Goal: Task Accomplishment & Management: Complete application form

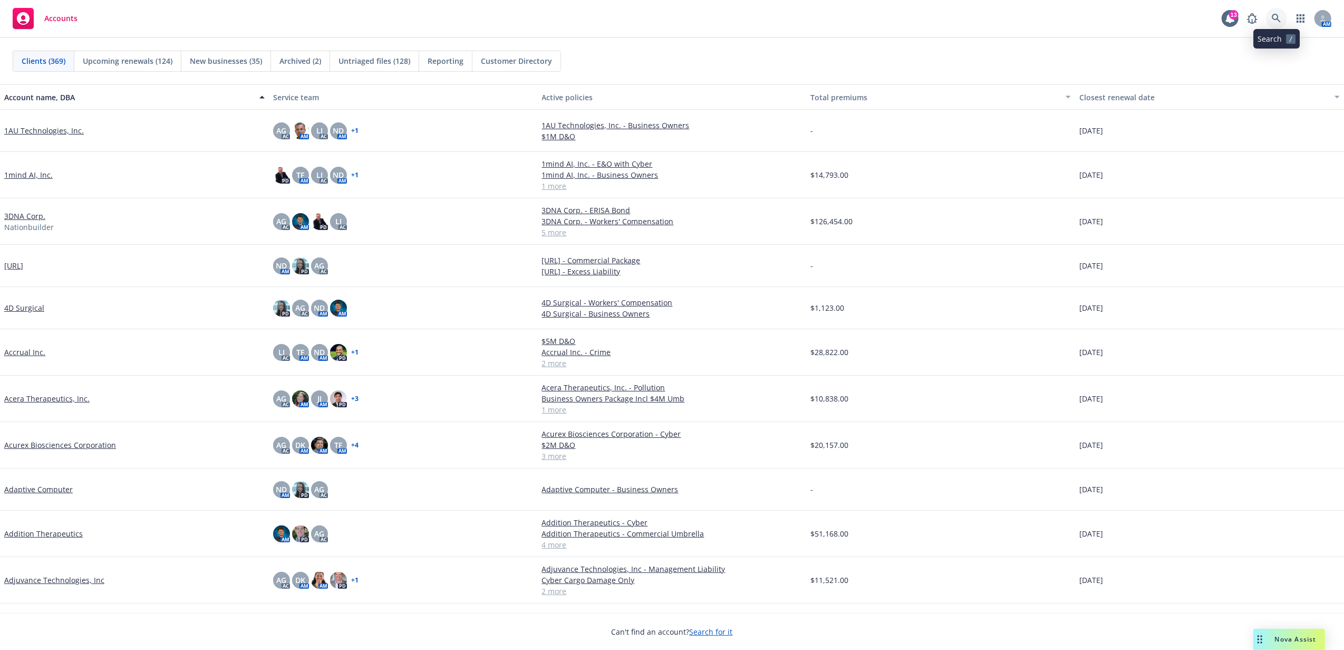
click at [1275, 17] on icon at bounding box center [1276, 18] width 9 height 9
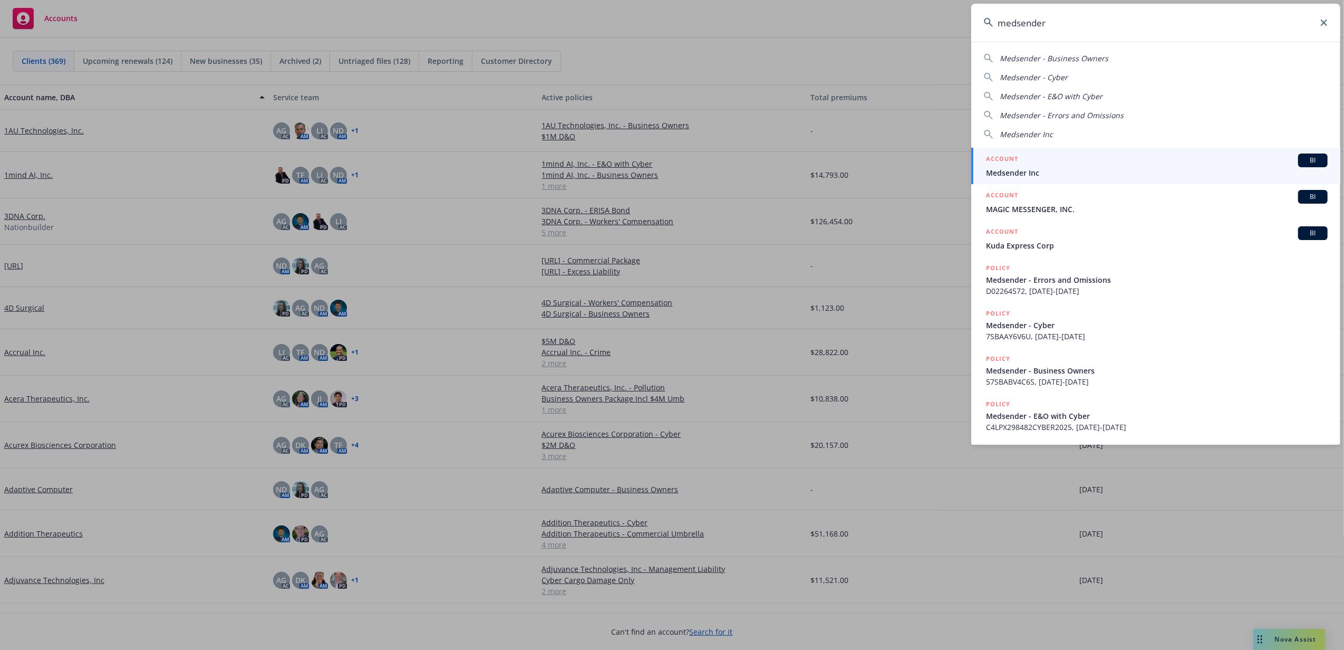
type input "medsender"
click at [1060, 165] on div "ACCOUNT BI" at bounding box center [1157, 160] width 342 height 14
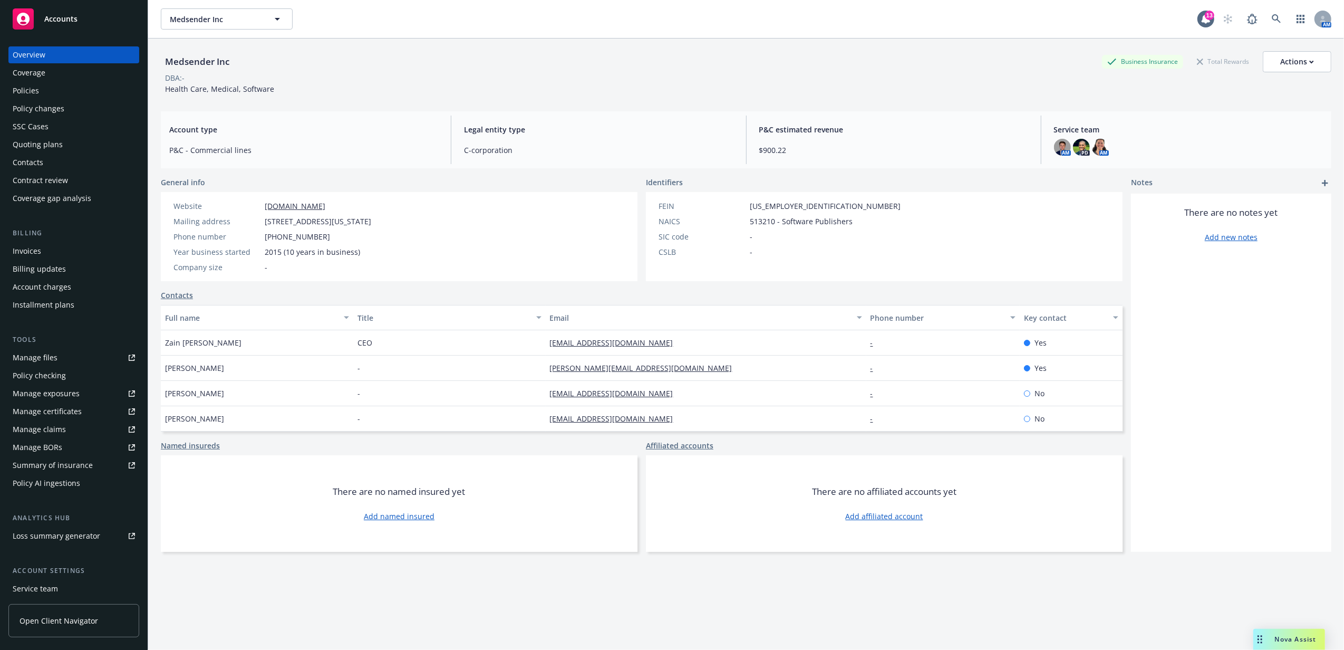
click at [58, 91] on div "Policies" at bounding box center [74, 90] width 122 height 17
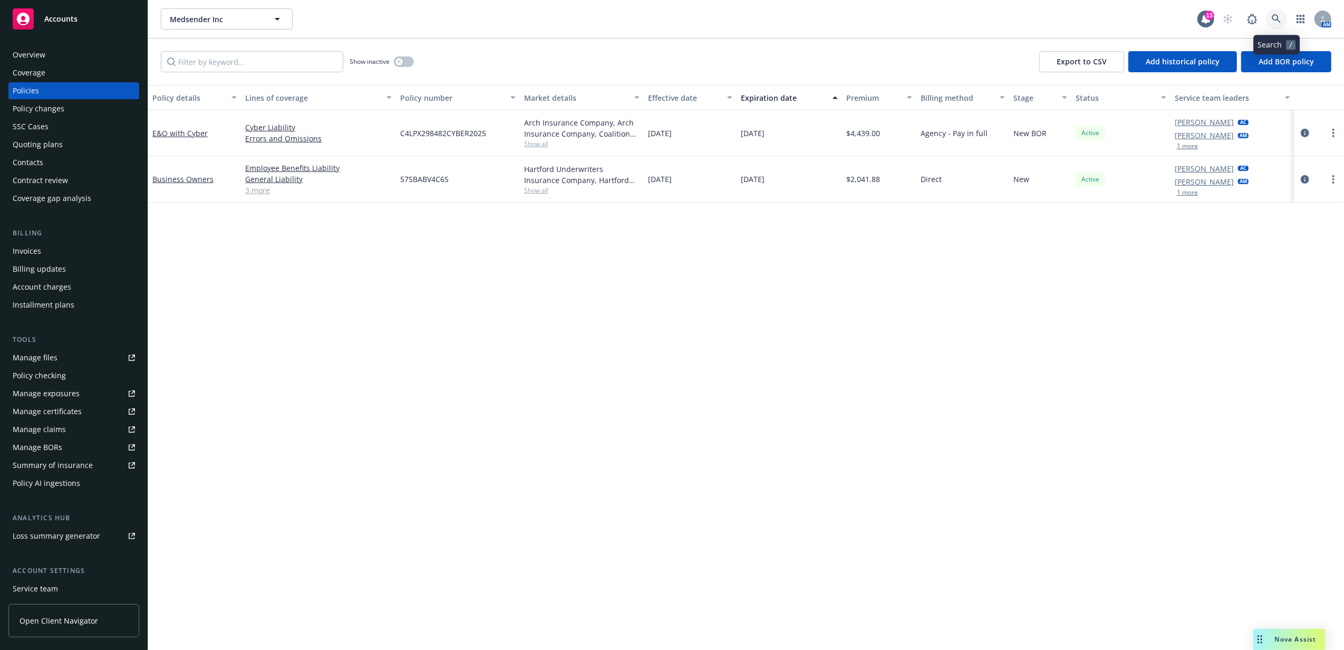
click at [1275, 17] on icon at bounding box center [1276, 18] width 9 height 9
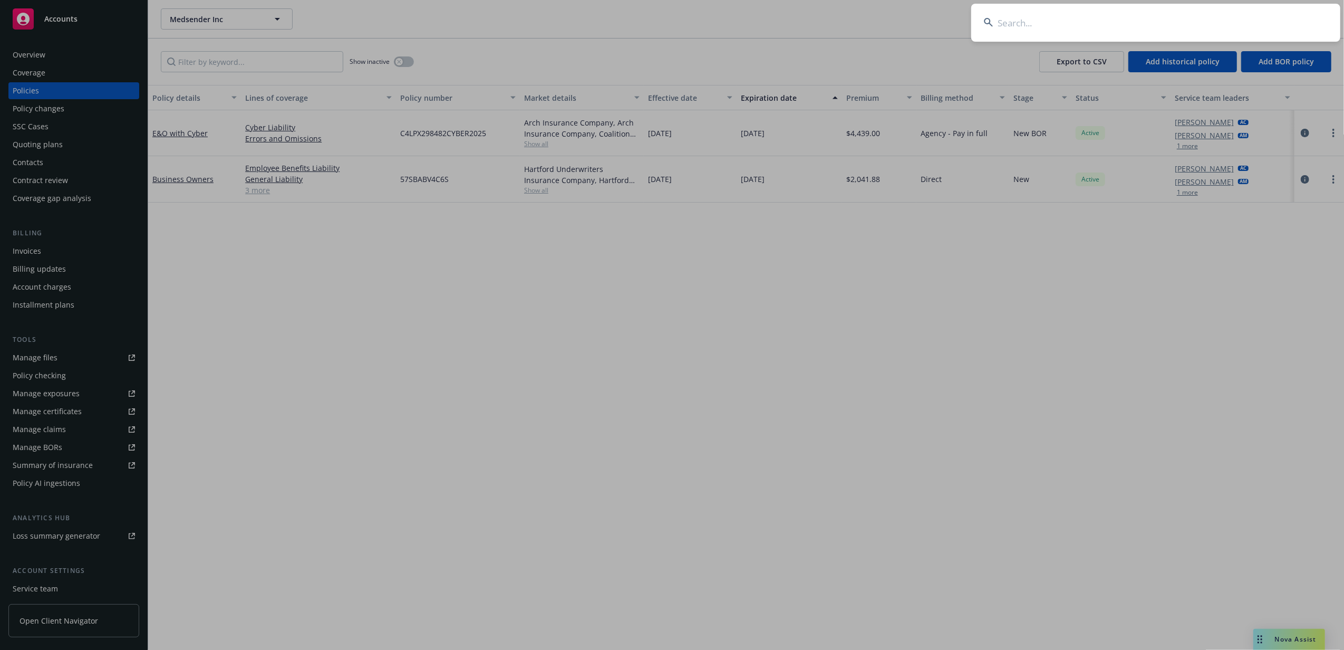
click at [1217, 17] on input at bounding box center [1155, 23] width 369 height 38
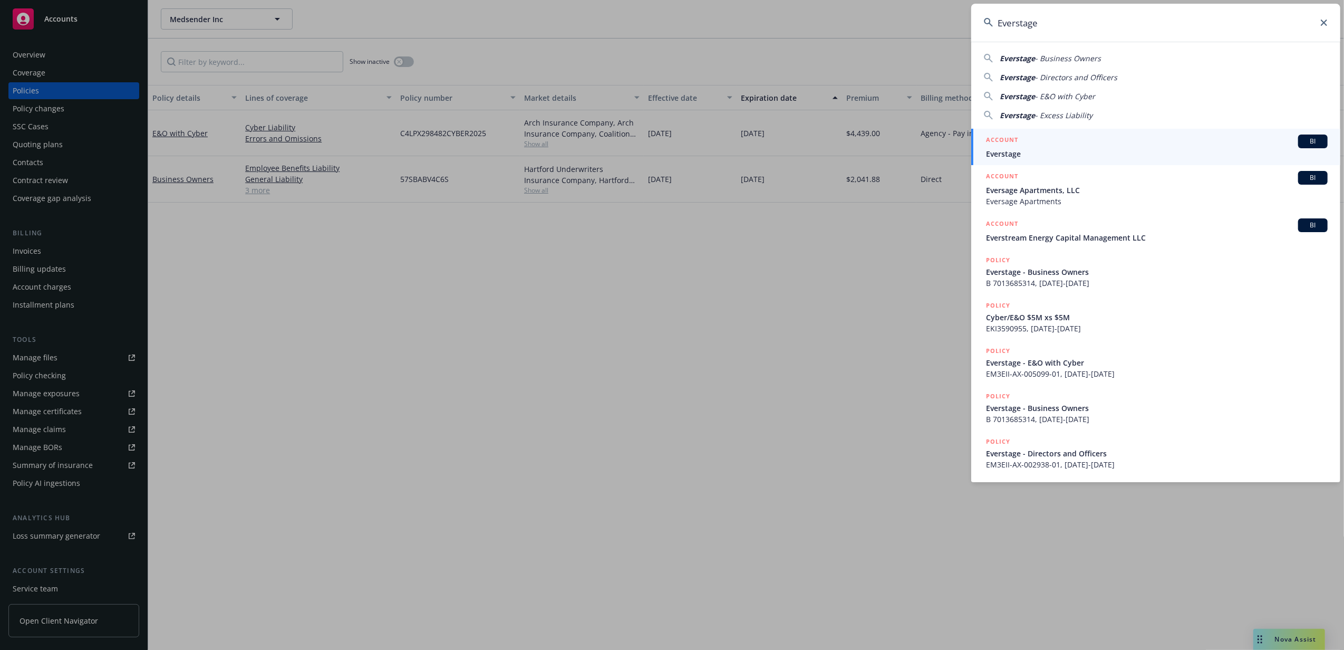
type input "Everstage"
click at [1095, 147] on div "ACCOUNT BI" at bounding box center [1157, 141] width 342 height 14
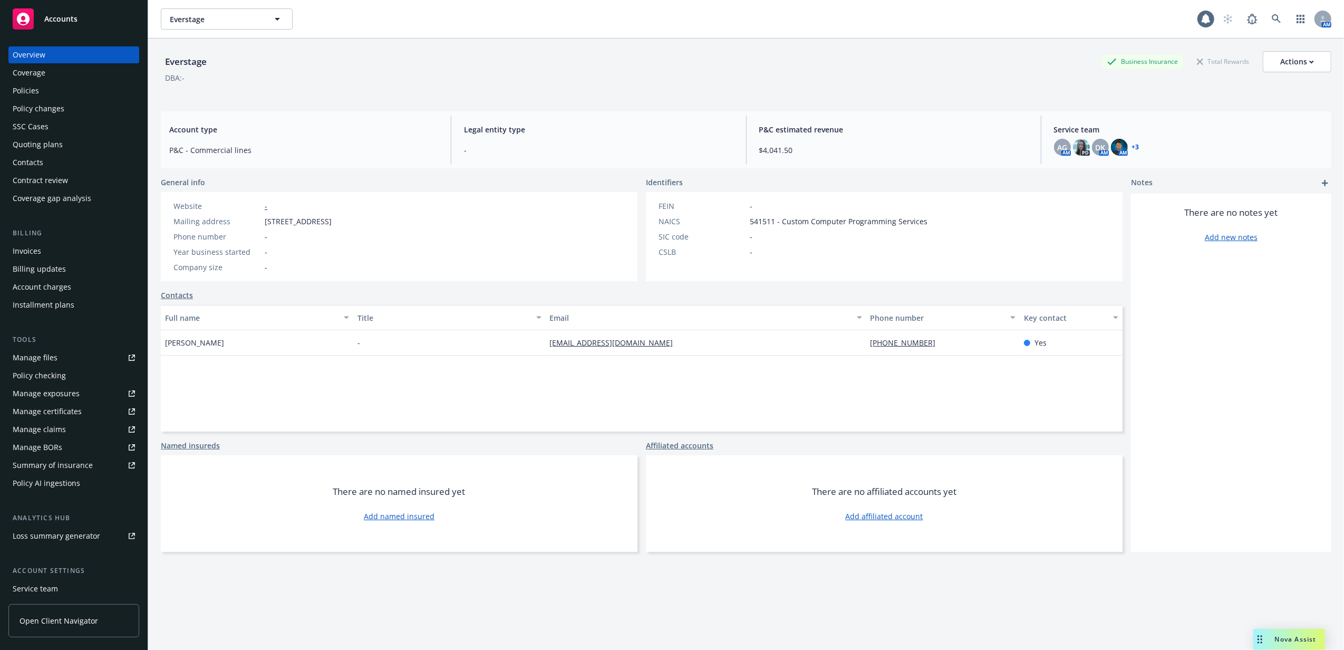
click at [26, 88] on div "Policies" at bounding box center [26, 90] width 26 height 17
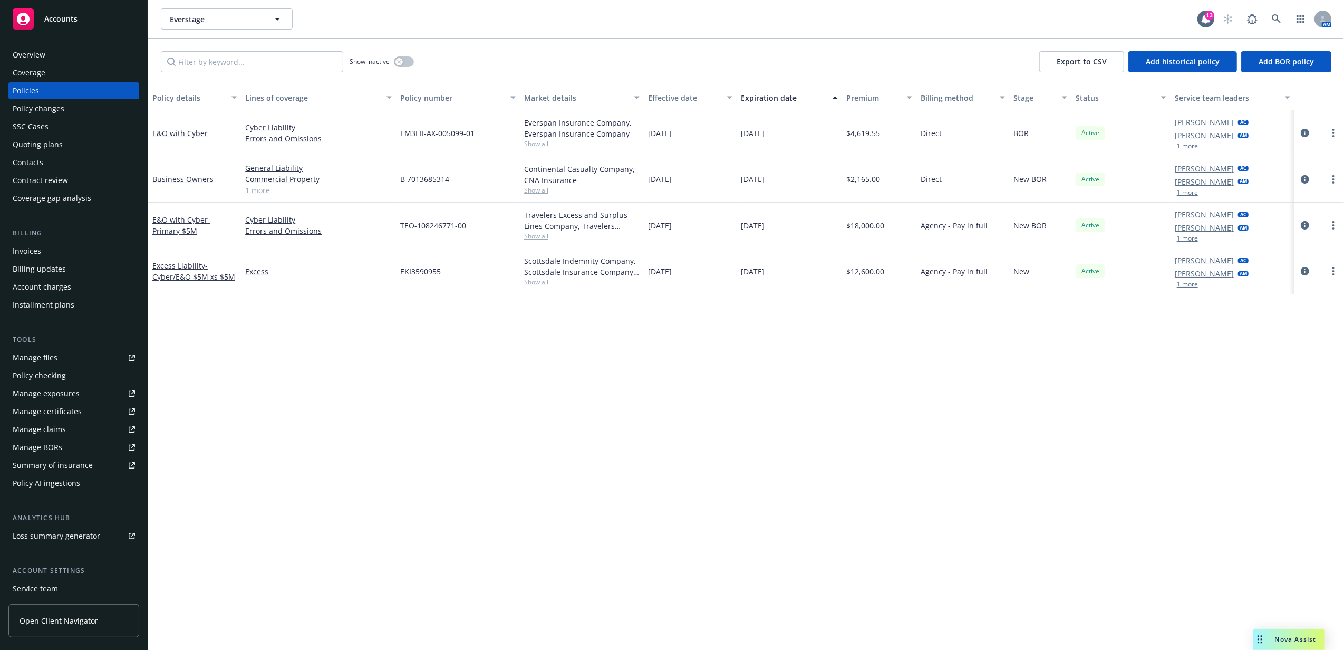
click at [533, 143] on span "Show all" at bounding box center [582, 143] width 116 height 9
click at [526, 328] on div "Policy details Lines of coverage Policy number Market details Effective date Ex…" at bounding box center [746, 367] width 1196 height 565
click at [1308, 131] on icon "circleInformation" at bounding box center [1305, 133] width 8 height 8
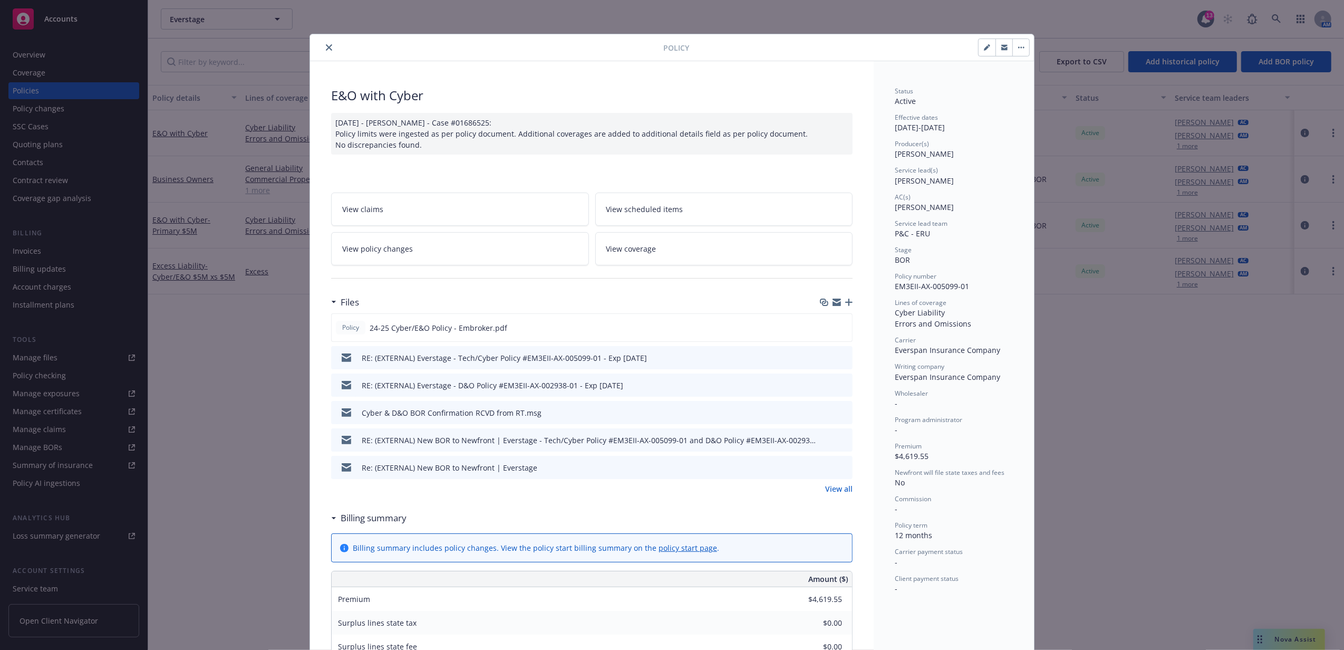
click at [984, 50] on icon "button" at bounding box center [986, 47] width 5 height 5
select select "BOR"
select select "12"
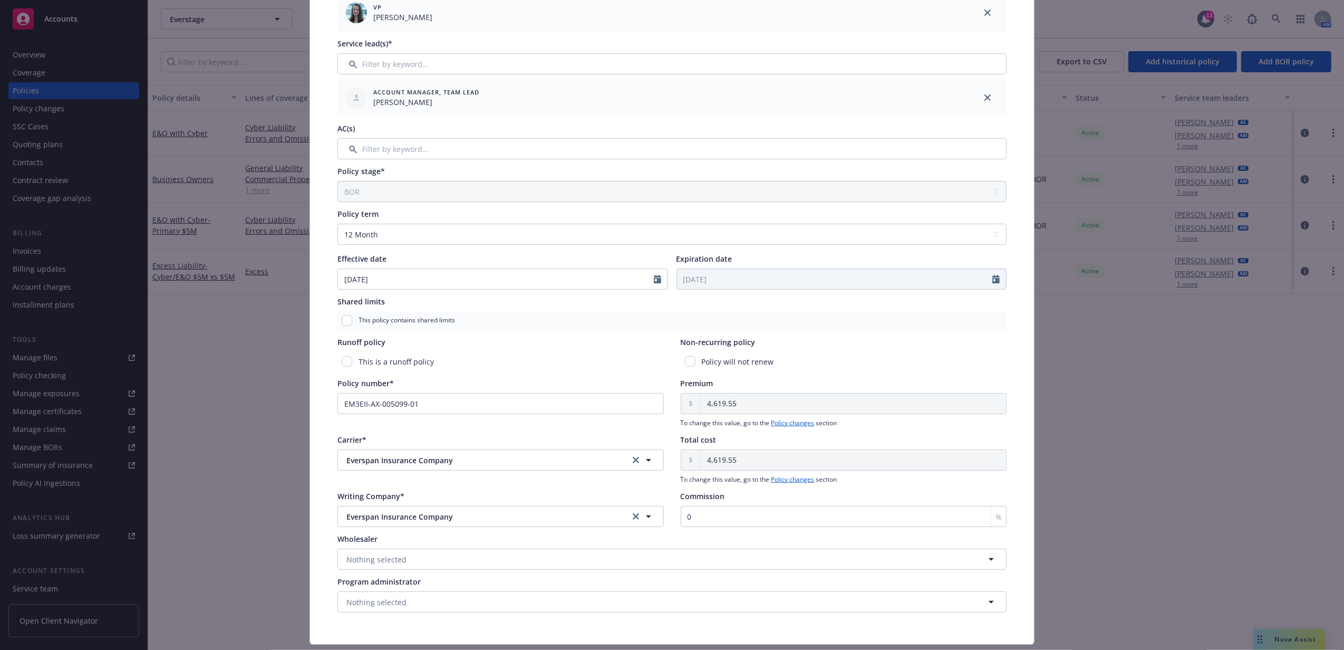
scroll to position [215, 0]
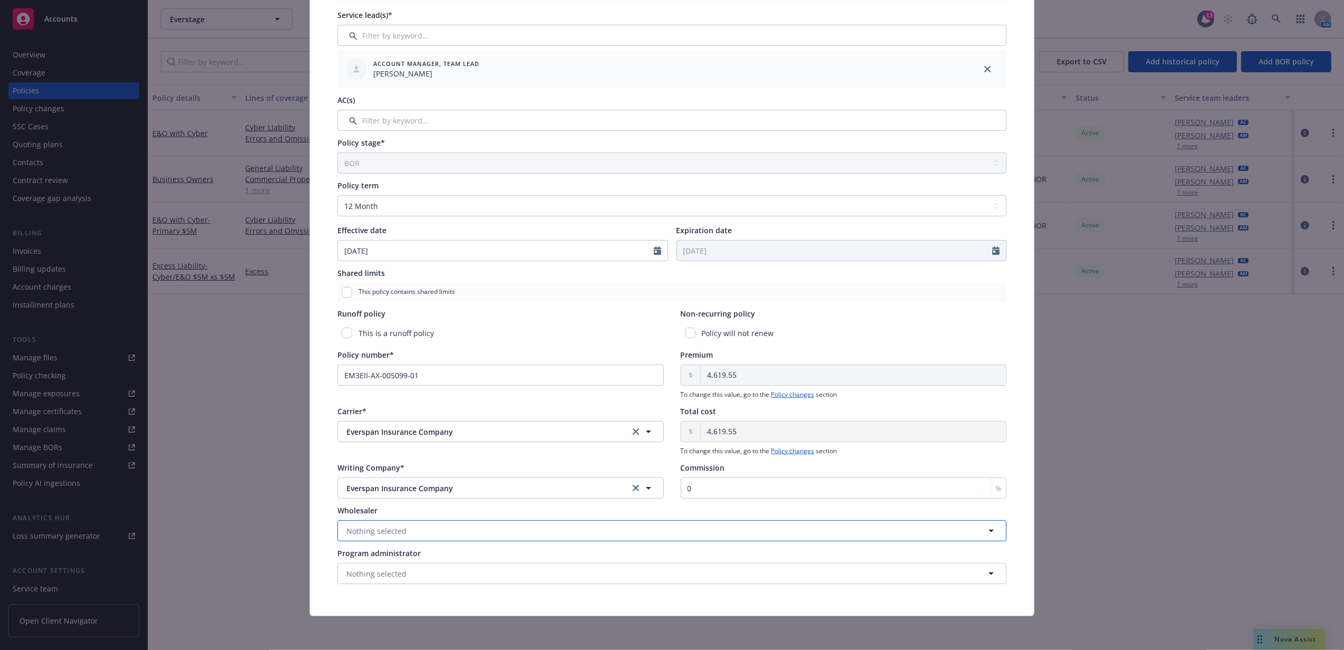
click at [431, 532] on button "Nothing selected" at bounding box center [672, 530] width 669 height 21
type input "embrok"
click at [446, 570] on button "Nothing selected" at bounding box center [672, 573] width 669 height 21
type input "embroker"
click at [511, 613] on div "Policy type* E&O with Cyber Display name Producer(s)* VP Ashley deWilde Service…" at bounding box center [672, 232] width 724 height 765
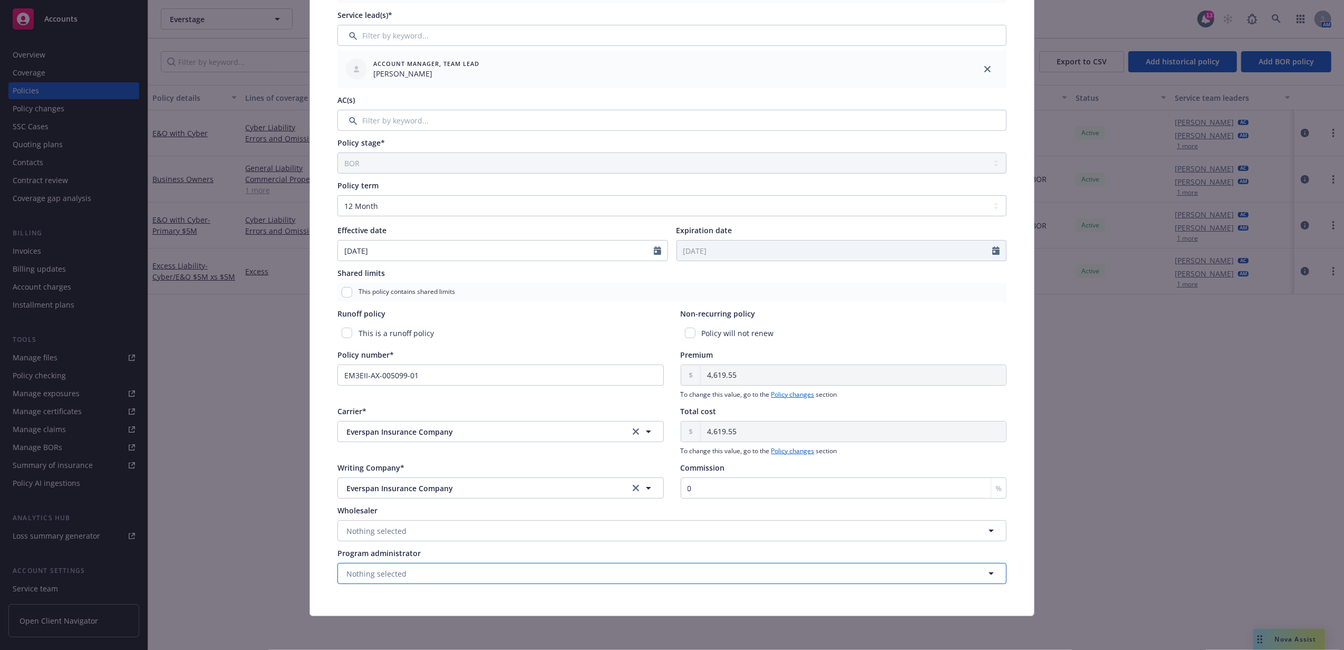
click at [509, 574] on button "Nothing selected" at bounding box center [672, 573] width 669 height 21
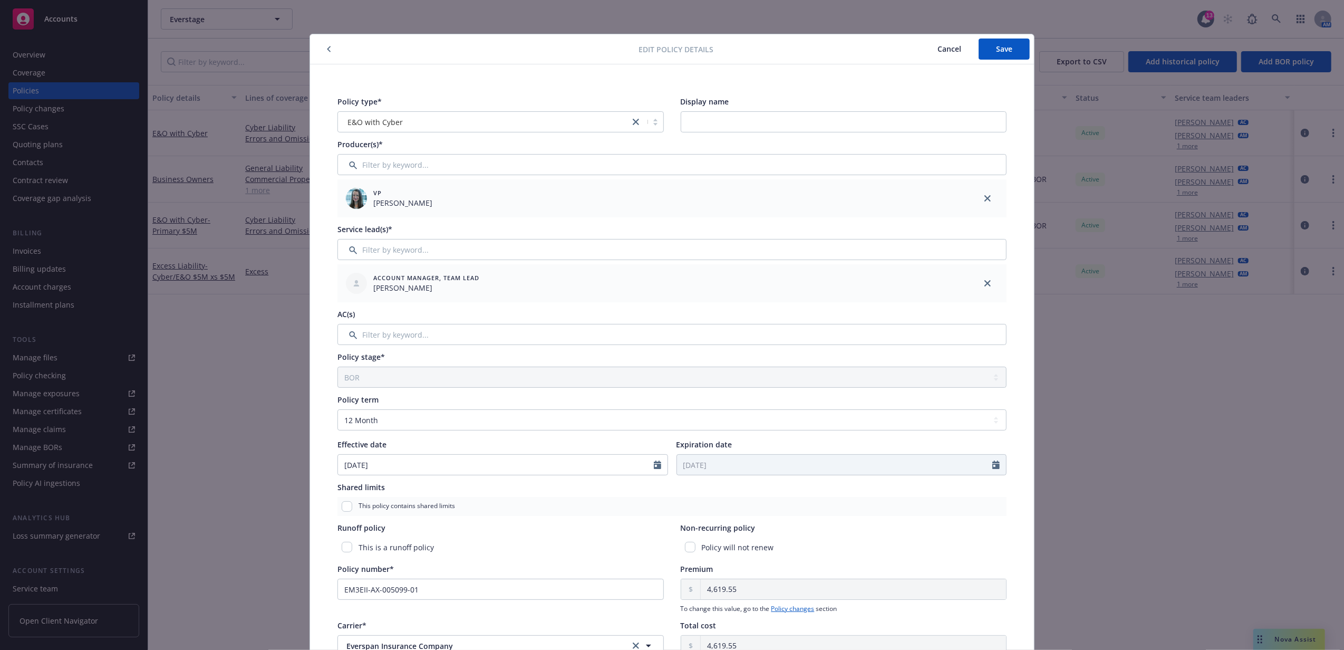
type input "Embro"
click at [942, 50] on span "Cancel" at bounding box center [950, 49] width 24 height 10
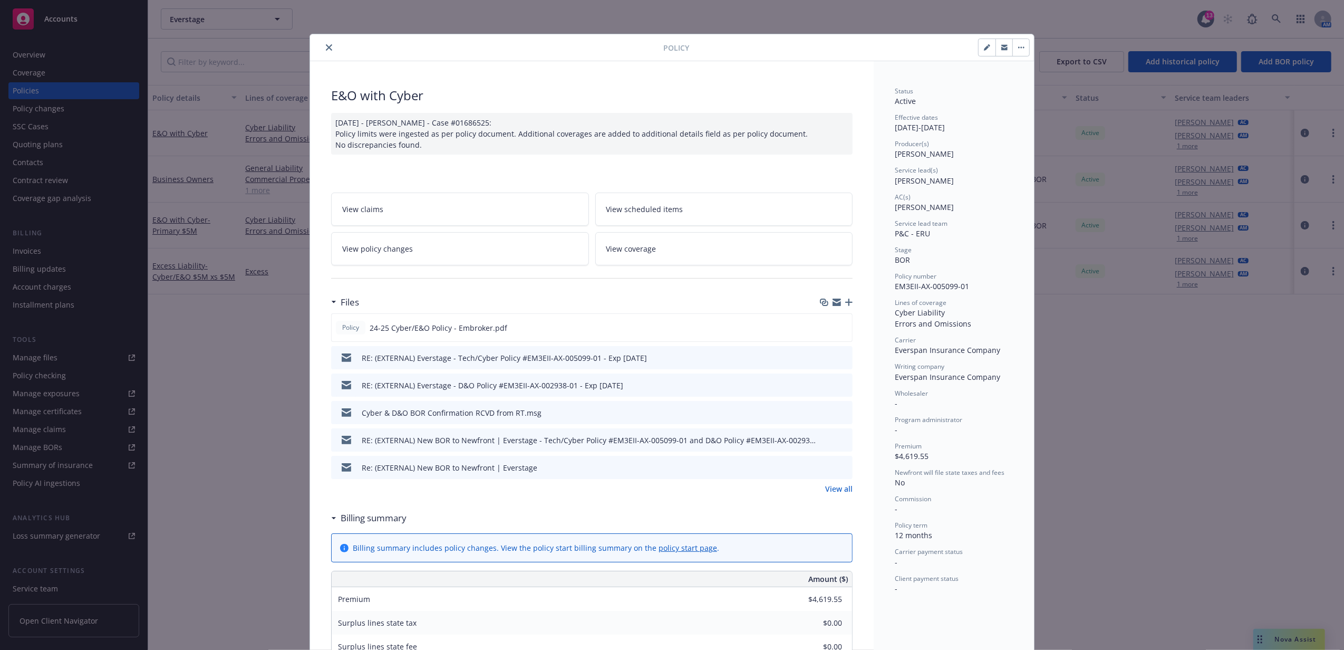
click at [326, 44] on icon "close" at bounding box center [329, 47] width 6 height 6
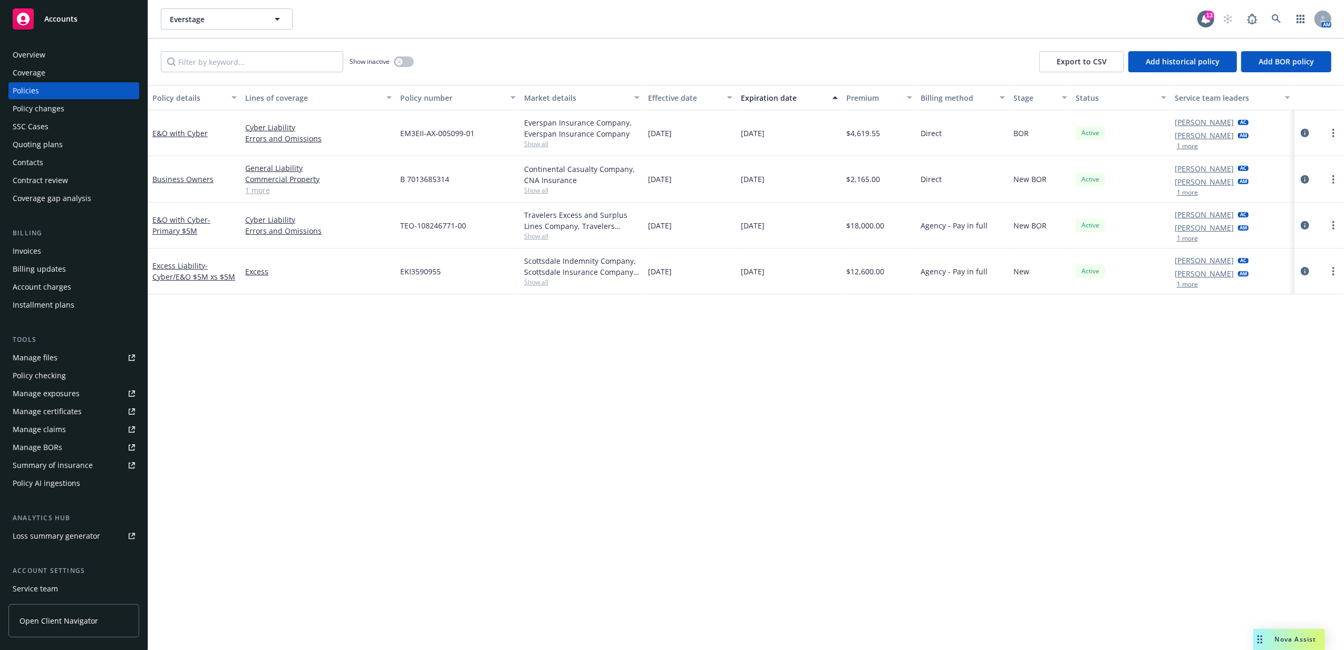
click at [57, 150] on div "Quoting plans" at bounding box center [38, 144] width 50 height 17
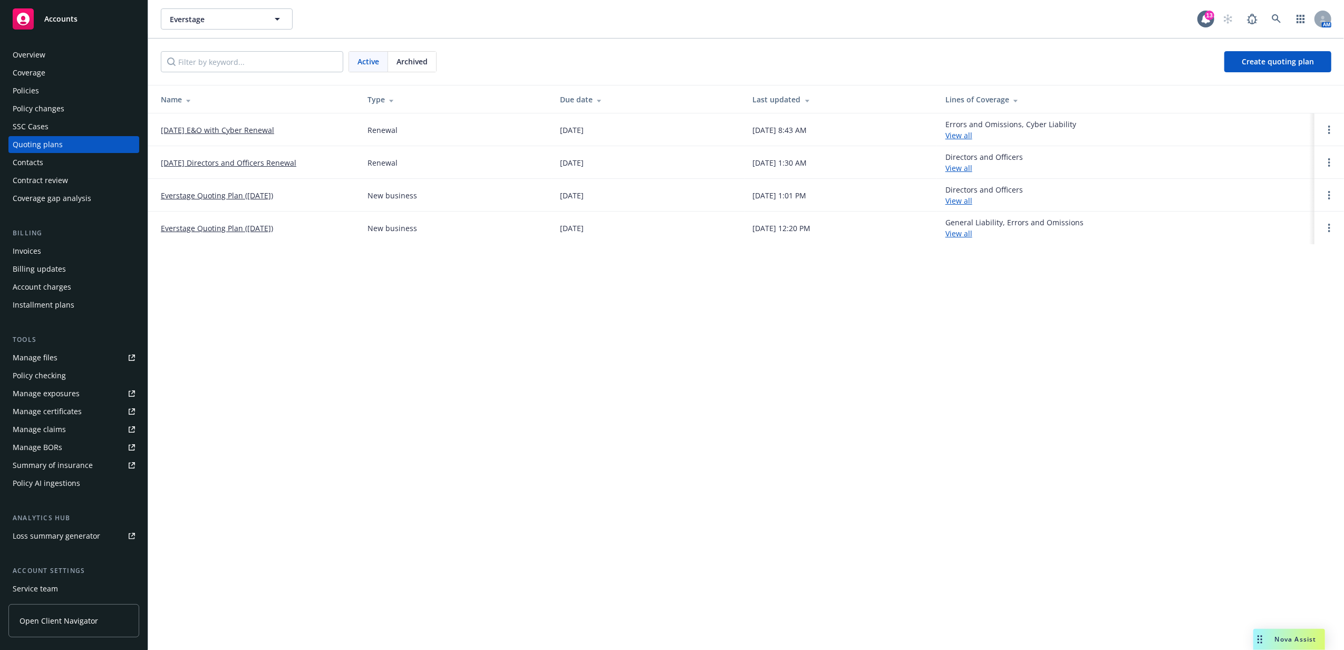
click at [222, 132] on link "[DATE] E&O with Cyber Renewal" at bounding box center [217, 129] width 113 height 11
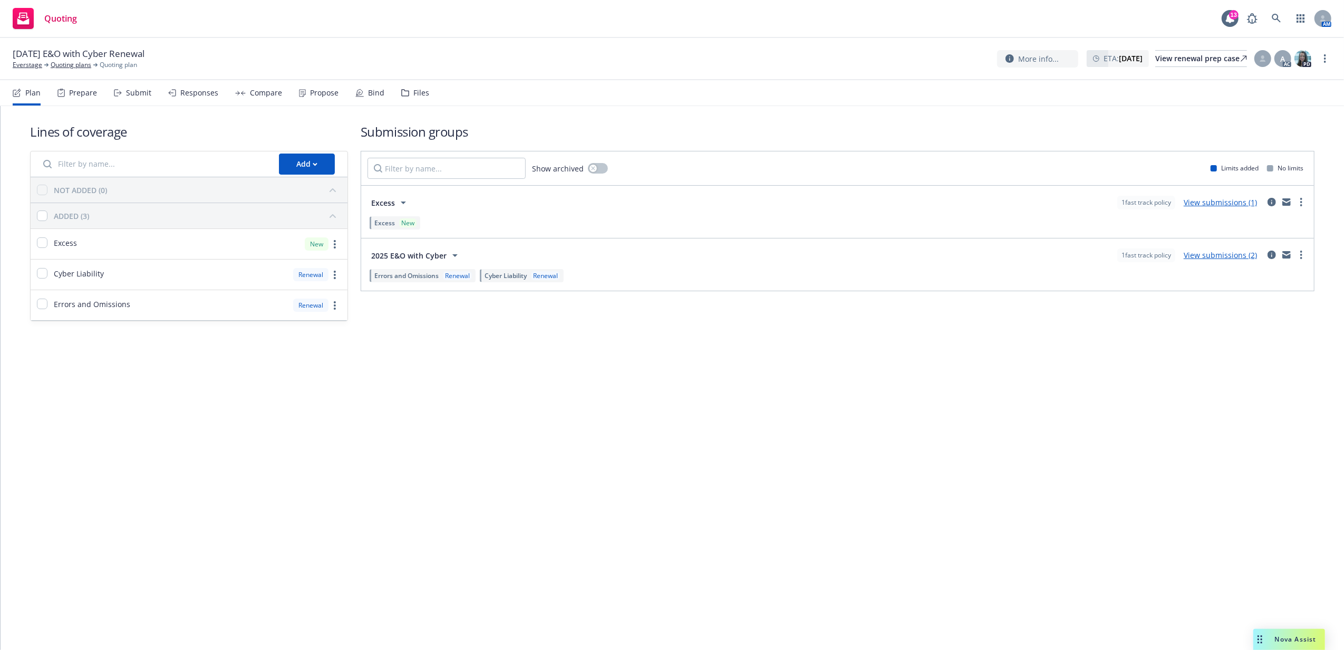
click at [66, 70] on div "11/04/25 E&O with Cyber Renewal Everstage Quoting plans Quoting plan More info.…" at bounding box center [672, 59] width 1344 height 42
click at [66, 65] on link "Quoting plans" at bounding box center [71, 64] width 41 height 9
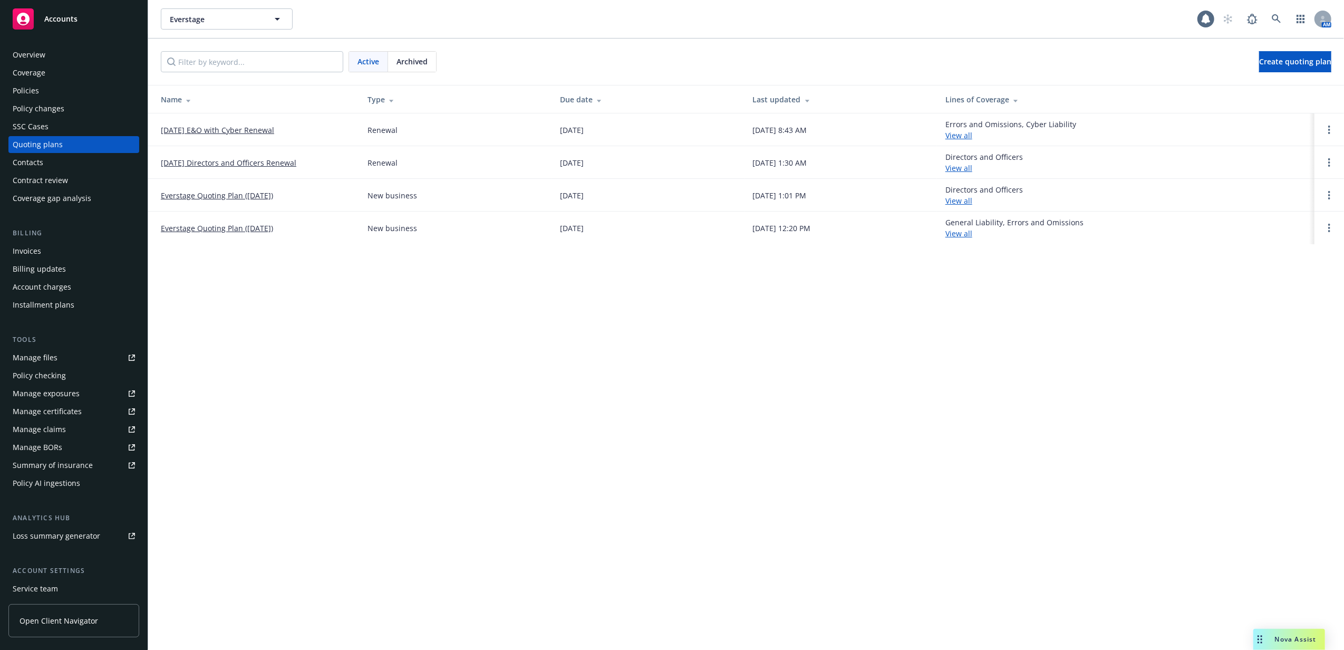
click at [51, 93] on div "Policies" at bounding box center [74, 90] width 122 height 17
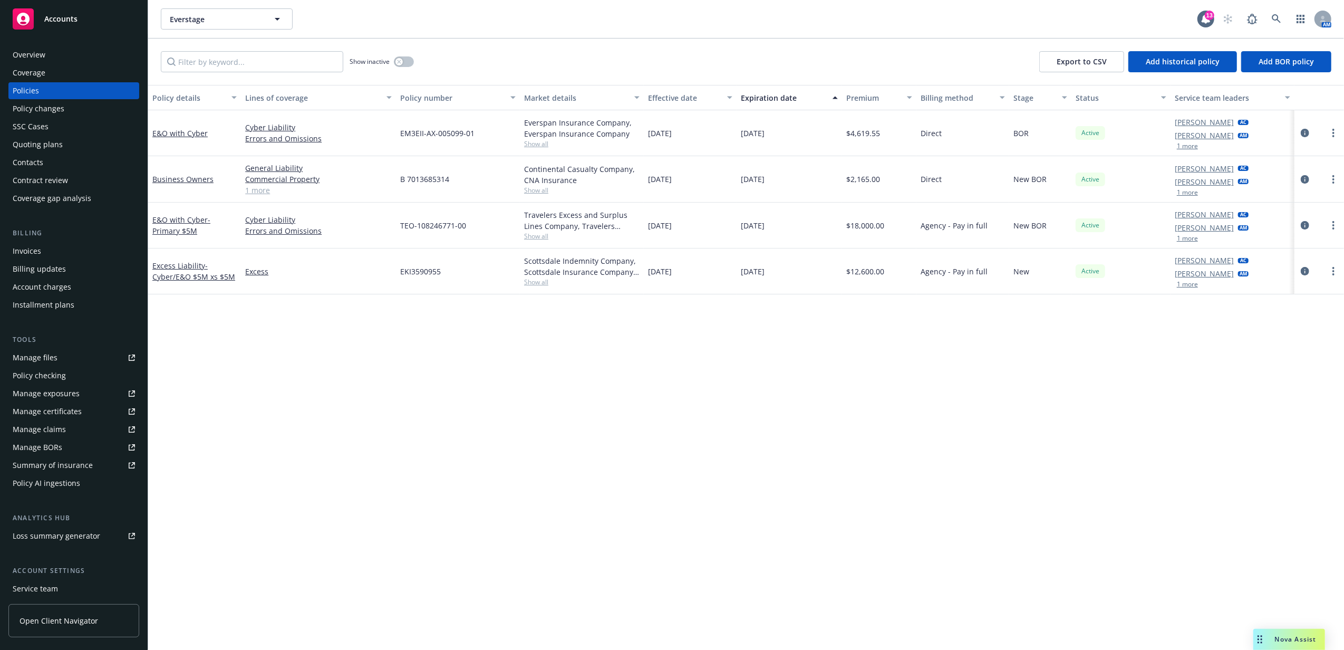
click at [87, 254] on div "Invoices" at bounding box center [74, 251] width 122 height 17
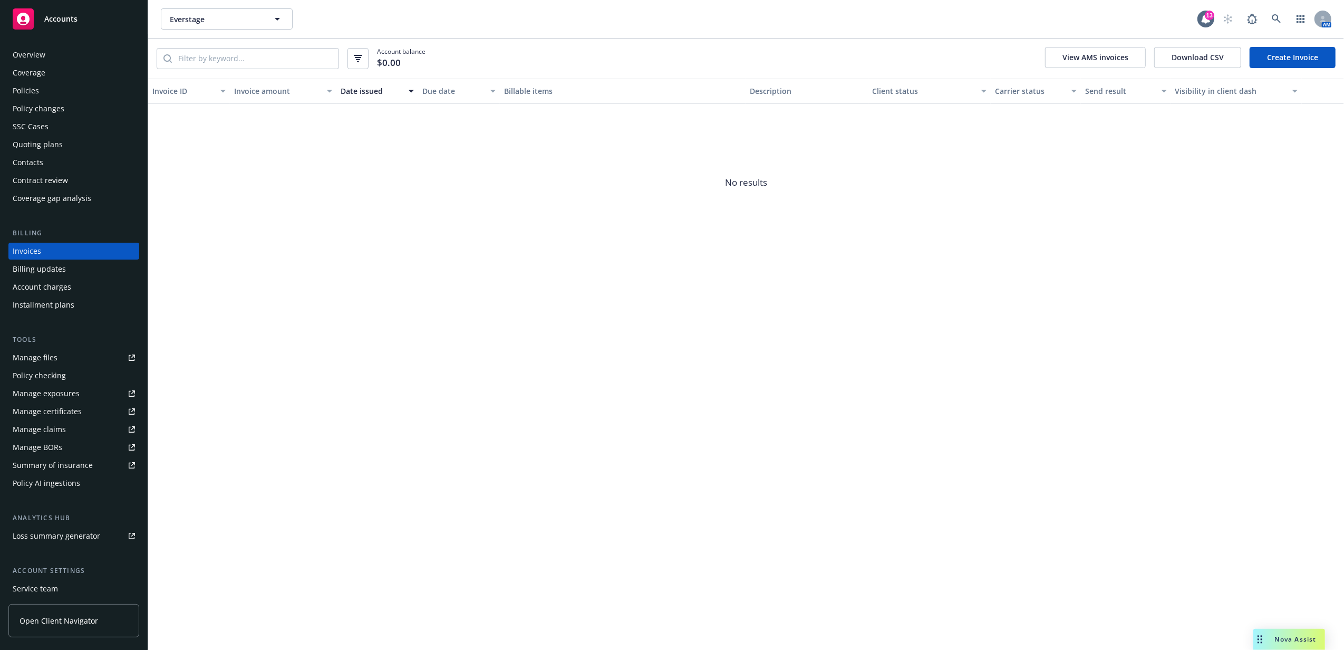
click at [56, 89] on div "Policies" at bounding box center [74, 90] width 122 height 17
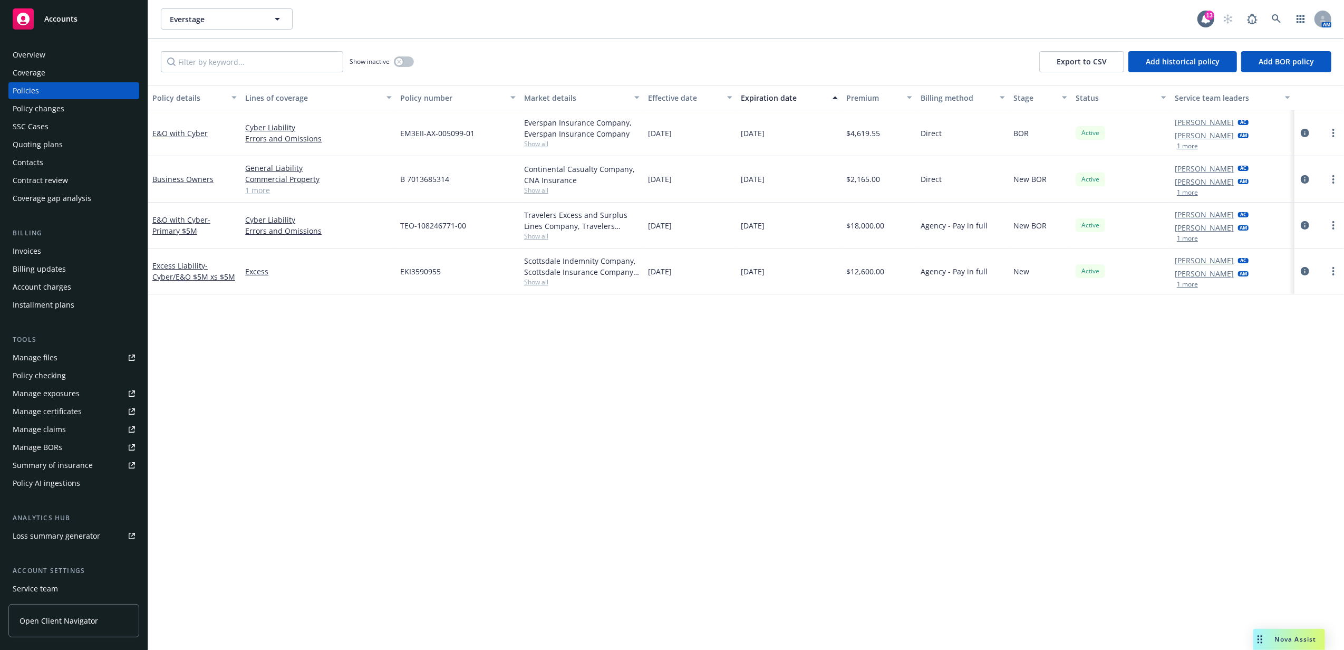
click at [60, 151] on div "Quoting plans" at bounding box center [38, 144] width 50 height 17
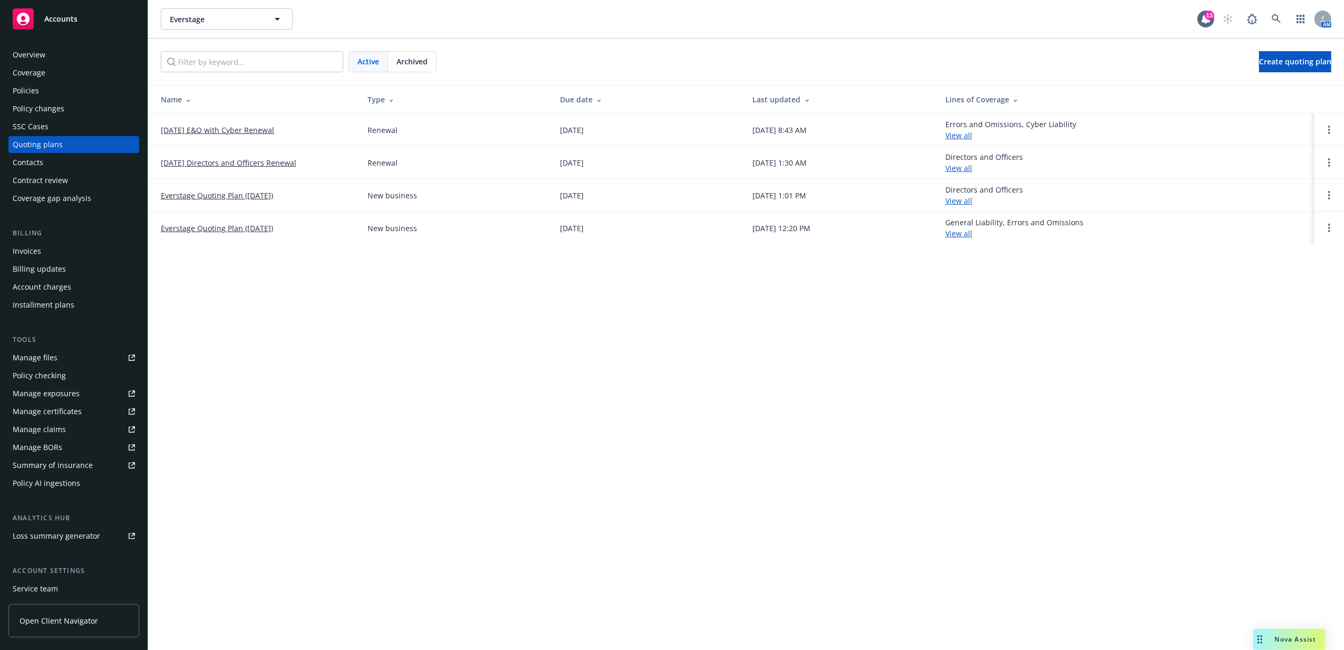
click at [223, 130] on link "[DATE] E&O with Cyber Renewal" at bounding box center [217, 129] width 113 height 11
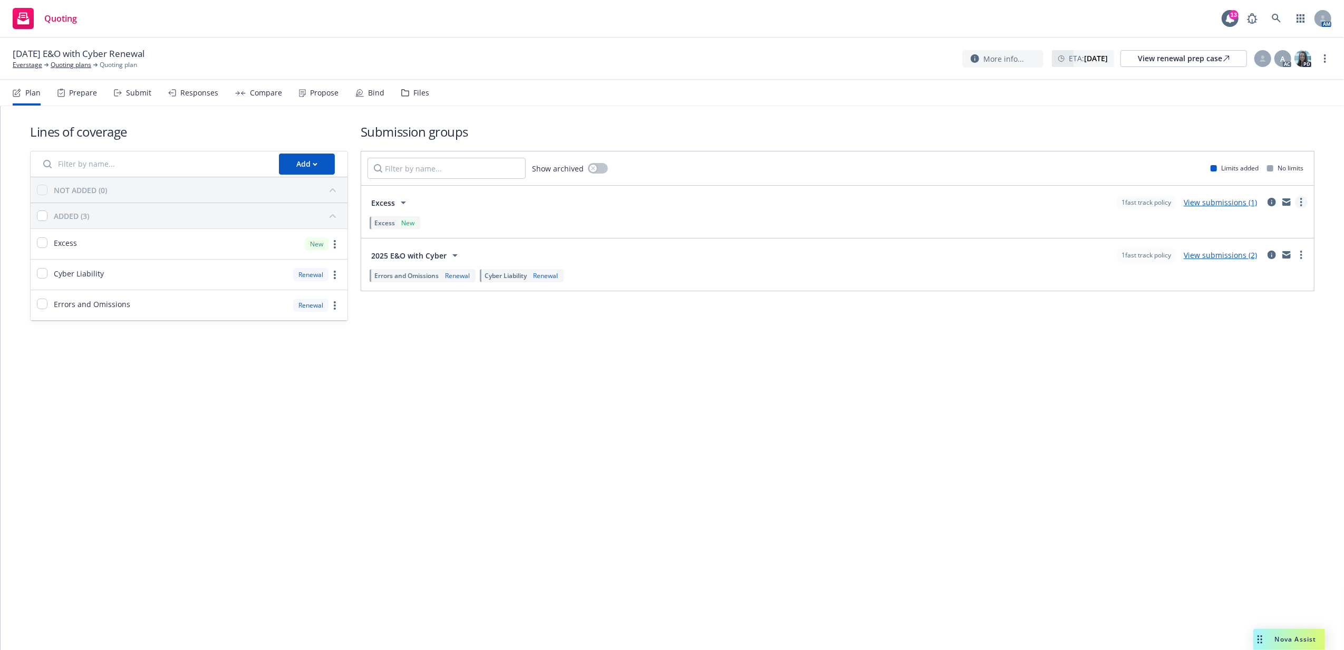
click at [1304, 200] on link "more" at bounding box center [1301, 202] width 13 height 13
click at [1281, 334] on span "Create policy (fast track)" at bounding box center [1251, 334] width 110 height 10
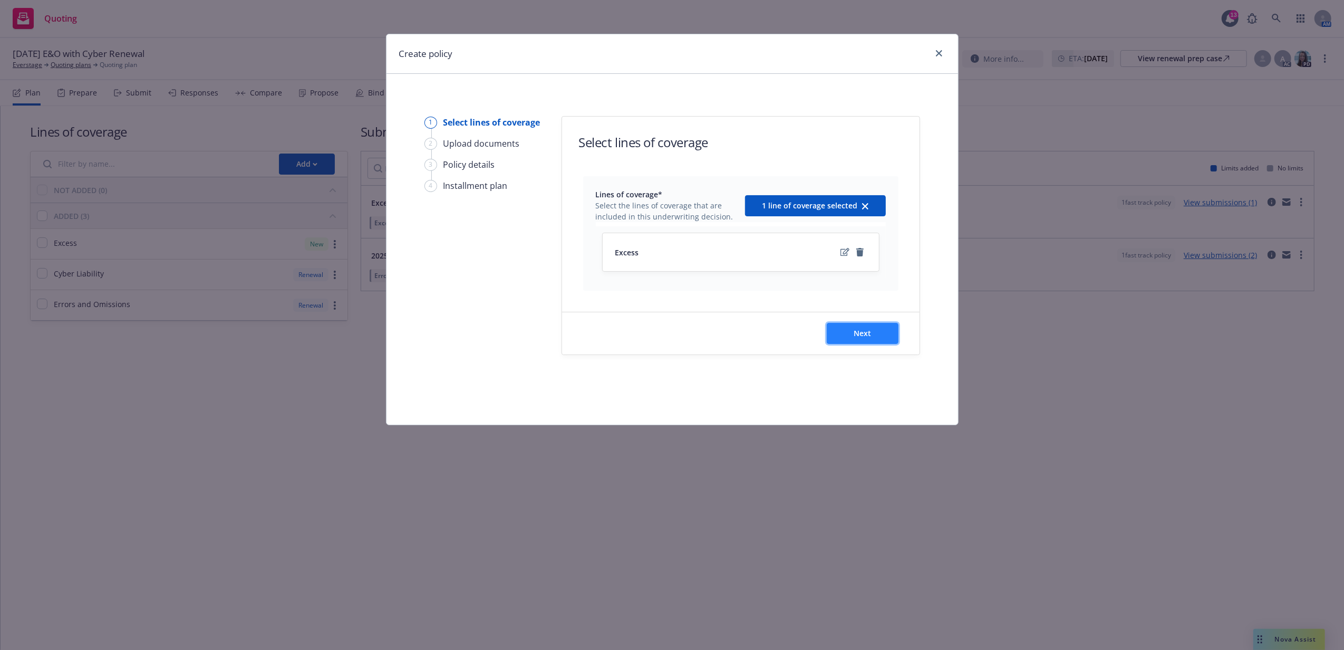
click at [874, 332] on button "Next" at bounding box center [863, 333] width 72 height 21
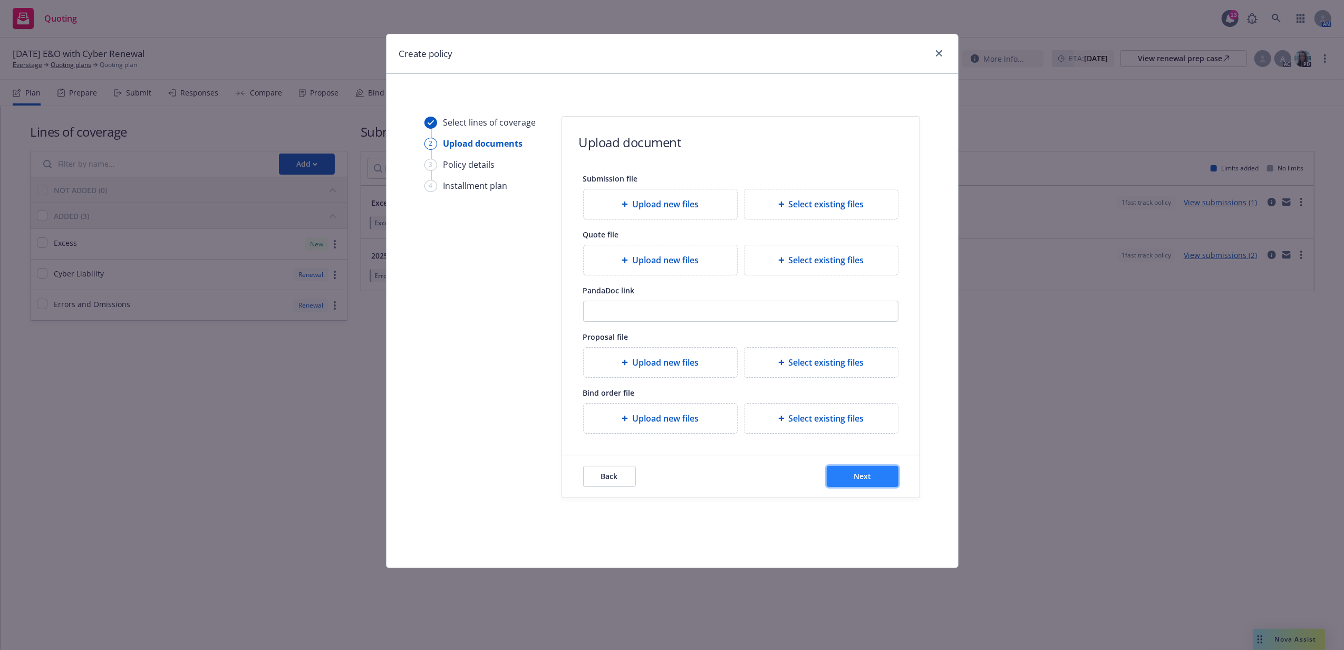
click at [874, 479] on button "Next" at bounding box center [863, 476] width 72 height 21
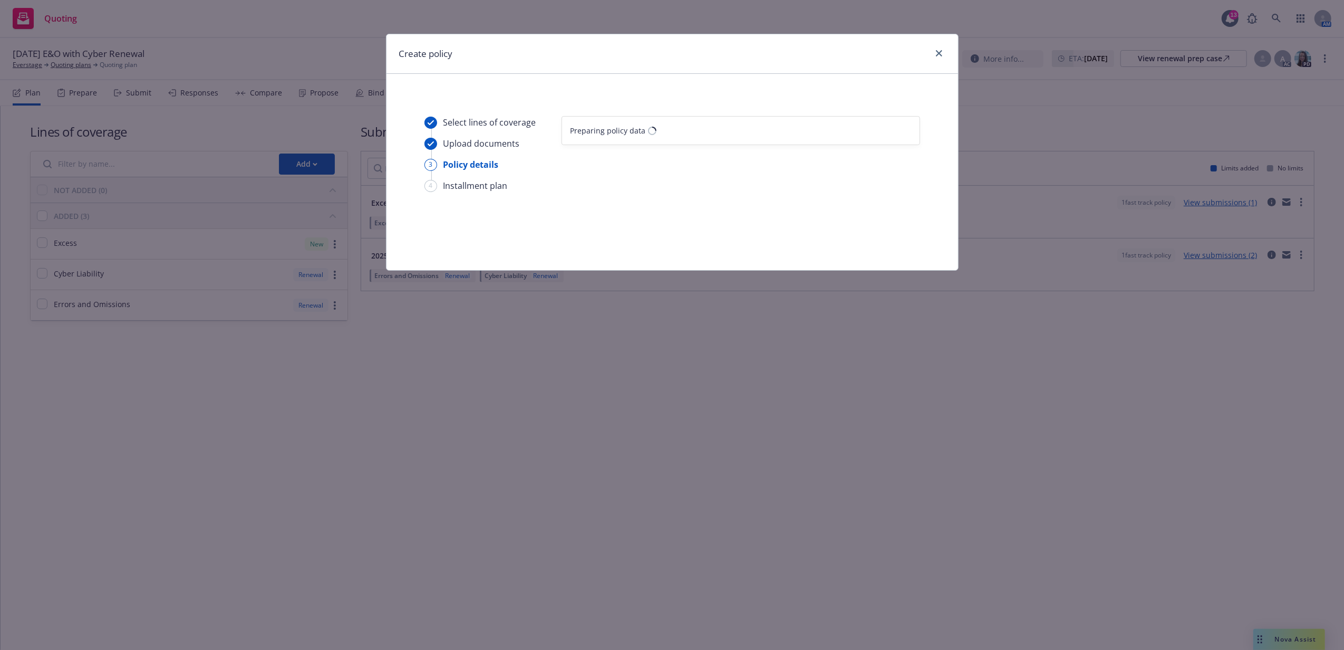
select select "12"
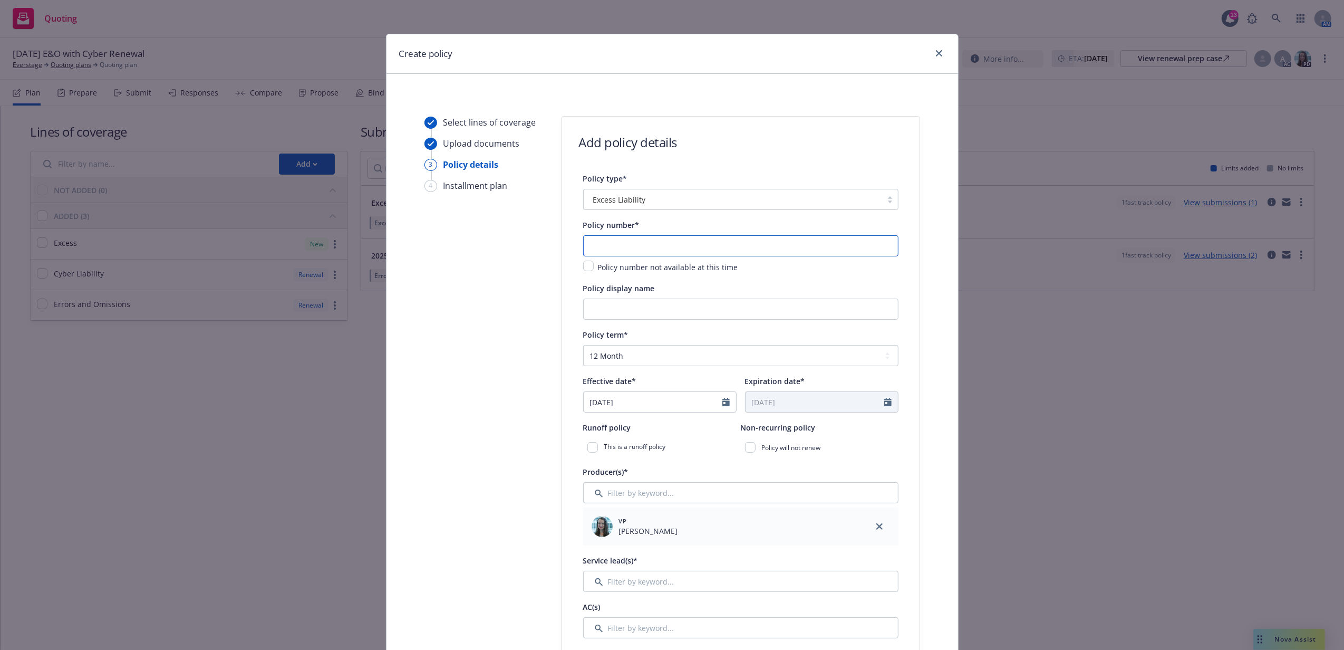
click at [697, 244] on input "text" at bounding box center [740, 245] width 315 height 21
paste input "833890764"
type input "833890764"
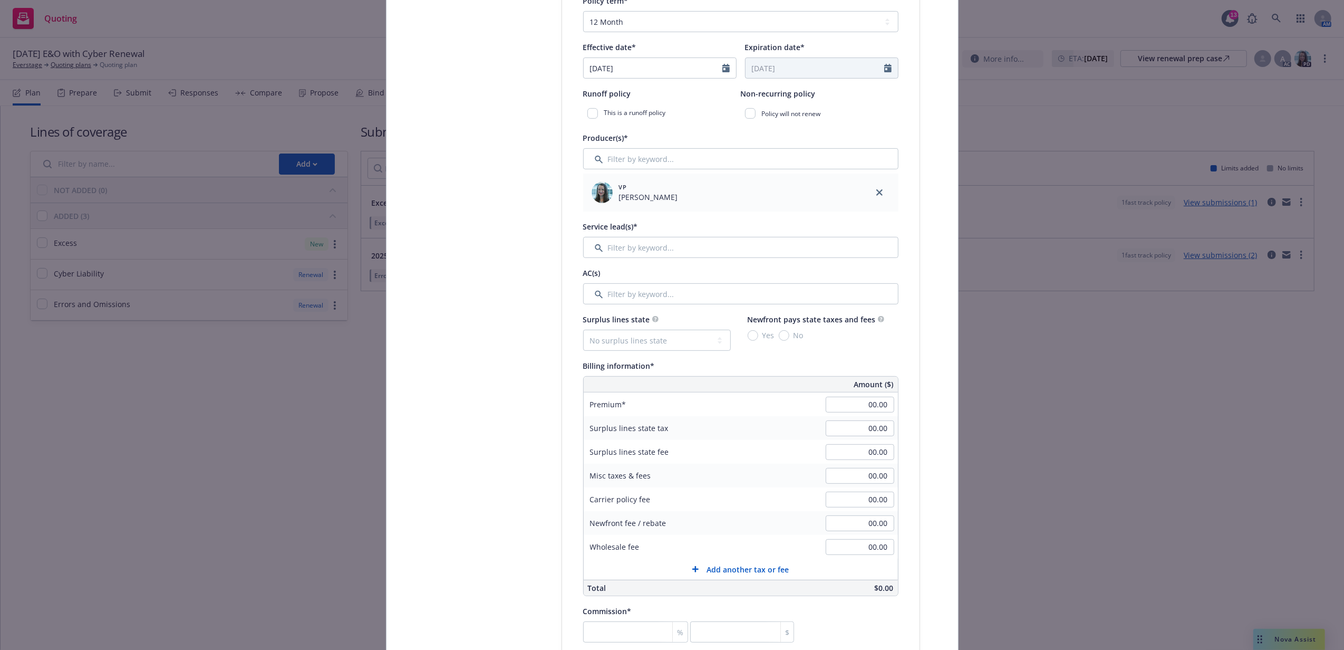
scroll to position [351, 0]
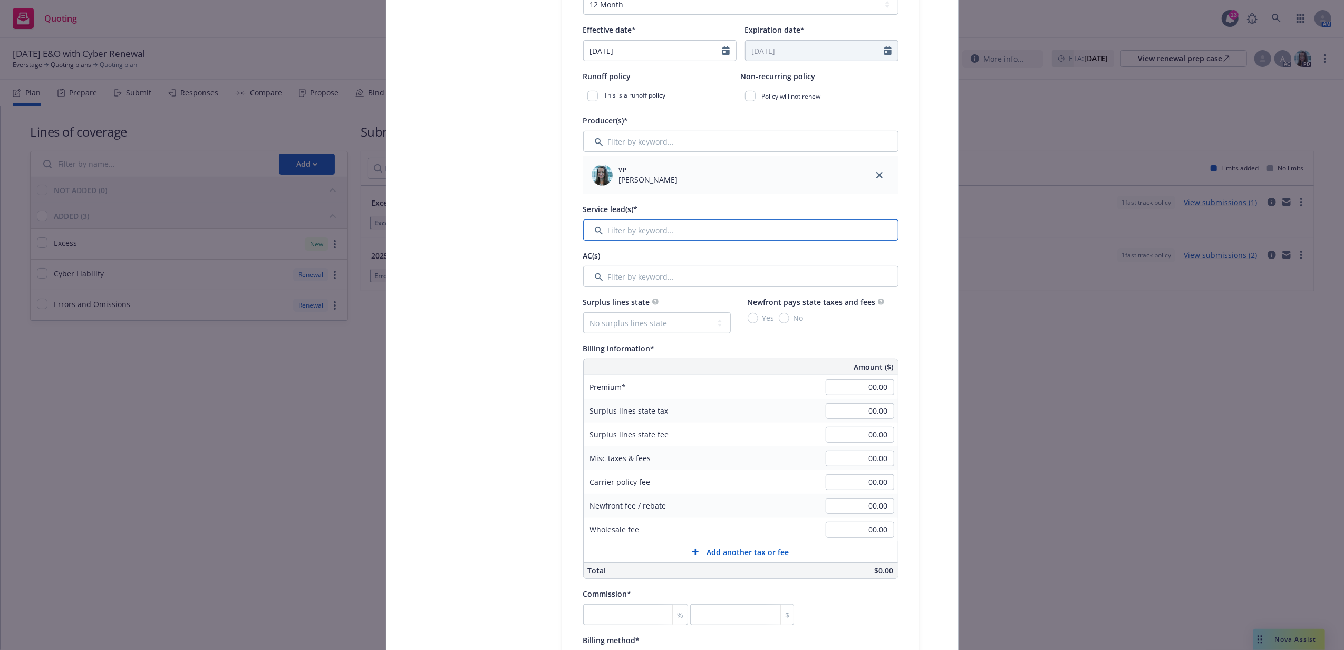
drag, startPoint x: 695, startPoint y: 234, endPoint x: 690, endPoint y: 239, distance: 6.8
click at [695, 234] on input "Filter by keyword..." at bounding box center [740, 229] width 315 height 21
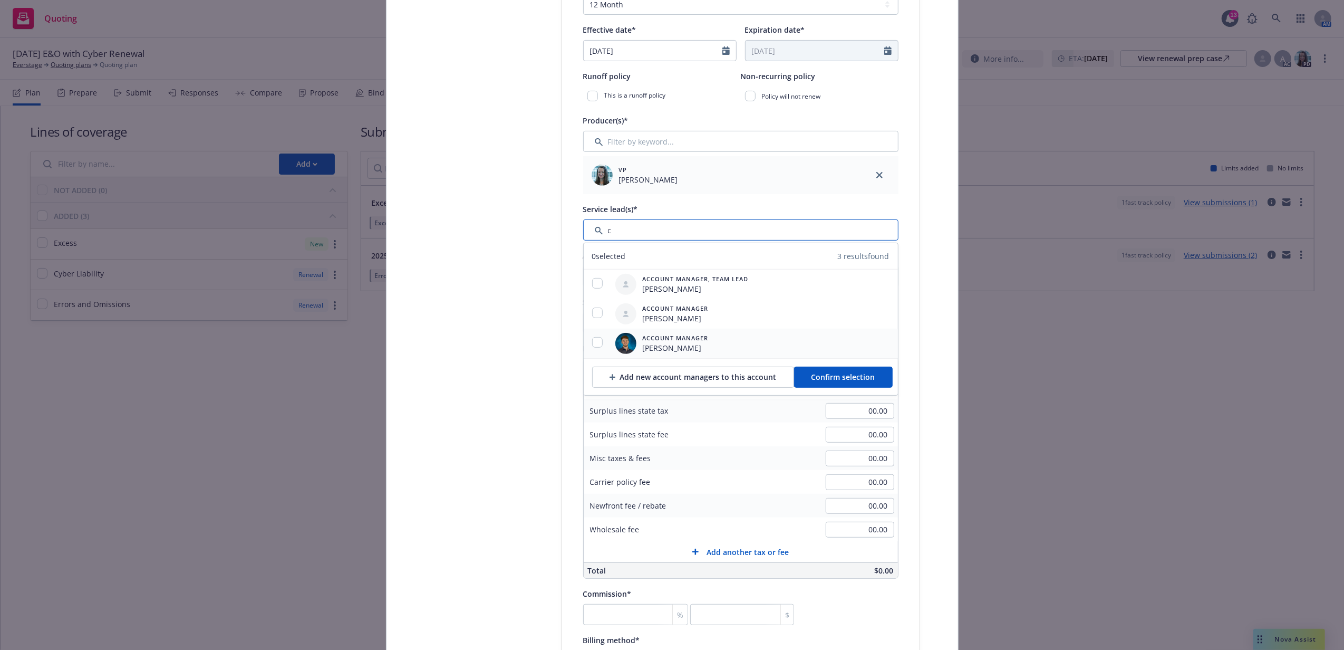
type input "c"
click at [594, 346] on input "checkbox" at bounding box center [597, 342] width 11 height 11
checkbox input "true"
click at [831, 376] on span "Confirm selection" at bounding box center [844, 377] width 64 height 10
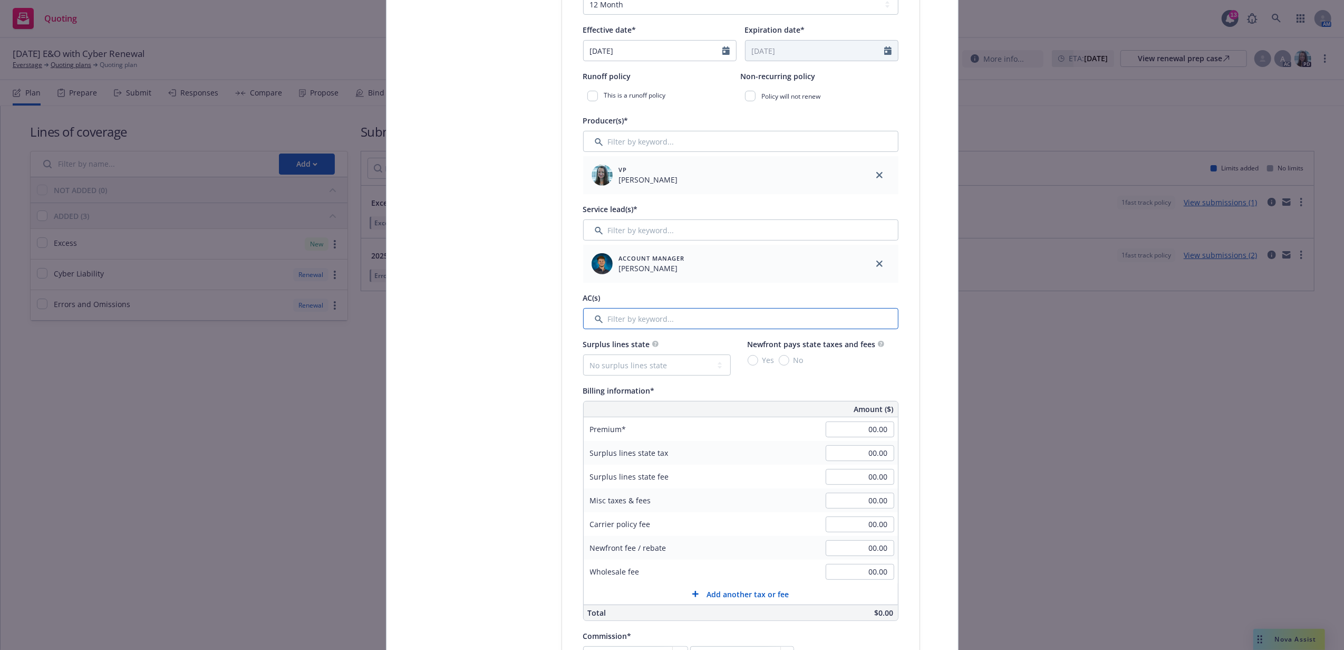
click at [636, 321] on input "Filter by keyword..." at bounding box center [740, 318] width 315 height 21
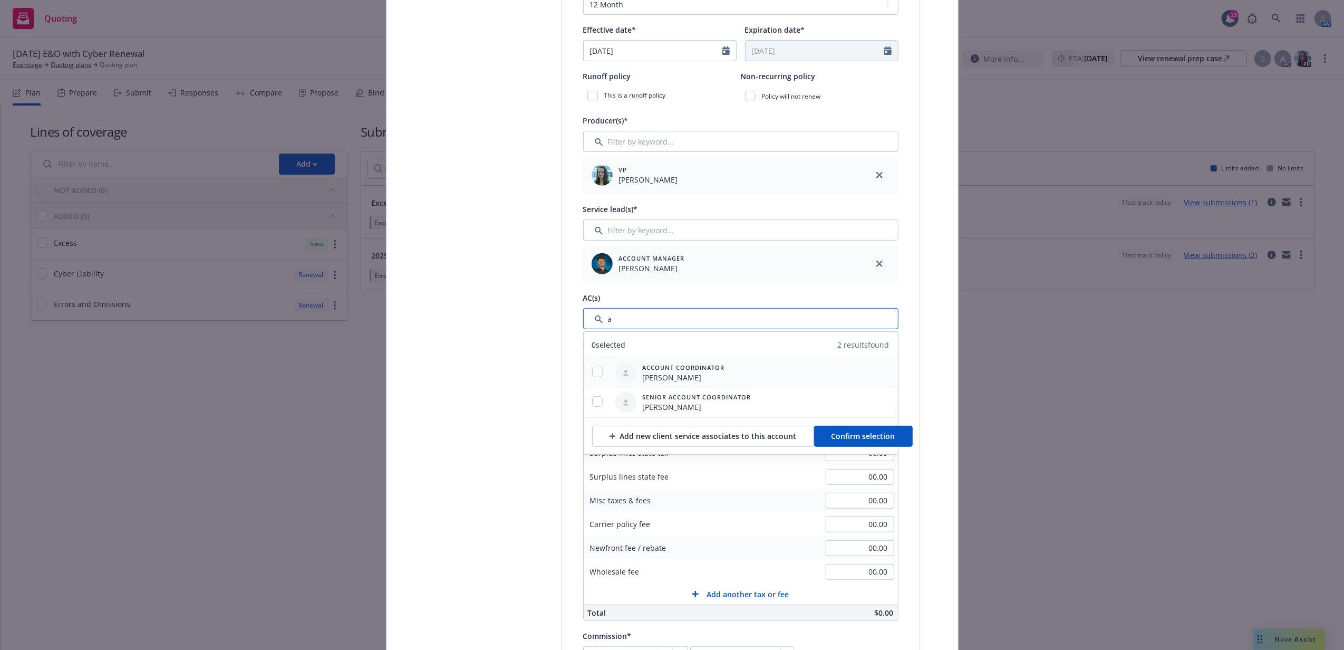
type input "a"
click at [592, 374] on input "checkbox" at bounding box center [597, 372] width 11 height 11
checkbox input "true"
click at [839, 439] on span "Confirm selection" at bounding box center [864, 436] width 64 height 10
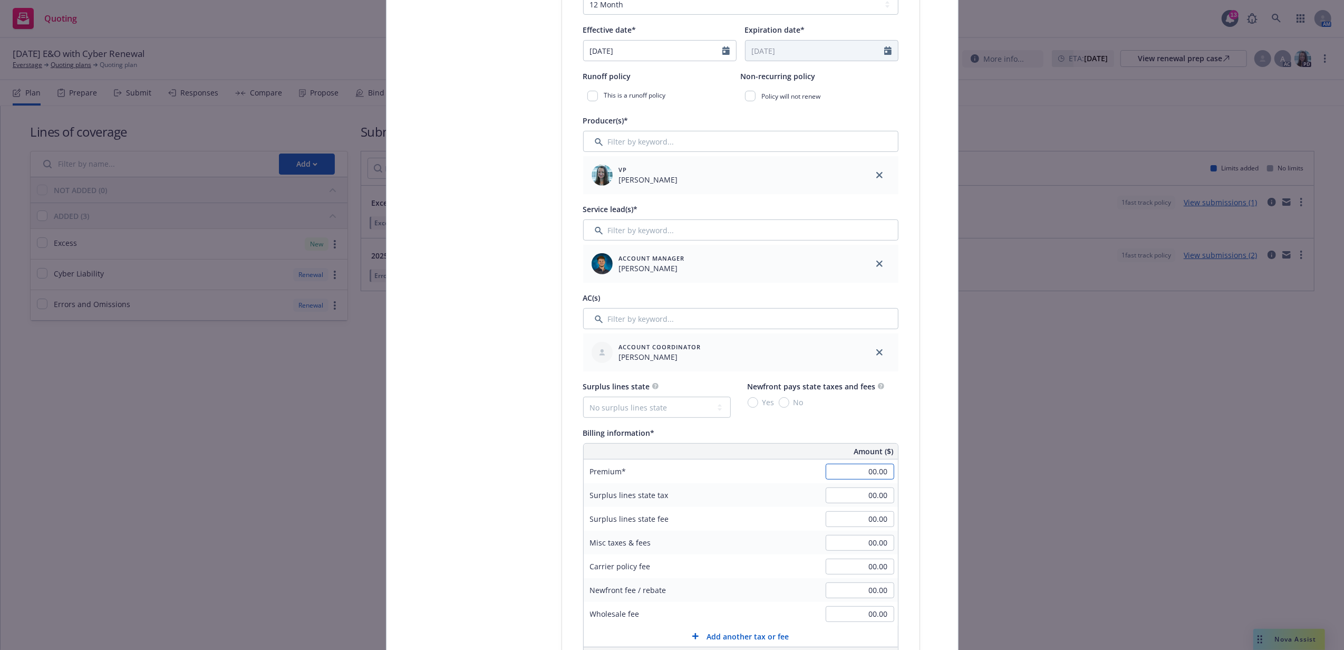
click at [858, 469] on input "00.00" at bounding box center [860, 472] width 69 height 16
type input "4,000.00"
click at [771, 484] on div "Surplus lines state tax 00.00" at bounding box center [741, 495] width 314 height 24
click at [607, 406] on select "No surplus lines state Alaska Alabama Arkansas Arizona California Colorado Conn…" at bounding box center [657, 407] width 148 height 21
select select "DE"
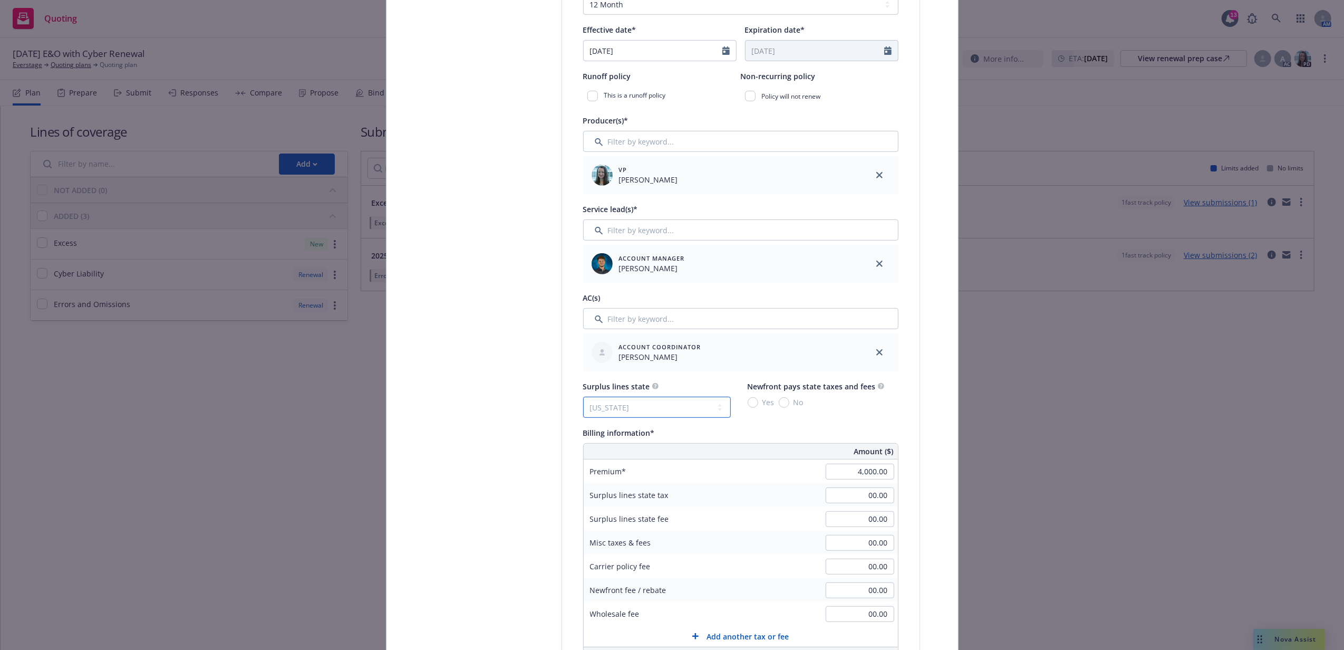
click at [583, 397] on select "No surplus lines state Alaska Alabama Arkansas Arizona California Colorado Conn…" at bounding box center [657, 407] width 148 height 21
type input "120.00"
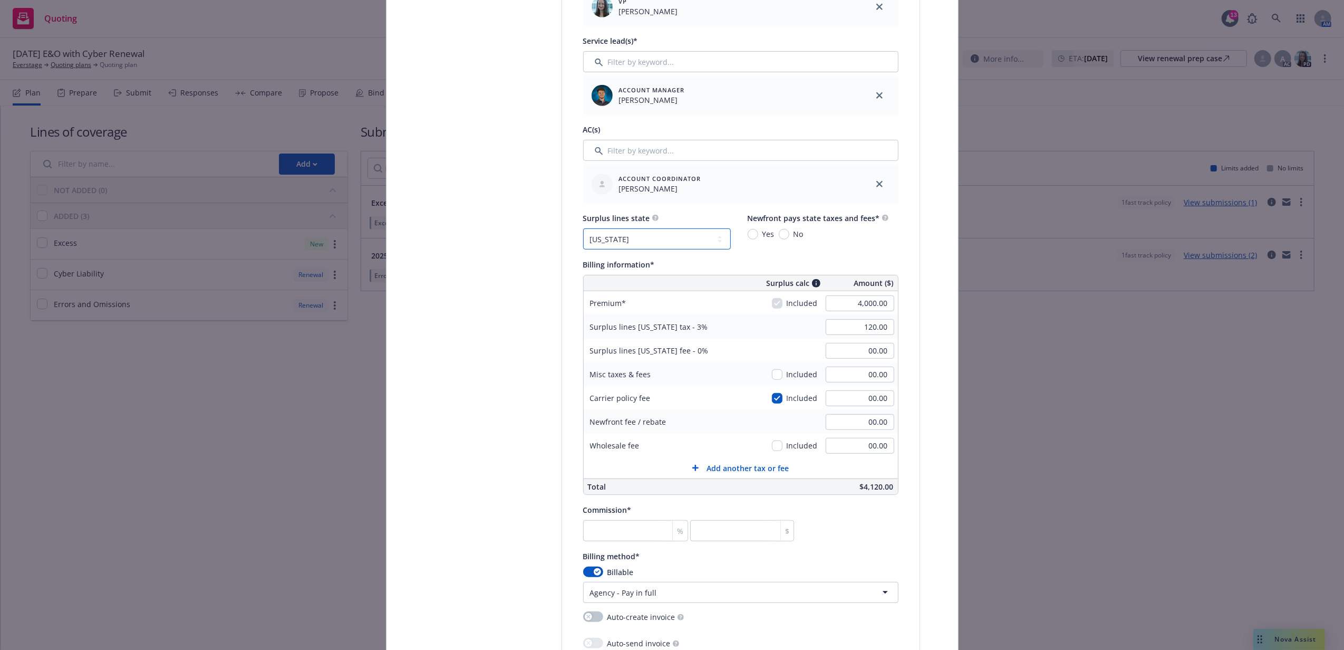
scroll to position [562, 0]
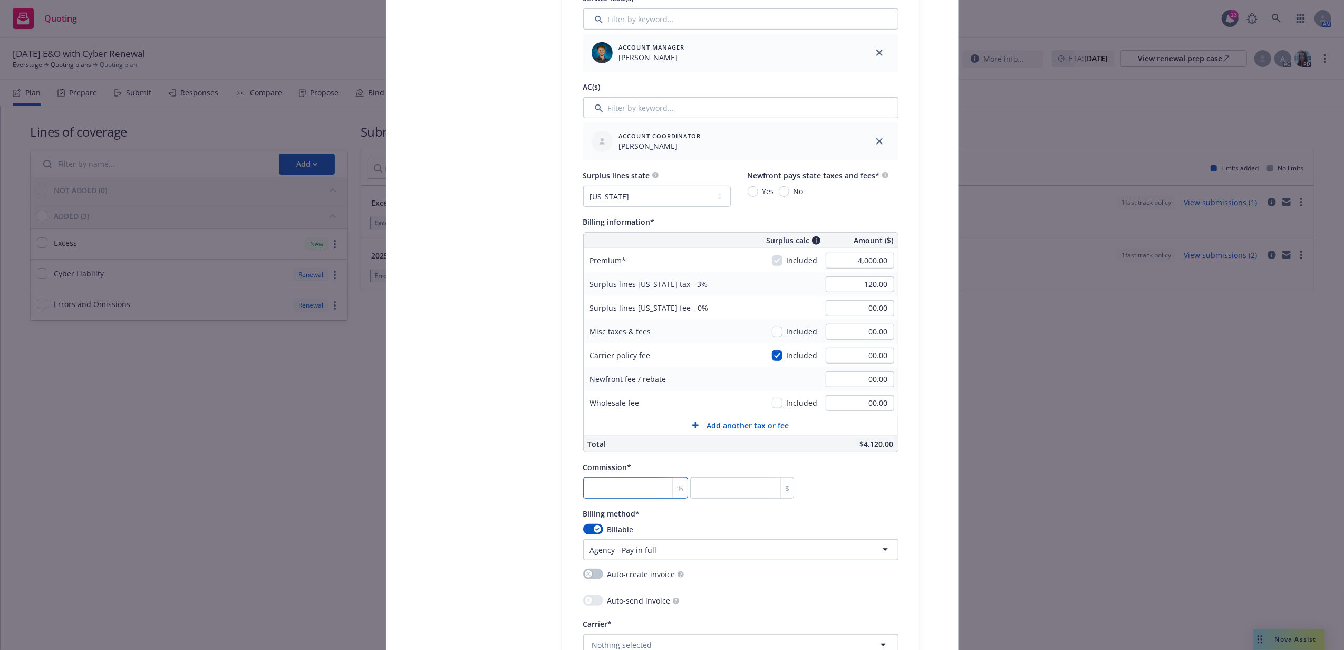
click at [604, 488] on input "number" at bounding box center [635, 487] width 105 height 21
type input "1"
type input "40"
type input "12"
type input "480"
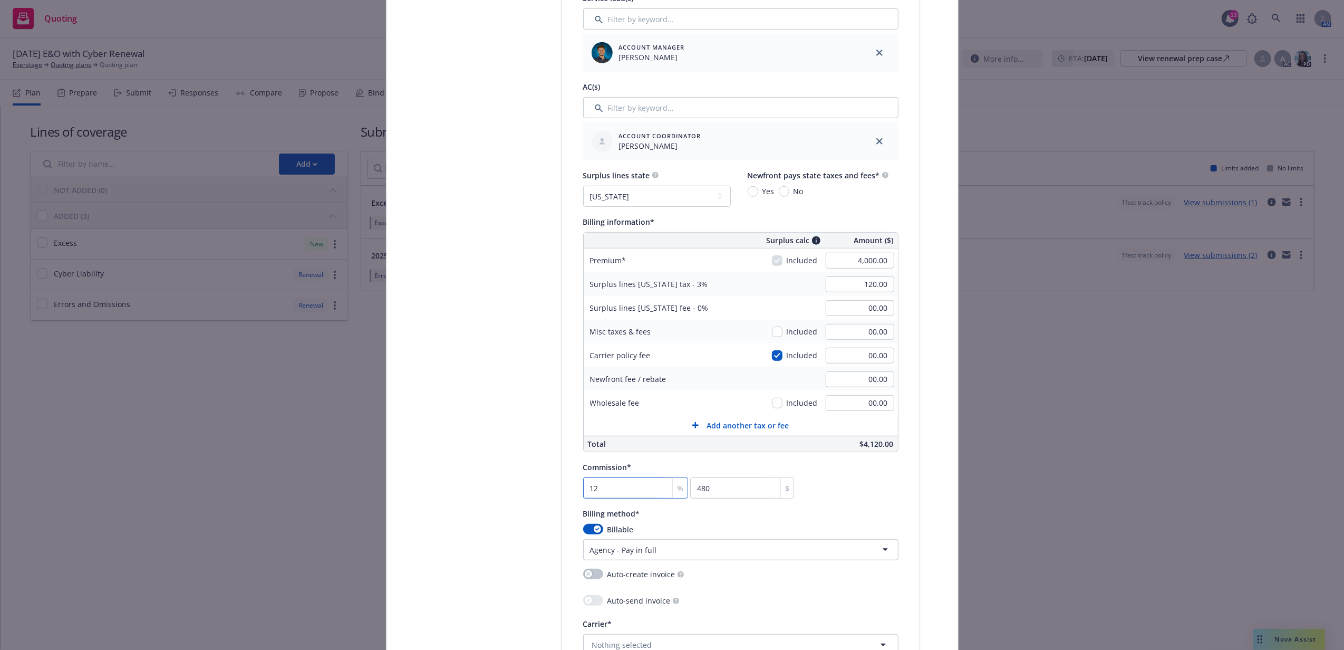
type input "12.5"
type input "500"
type input "12.5"
click at [802, 532] on div "Billable" at bounding box center [740, 529] width 315 height 11
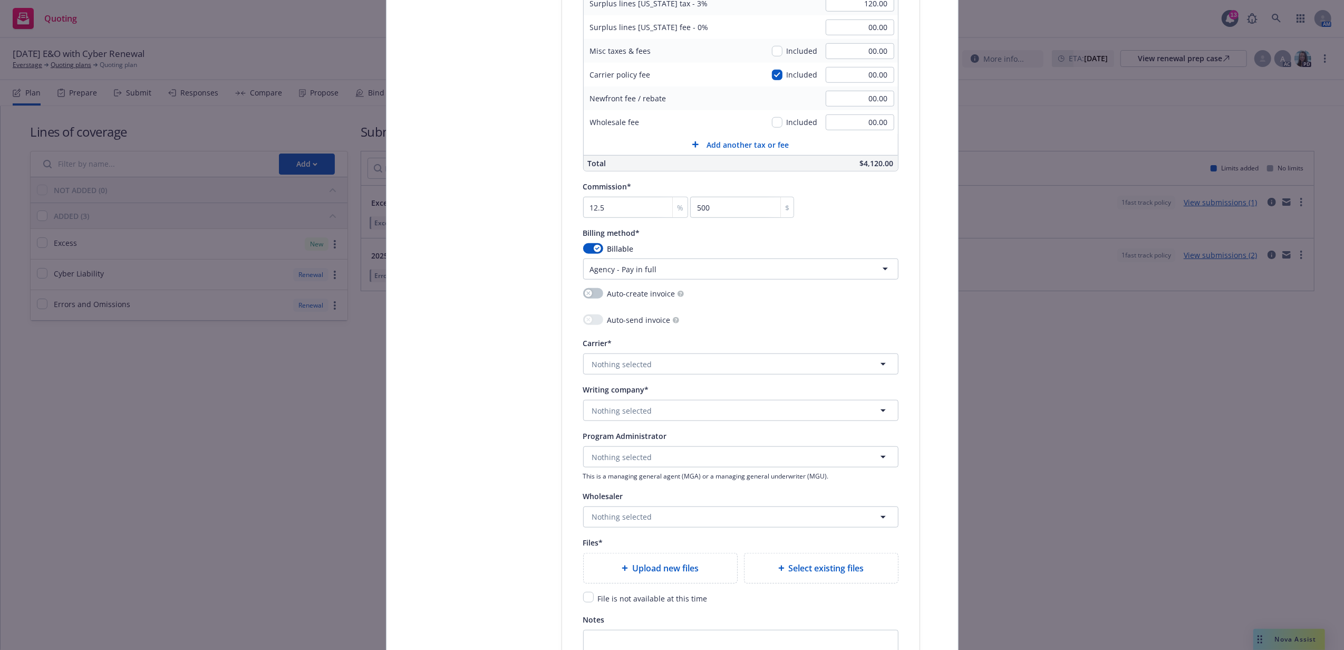
scroll to position [844, 0]
click at [648, 409] on button "Nothing selected" at bounding box center [740, 409] width 315 height 21
type input "columbia casualt"
click at [685, 365] on strong "Columbia Casualty Company" at bounding box center [647, 368] width 104 height 10
click at [643, 520] on span "Nothing selected" at bounding box center [622, 515] width 60 height 11
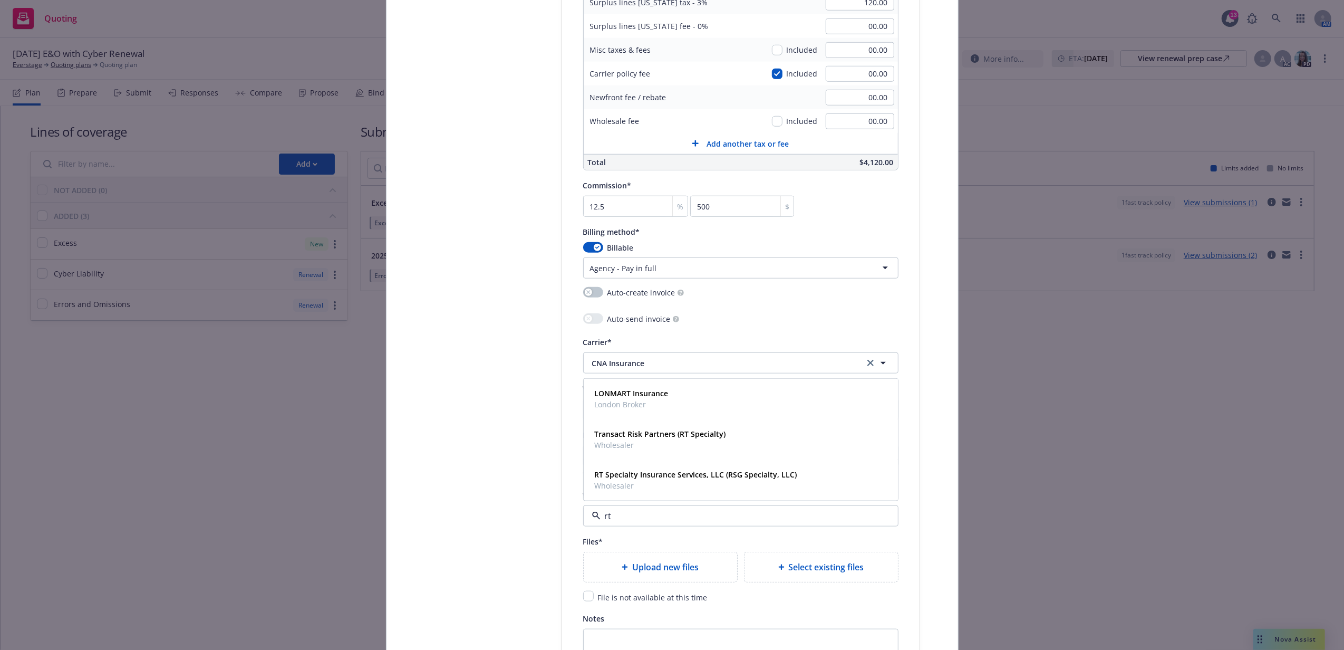
type input "rt s"
click at [644, 493] on div "RT Specialty Insurance Services, LLC (RSG Specialty, LLC) Wholesaler" at bounding box center [695, 480] width 209 height 26
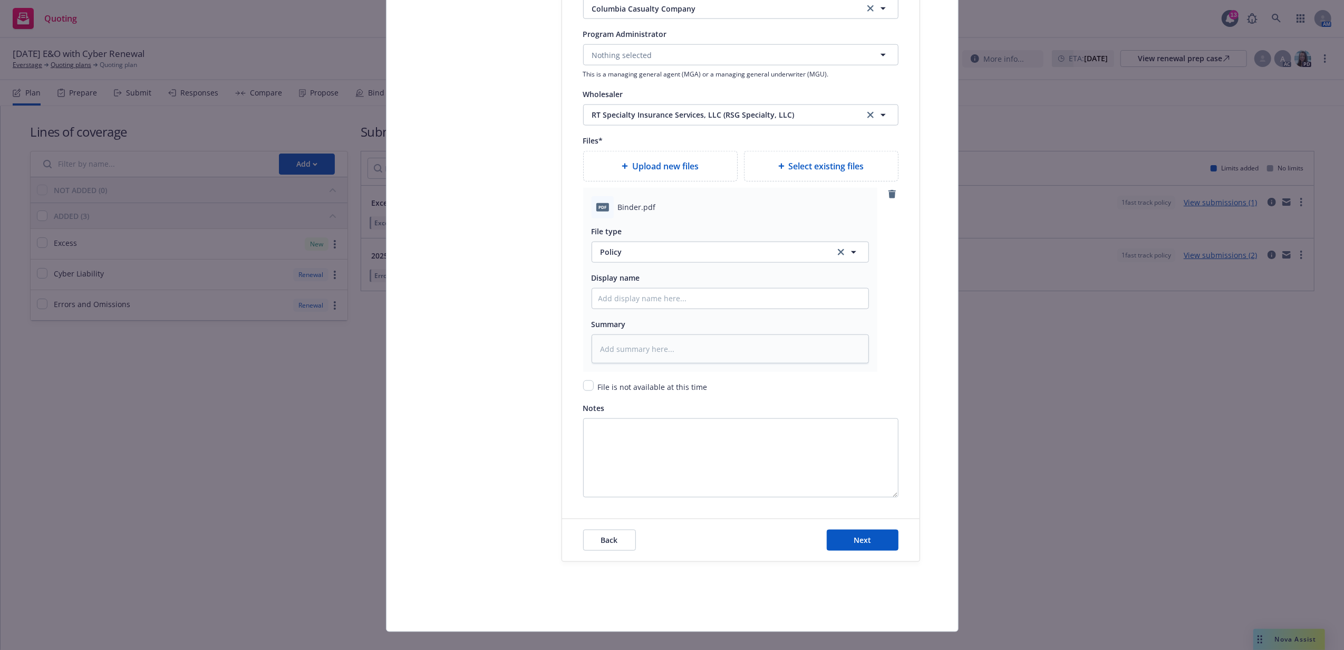
scroll to position [1264, 0]
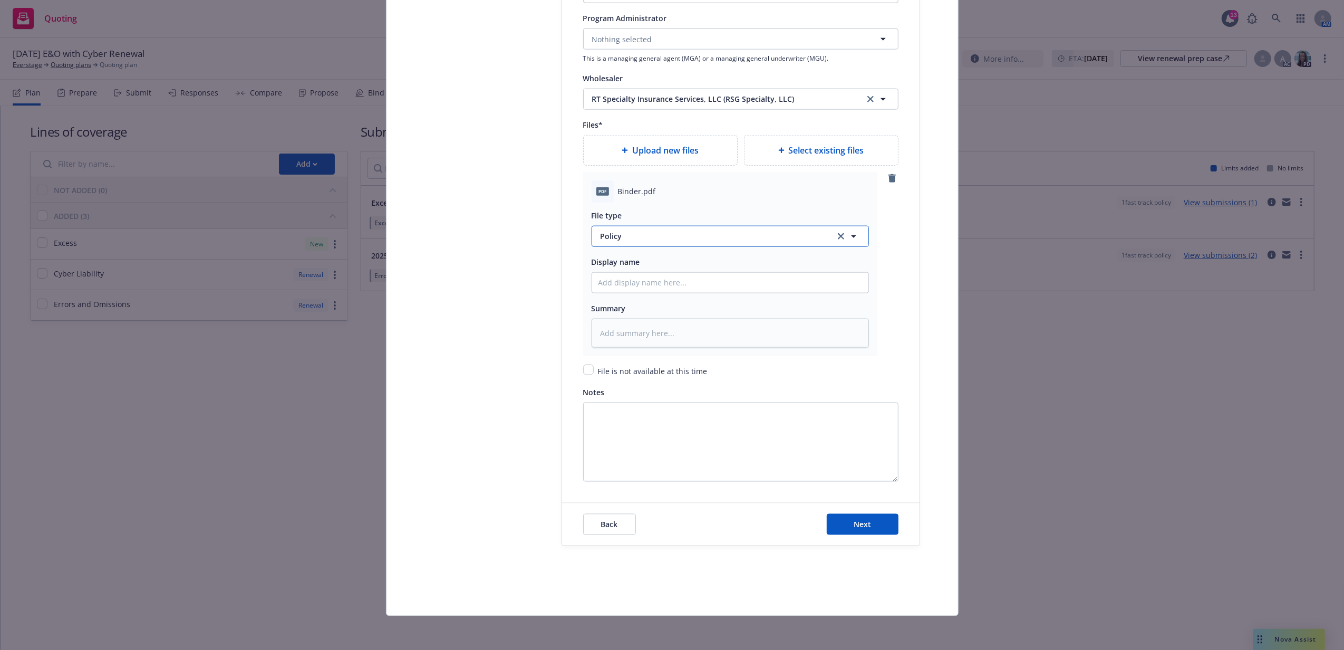
click at [614, 241] on button "Policy" at bounding box center [730, 236] width 277 height 21
type input "Binder"
click at [631, 270] on div "Binder" at bounding box center [731, 265] width 264 height 15
click at [644, 283] on input "Policy display name" at bounding box center [730, 283] width 276 height 20
type textarea "x"
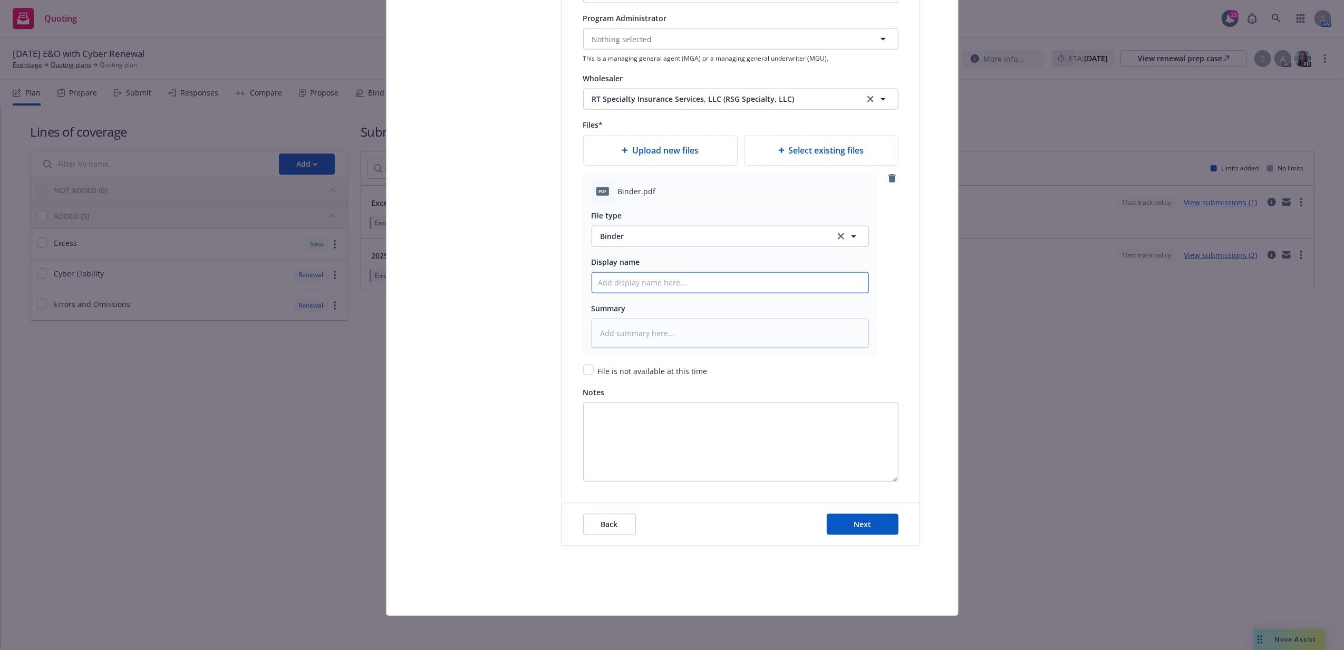
type input "2"
type textarea "x"
type input "25"
type textarea "x"
type input "25-"
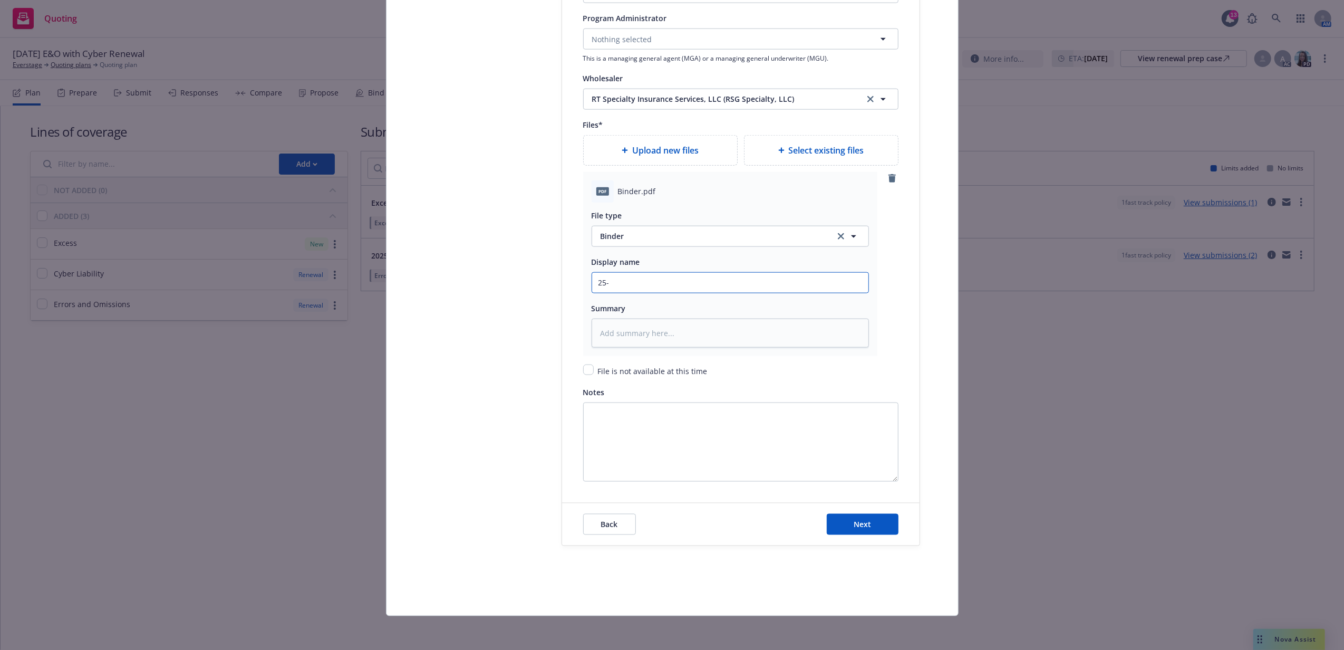
type textarea "x"
type input "25-2"
type textarea "x"
type input "25-26"
type textarea "x"
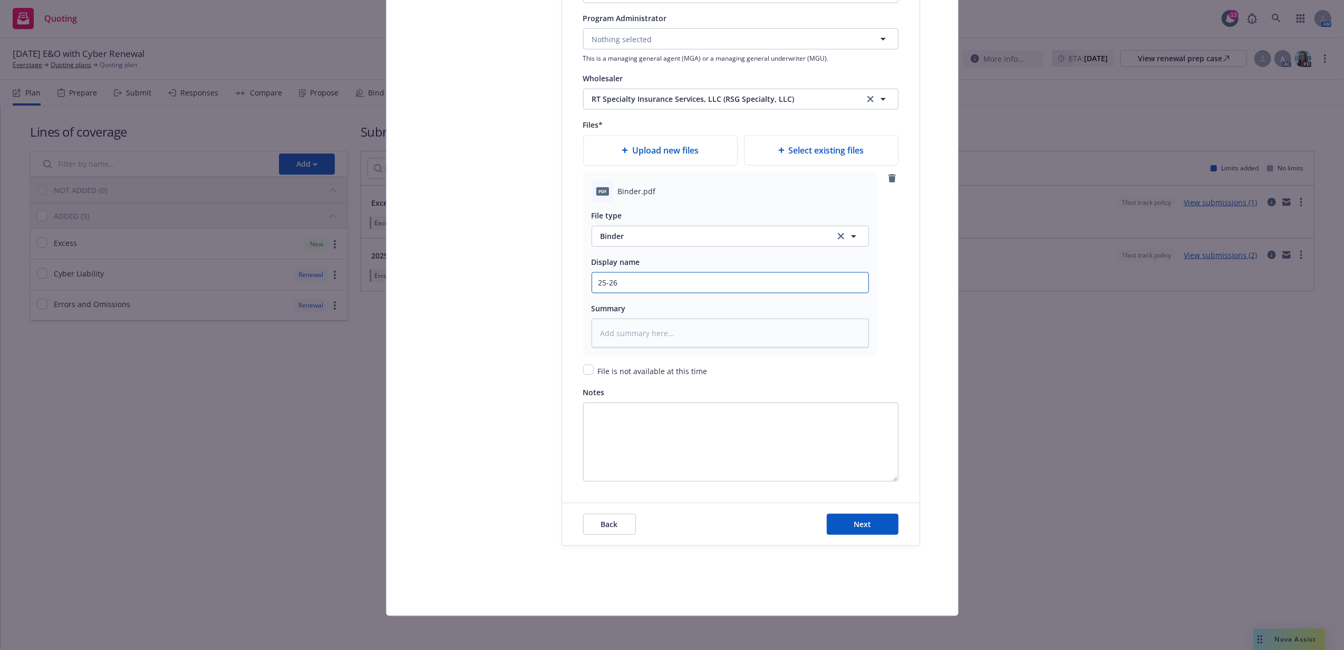
type input "25-26"
type textarea "x"
type input "25-26 E"
type textarea "x"
type input "25-26 Ex"
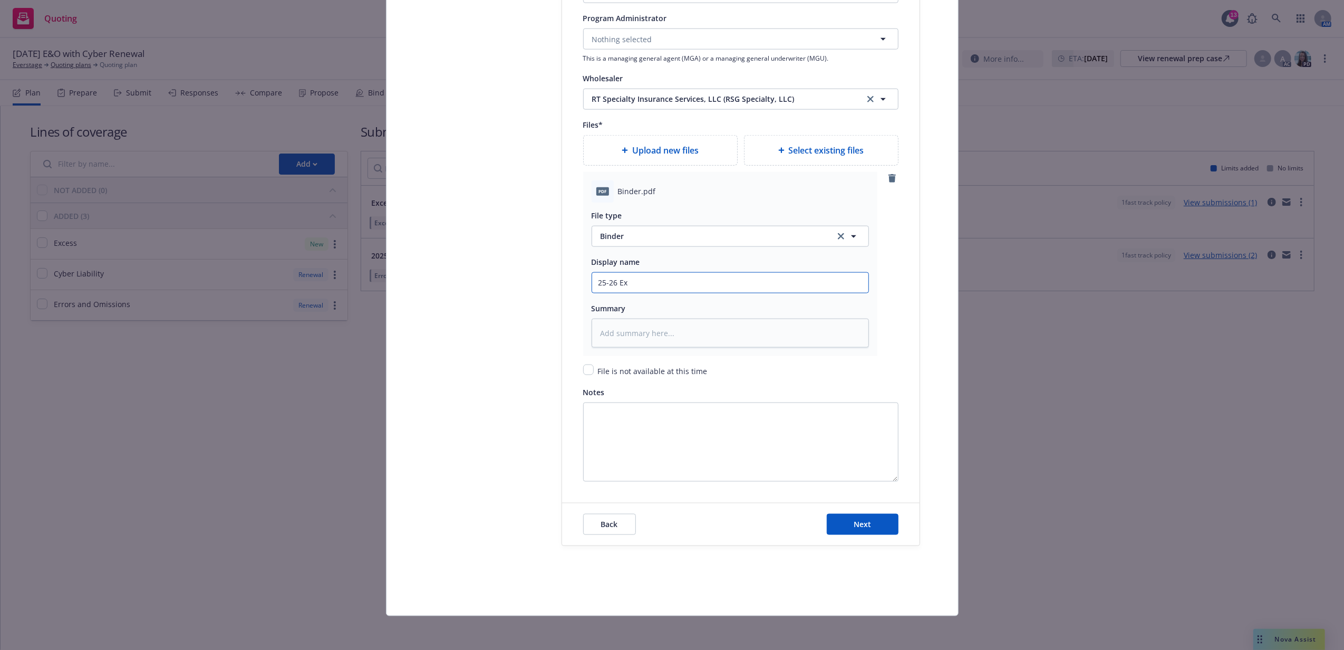
type textarea "x"
type input "25-26 Exc"
type textarea "x"
type input "25-26 Exce"
type textarea "x"
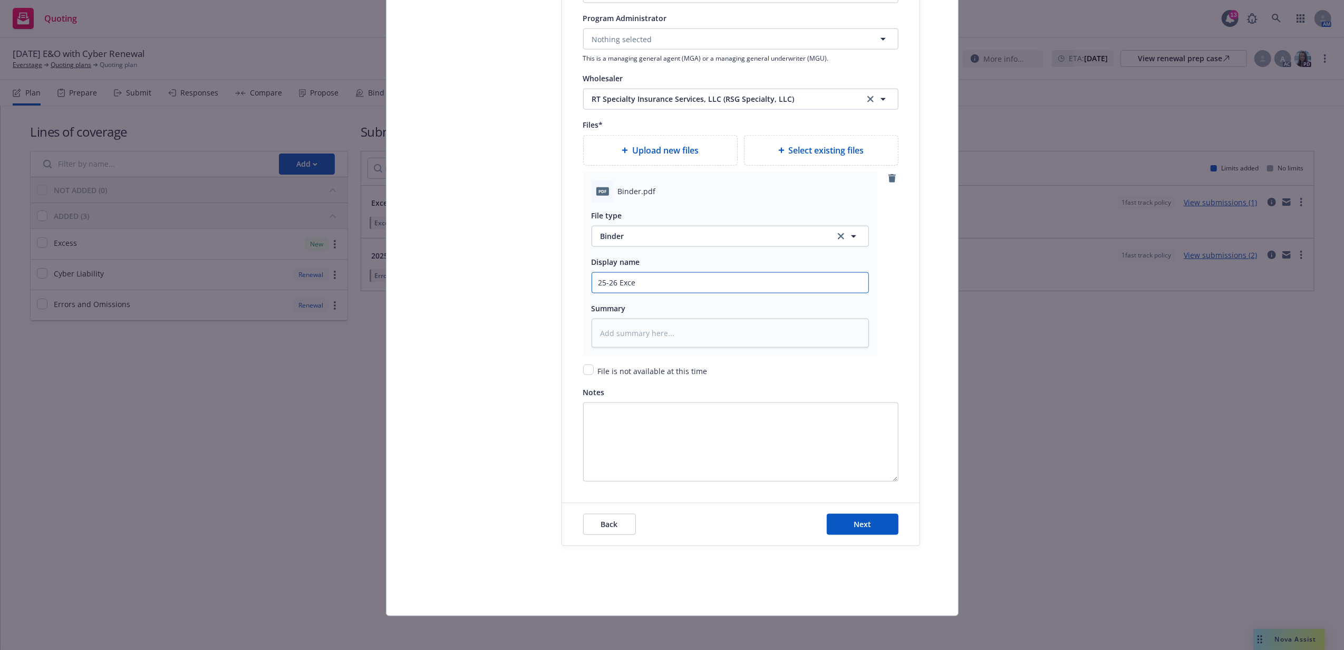
type input "25-26 Exces"
type textarea "x"
type input "25-26 Excess"
type textarea "x"
type input "25-26 Excess"
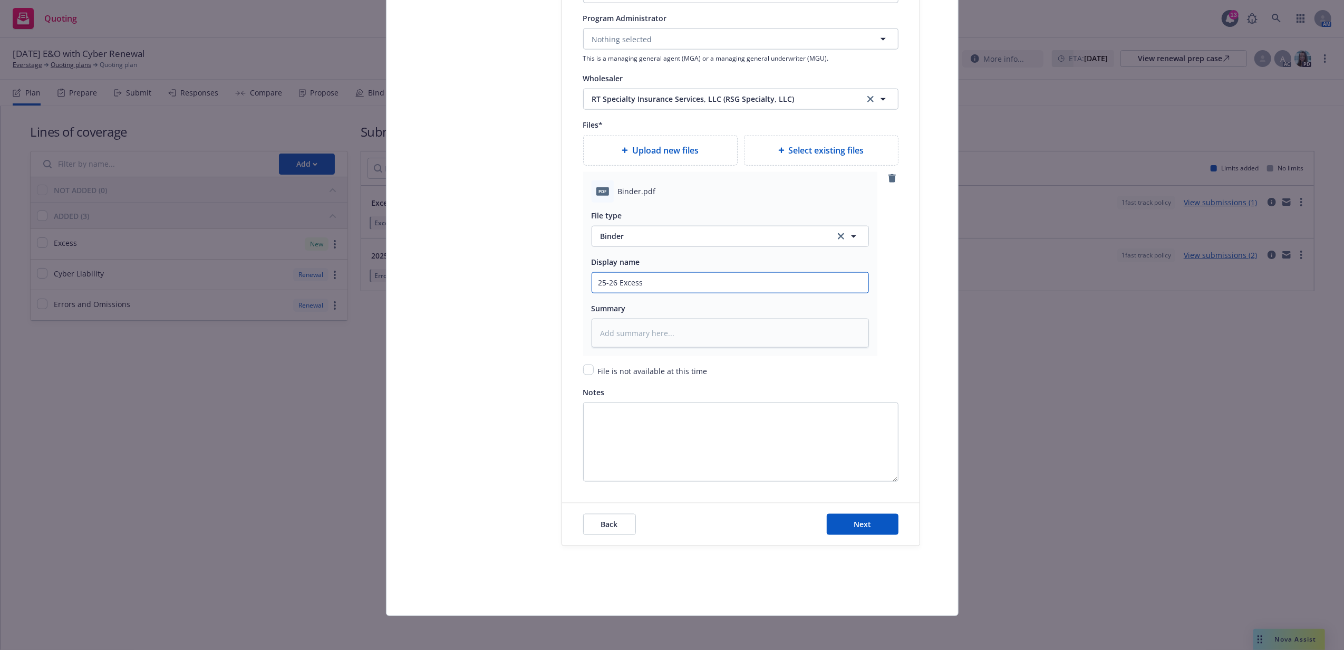
type textarea "x"
type input "25-26 Excess C"
type textarea "x"
type input "25-26 Excess Cy"
type textarea "x"
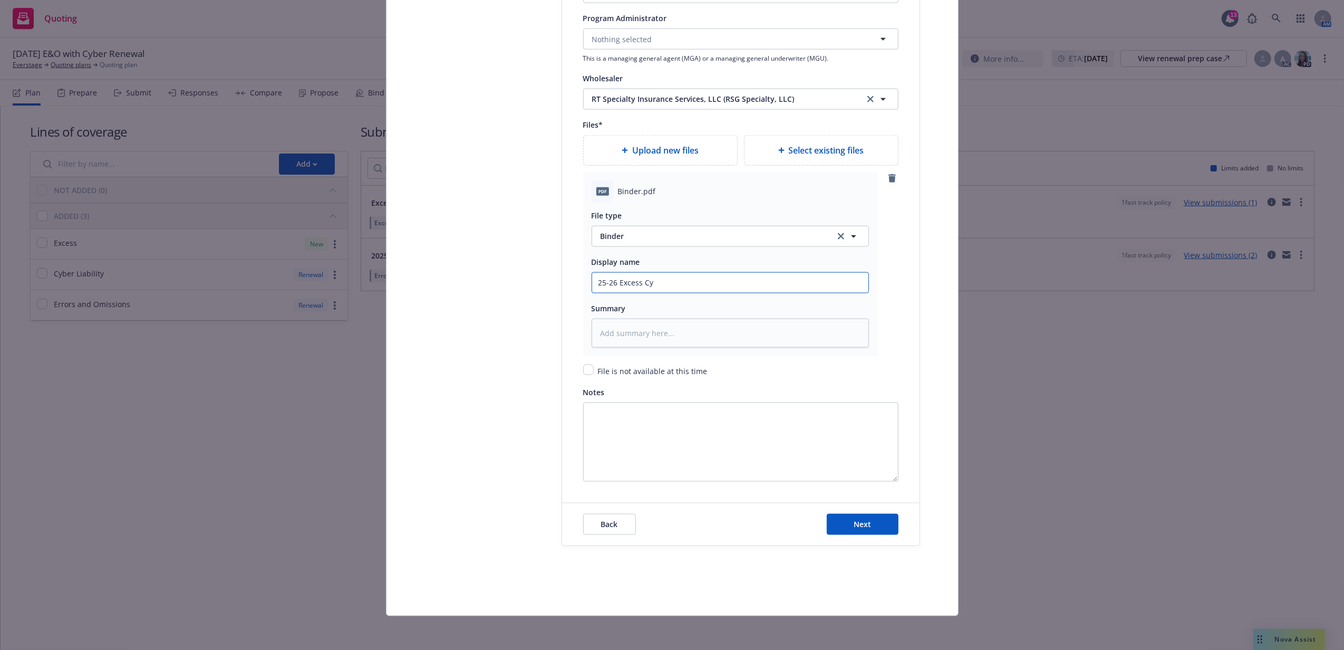
type input "25-26 Excess Cyb"
type textarea "x"
type input "25-26 Excess Cybe"
type textarea "x"
type input "25-26 Excess Cyber/"
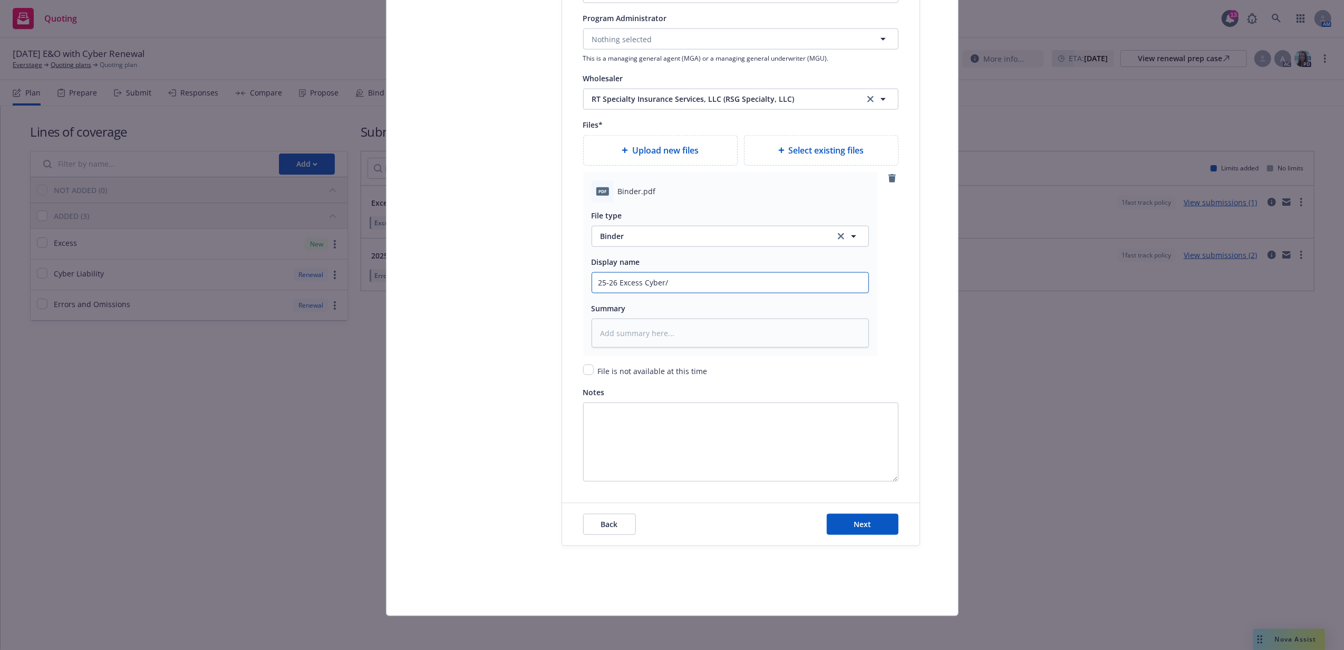
type textarea "x"
type input "25-26 Excess Cyber/E"
type textarea "x"
type input "25-26 Excess Cyber/E&"
type textarea "x"
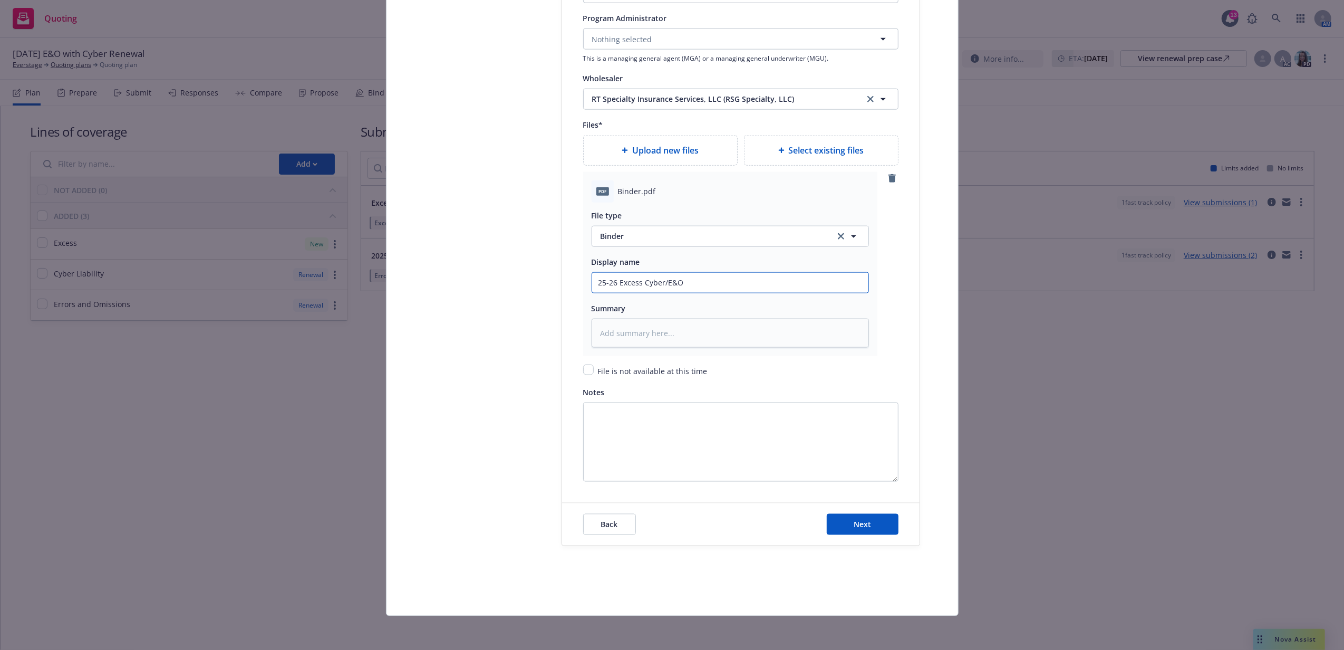
type input "25-26 Excess Cyber/E&O"
type textarea "x"
type input "25-26 Excess Cyber/E&O B"
type textarea "x"
type input "25-26 Excess Cyber/E&O Bi"
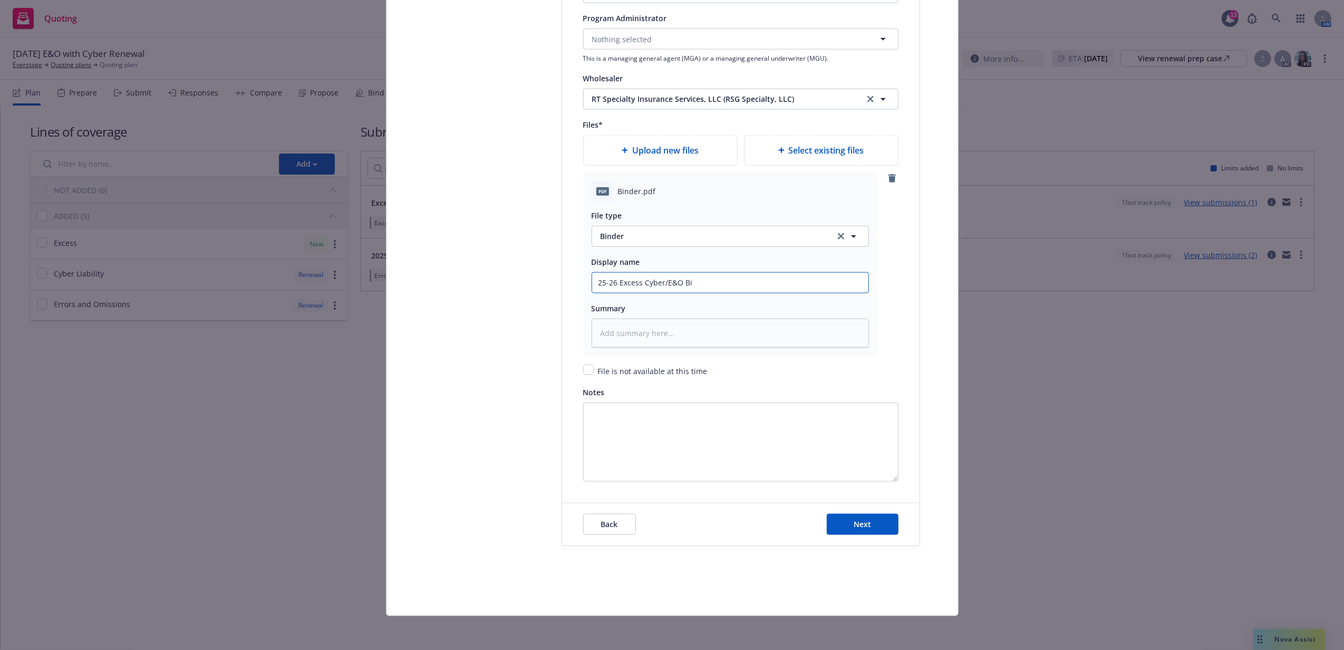
type textarea "x"
type input "25-26 Excess Cyber/E&O Bind"
type textarea "x"
type input "25-26 Excess Cyber/E&O Binde"
type textarea "x"
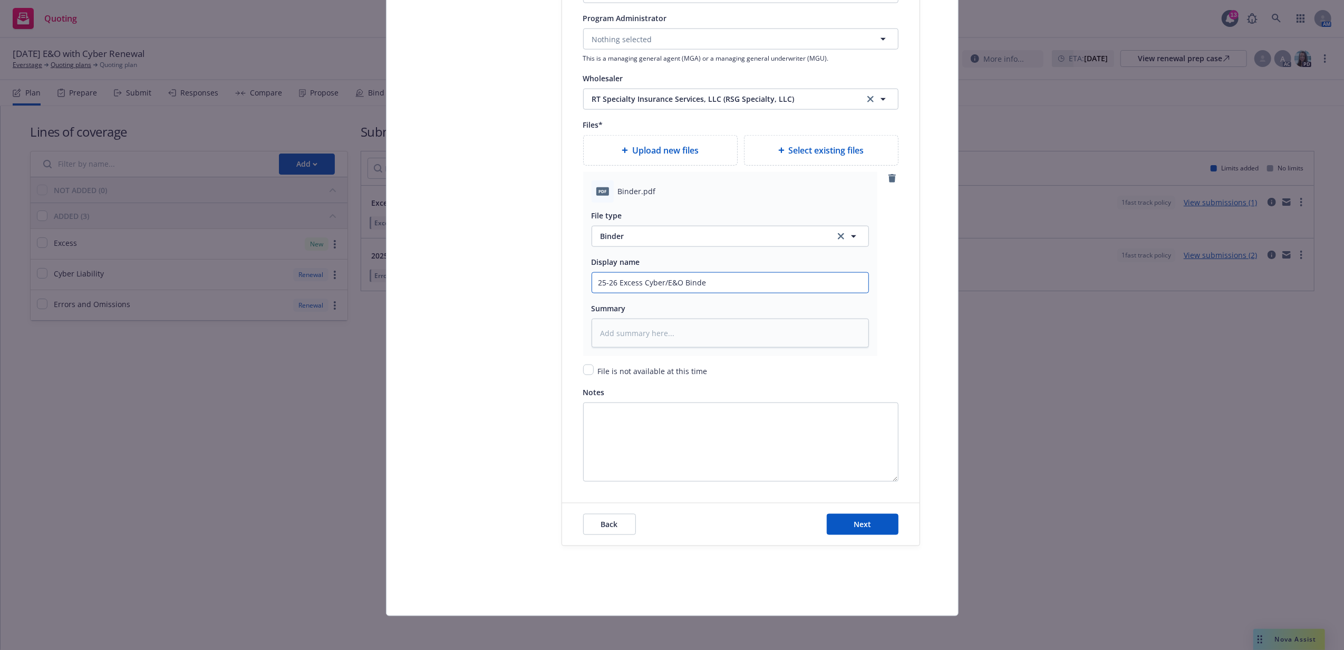
type input "25-26 Excess Cyber/E&O Binder"
type textarea "x"
type input "25-26 Excess Cyber/E&O Binder"
type textarea "x"
type input "25-26 Excess Cyber/E&O Binder -"
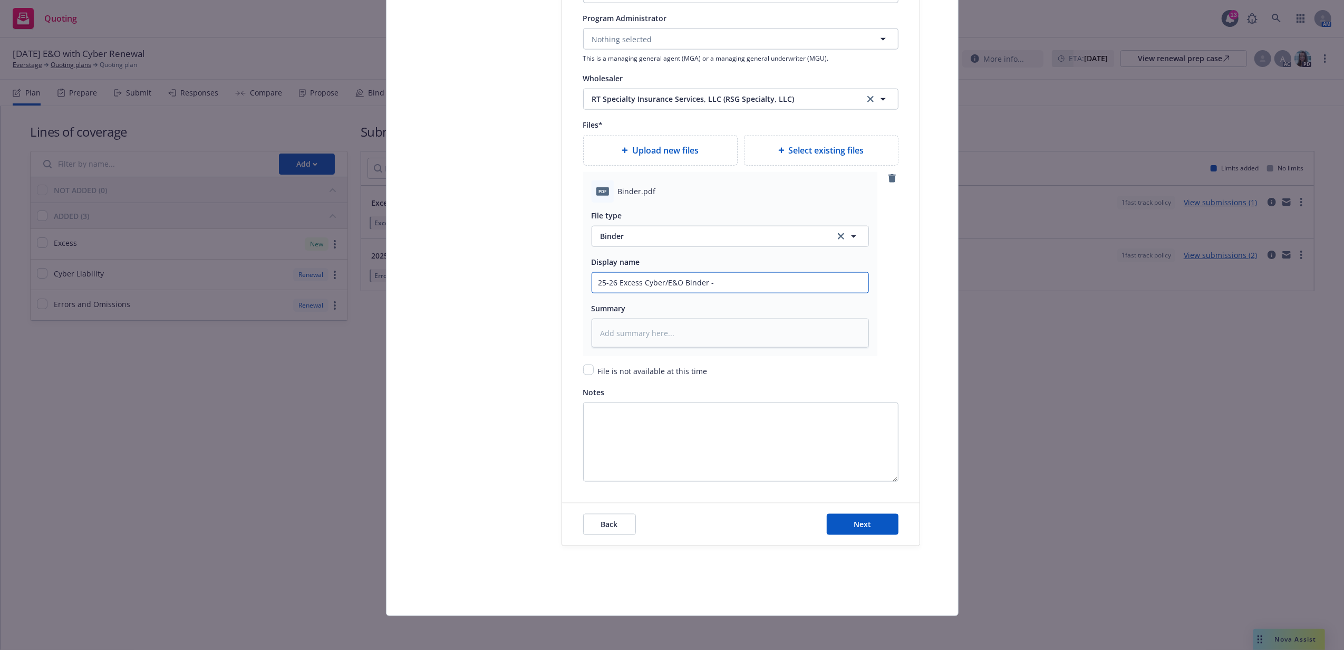
type textarea "x"
type input "25-26 Excess Cyber/E&O Binder -"
click at [781, 277] on input "25-26 Excess Cyber/E&O Binder -" at bounding box center [730, 283] width 276 height 20
type textarea "x"
type input "25-26 Excess Cyber/E&O Binder - C"
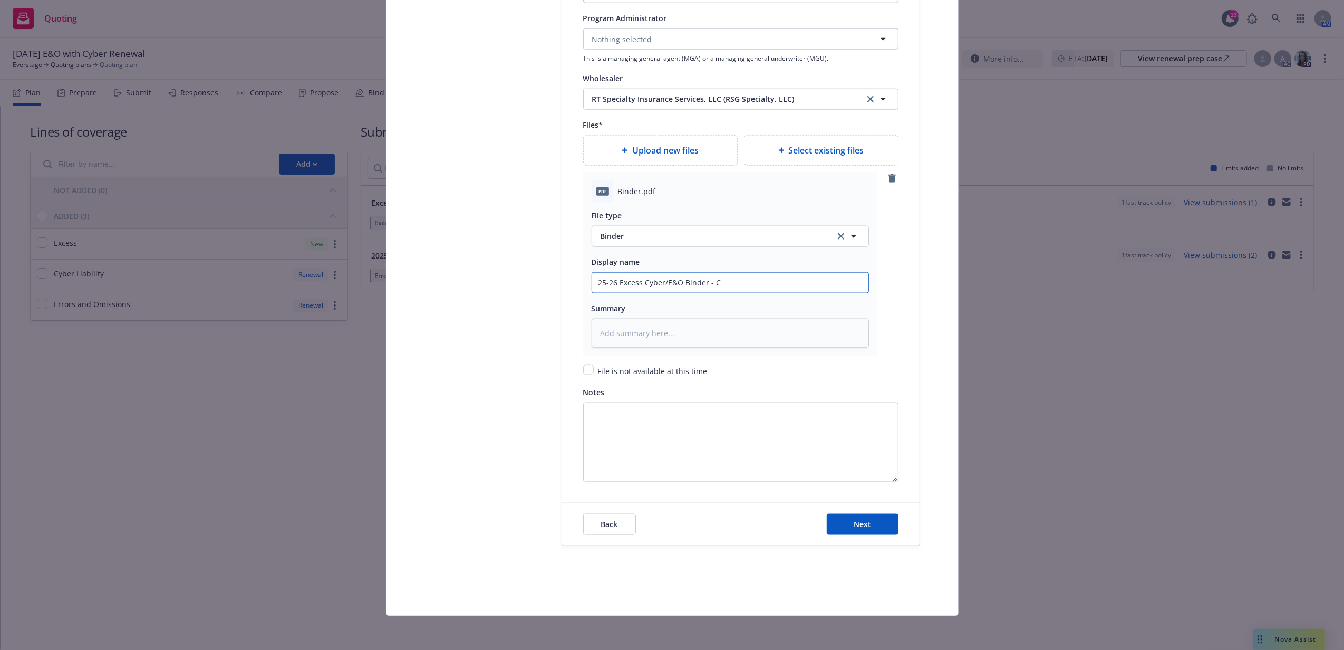
type textarea "x"
type input "25-26 Excess Cyber/E&O Binder - CN"
type textarea "x"
type input "25-26 Excess Cyber/E&O Binder - CNA"
type textarea "x"
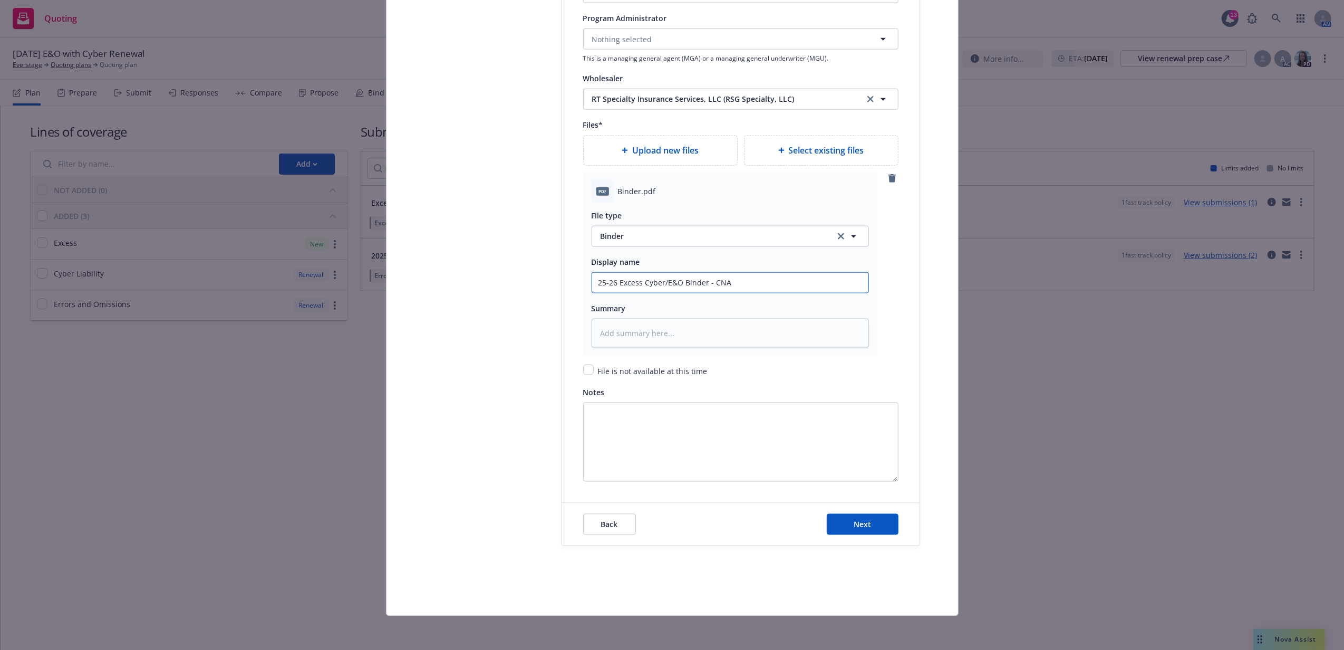
type input "25-26 Excess Cyber/E&O Binder - CNA"
type textarea "x"
type input "25-26 Excess Cyber/E&O Binder - CNA ("
type textarea "x"
type input "25-26 Excess Cyber/E&O Binder - CNA ($"
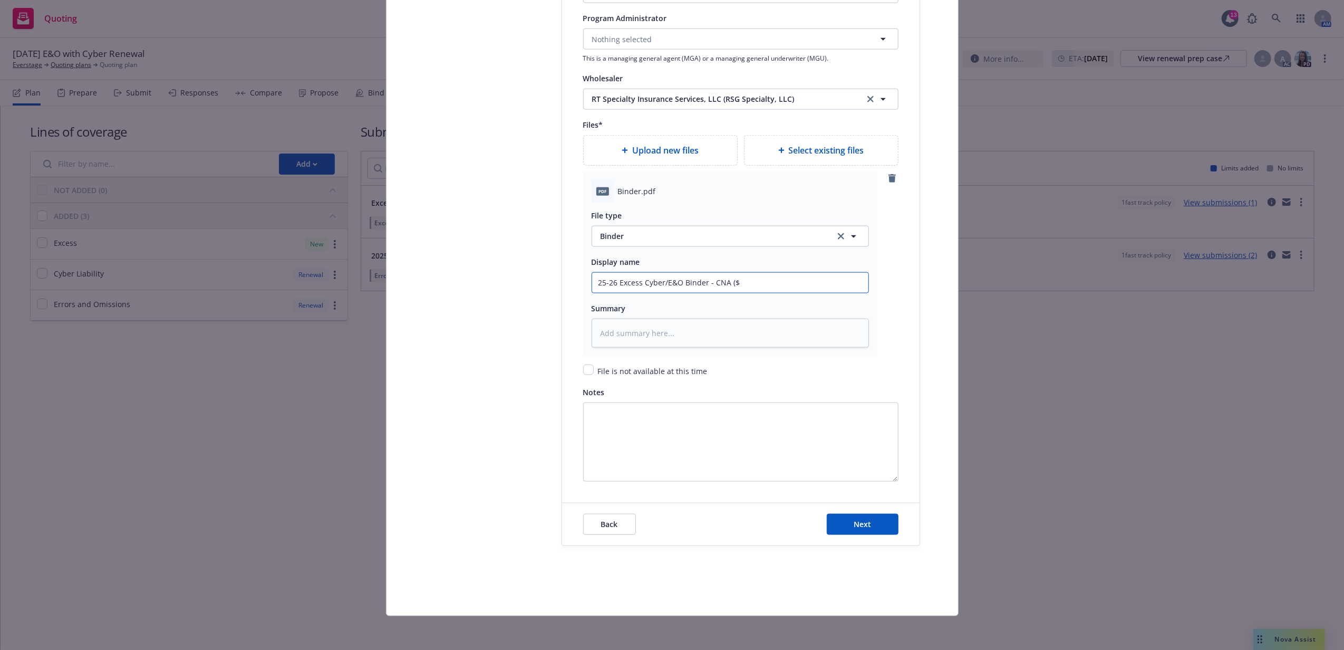
type textarea "x"
type input "25-26 Excess Cyber/E&O Binder - CNA ($2"
type textarea "x"
type input "25-26 Excess Cyber/E&O Binder - CNA ($2M"
type textarea "x"
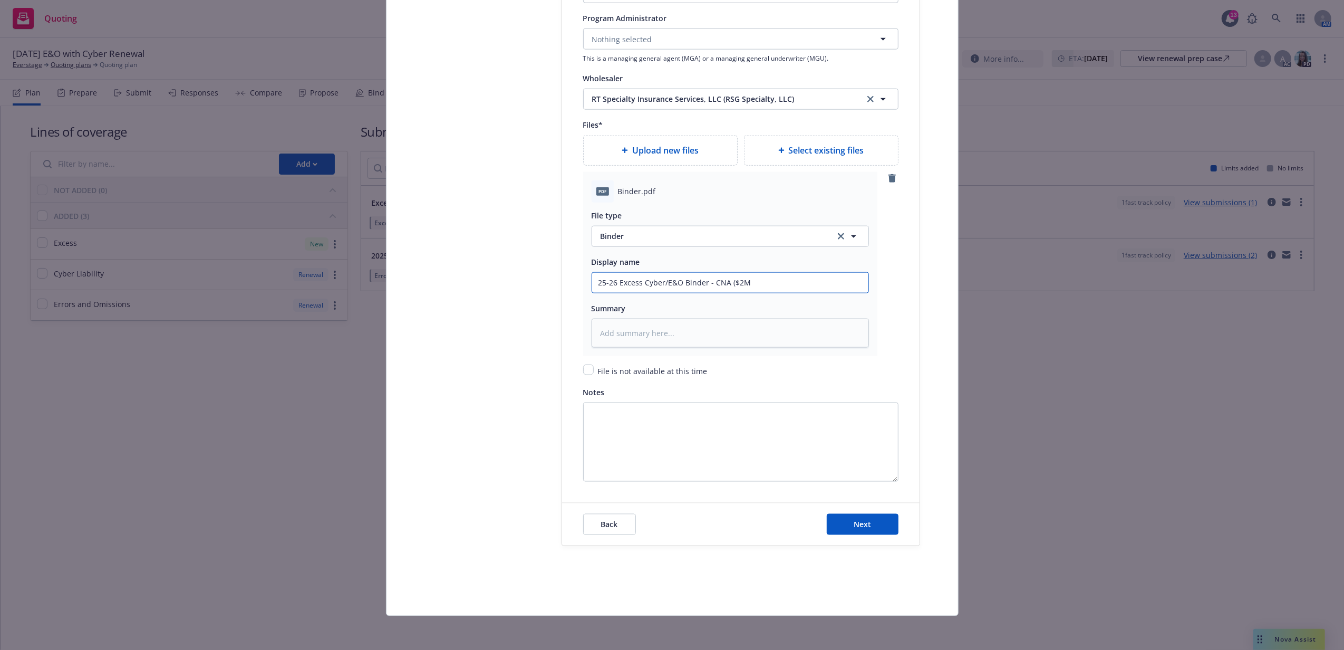
type input "25-26 Excess Cyber/E&O Binder - CNA ($2M"
type textarea "x"
type input "25-26 Excess Cyber/E&O Binder - CNA ($2M x"
type textarea "x"
type input "25-26 Excess Cyber/E&O Binder - CNA ($2M xs"
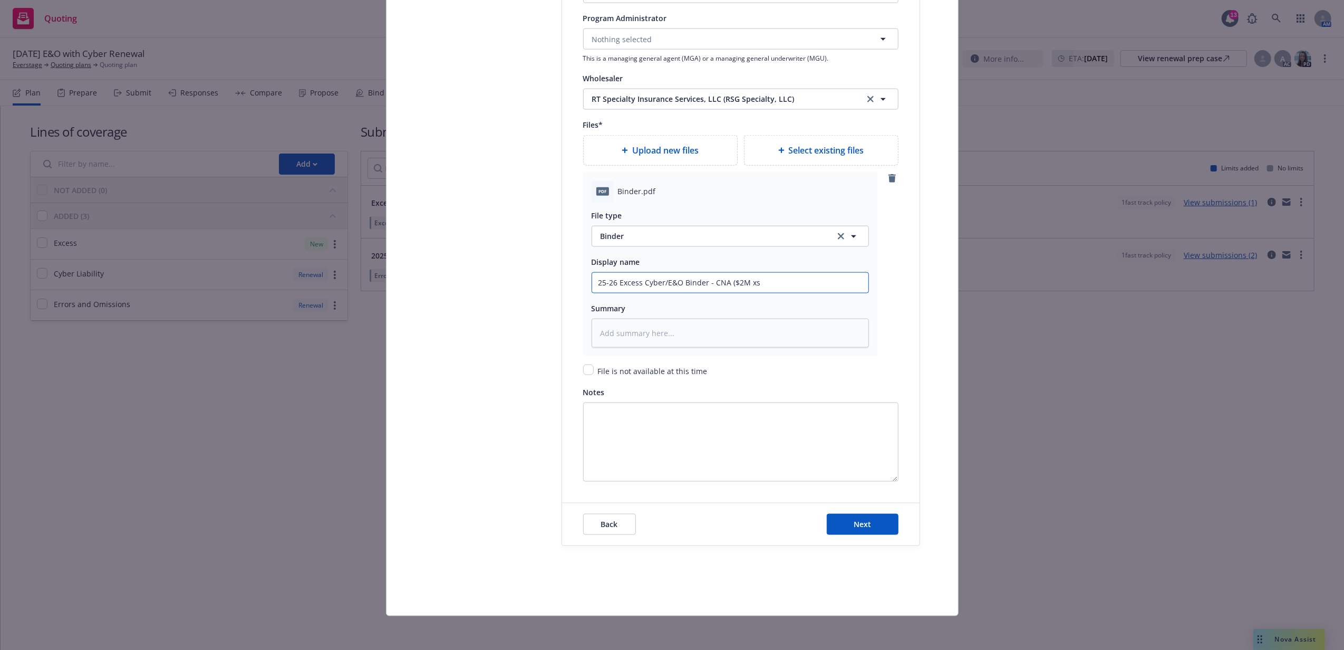
type textarea "x"
type input "25-26 Excess Cyber/E&O Binder - CNA ($2M xs"
type textarea "x"
type input "25-26 Excess Cyber/E&O Binder - CNA ($2M xs $"
type textarea "x"
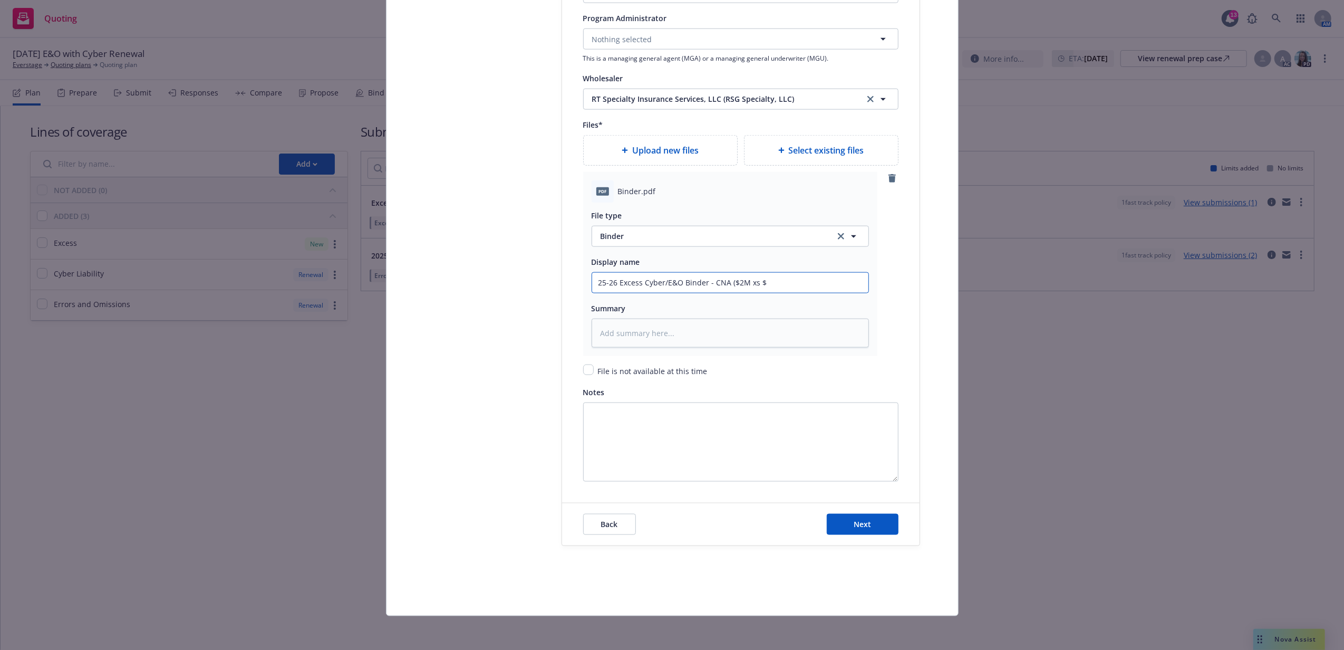
type input "25-26 Excess Cyber/E&O Binder - CNA ($2M xs $1"
type textarea "x"
type input "25-26 Excess Cyber/E&O Binder - CNA ($2M xs $10"
type textarea "x"
type input "25-26 Excess Cyber/E&O Binder - CNA ($2M xs $10M"
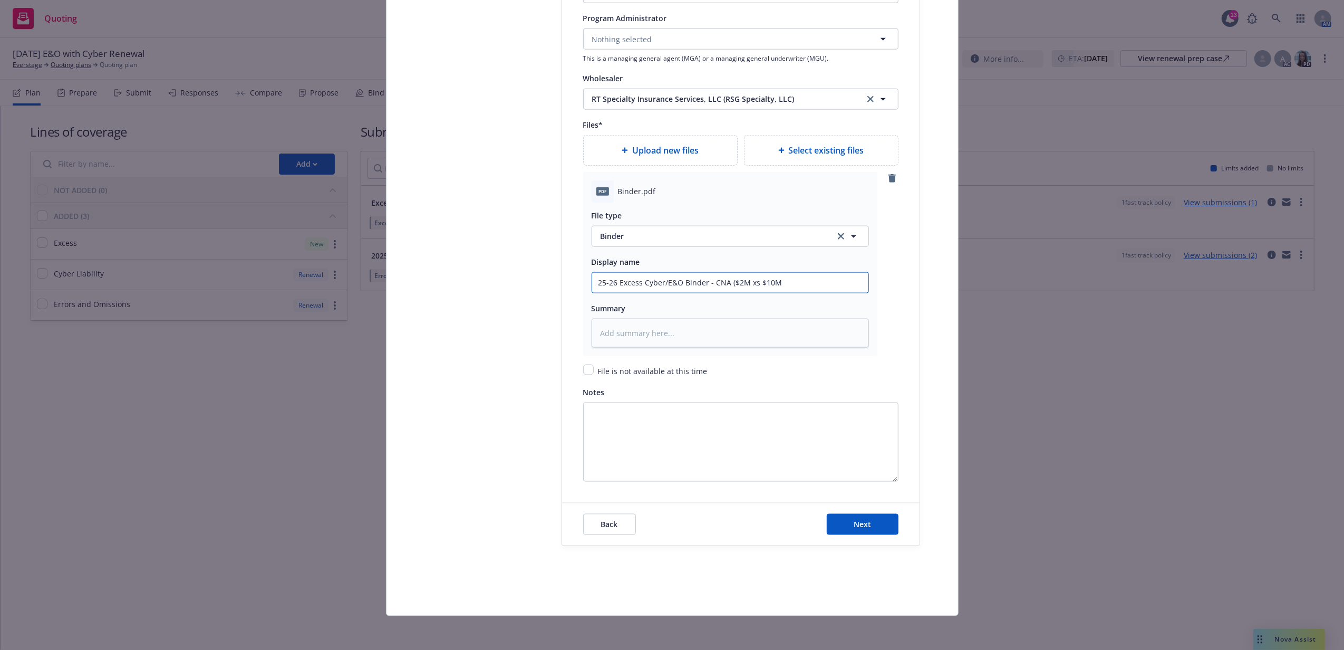
type textarea "x"
type input "25-26 Excess Cyber/E&O Binder - CNA ($2M xs $10M)"
type textarea "x"
type input "25-26 Excess Cyber/E&O Binder - CNA ($2M x $10M)"
type textarea "x"
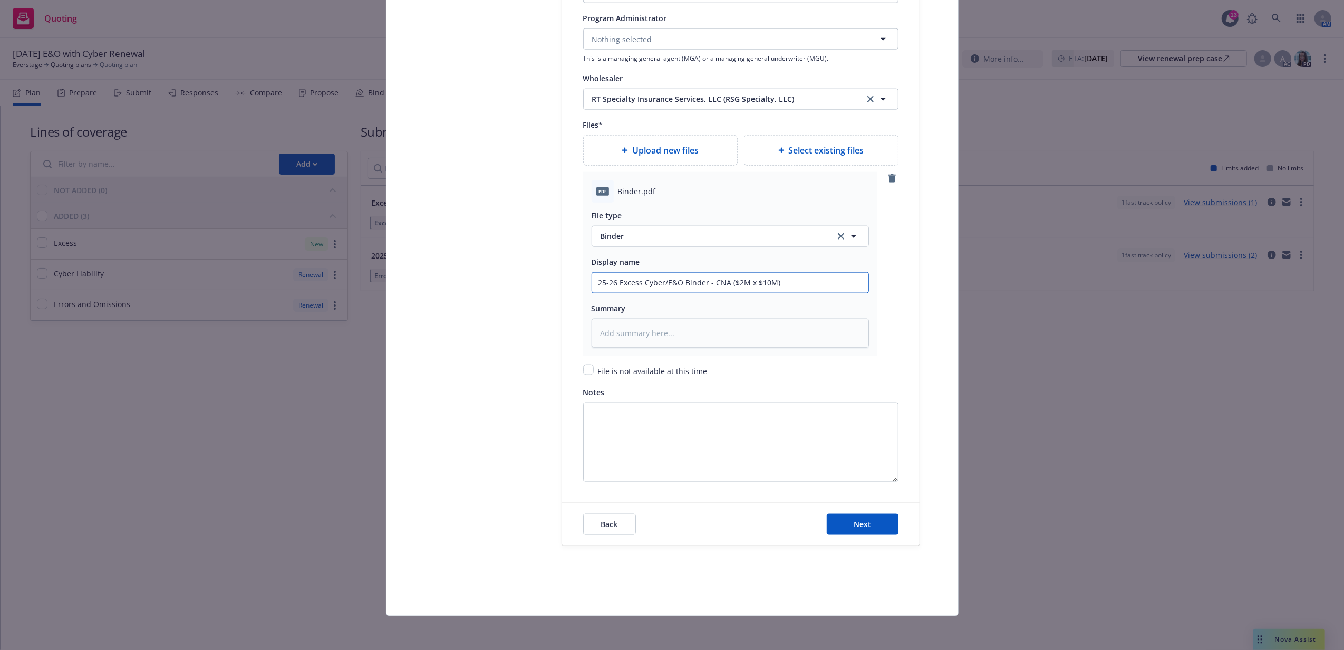
type input "25-26 Excess Cyber/E&O Binder - CNA ($2M $10M)"
type textarea "x"
type input "25-26 Excess Cyber/E&O Binder - CNA ($2M X $10M)"
type textarea "x"
type input "25-26 Excess Cyber/E&O Binder - CNA ($2M XS $10M)"
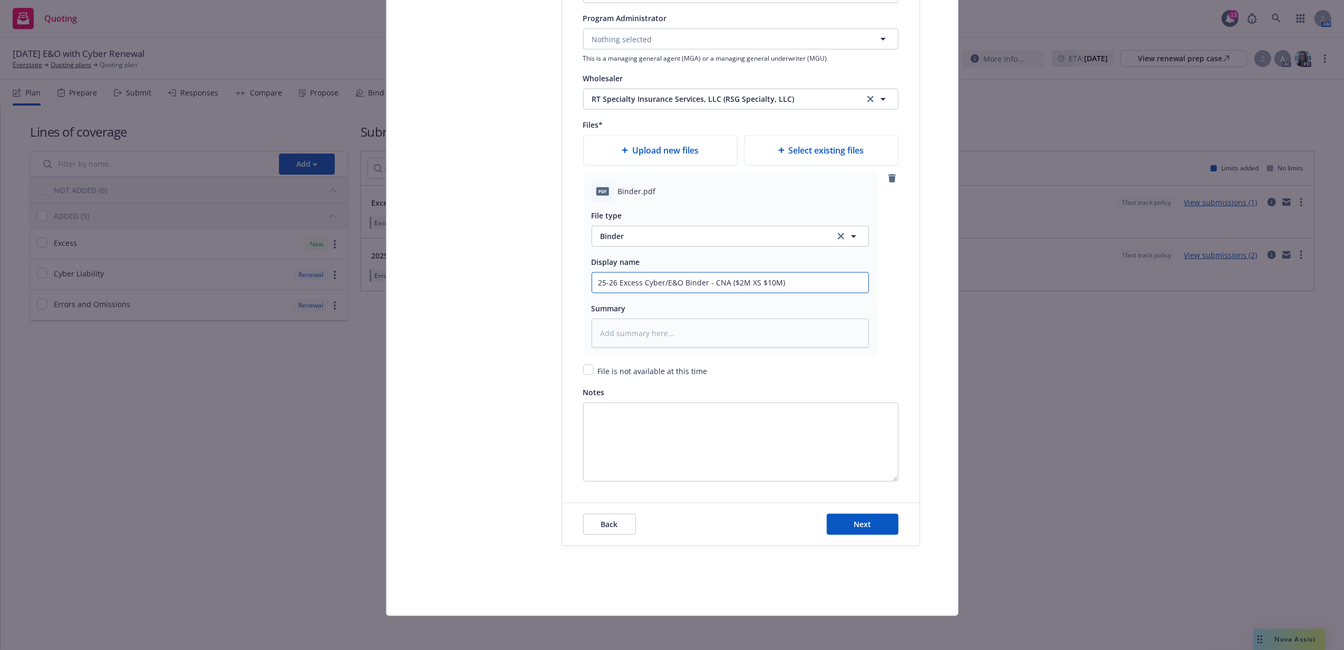
type textarea "x"
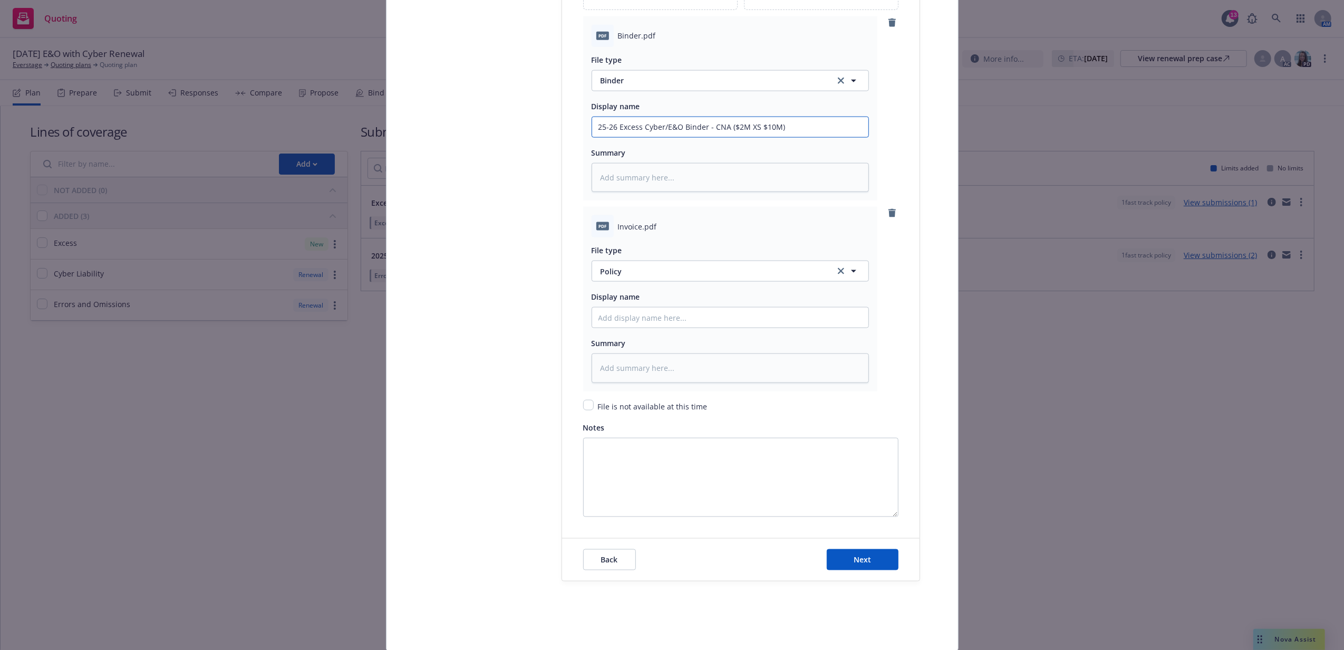
scroll to position [1454, 0]
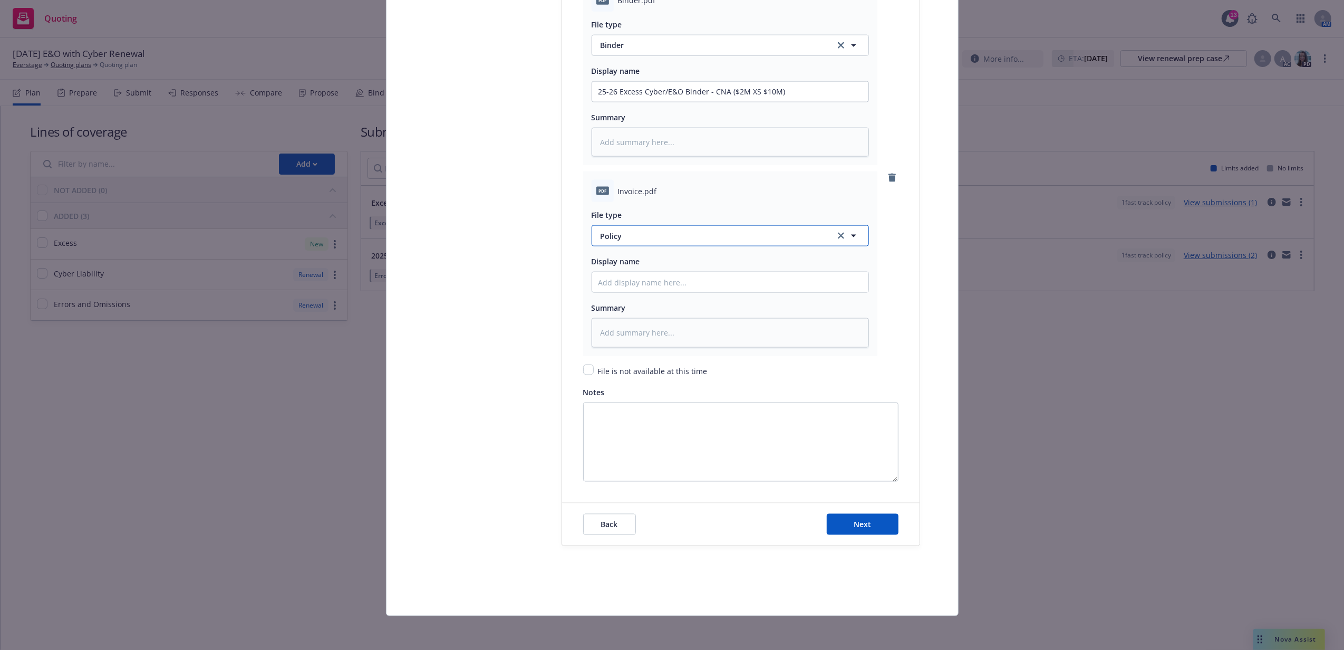
click at [626, 245] on button "Policy" at bounding box center [730, 235] width 277 height 21
type input "invoi"
click at [642, 285] on div "Invoice - Third Party" at bounding box center [638, 292] width 79 height 15
drag, startPoint x: 778, startPoint y: 89, endPoint x: 725, endPoint y: 91, distance: 53.8
click at [725, 91] on input "25-26 Excess Cyber/E&O Binder - CNA ($2M XS $10M)" at bounding box center [730, 92] width 276 height 20
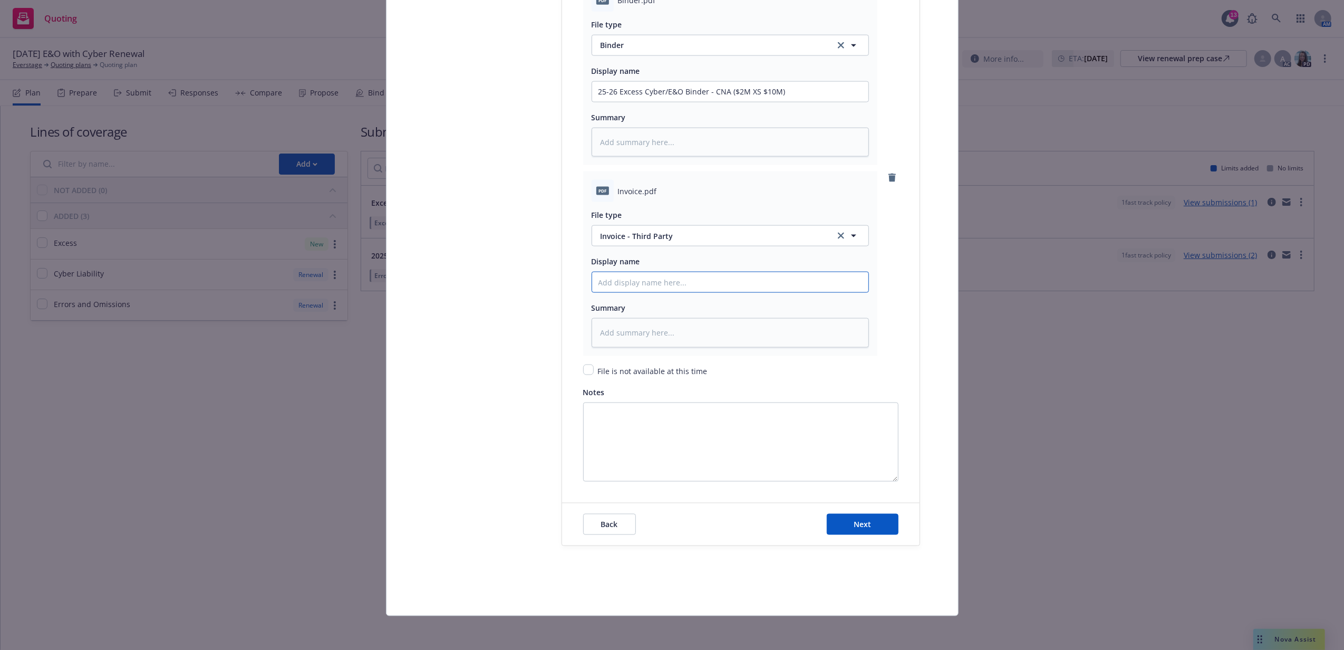
click at [674, 281] on input "Policy display name" at bounding box center [730, 282] width 276 height 20
type textarea "x"
type input "E"
type textarea "x"
type input "Ex"
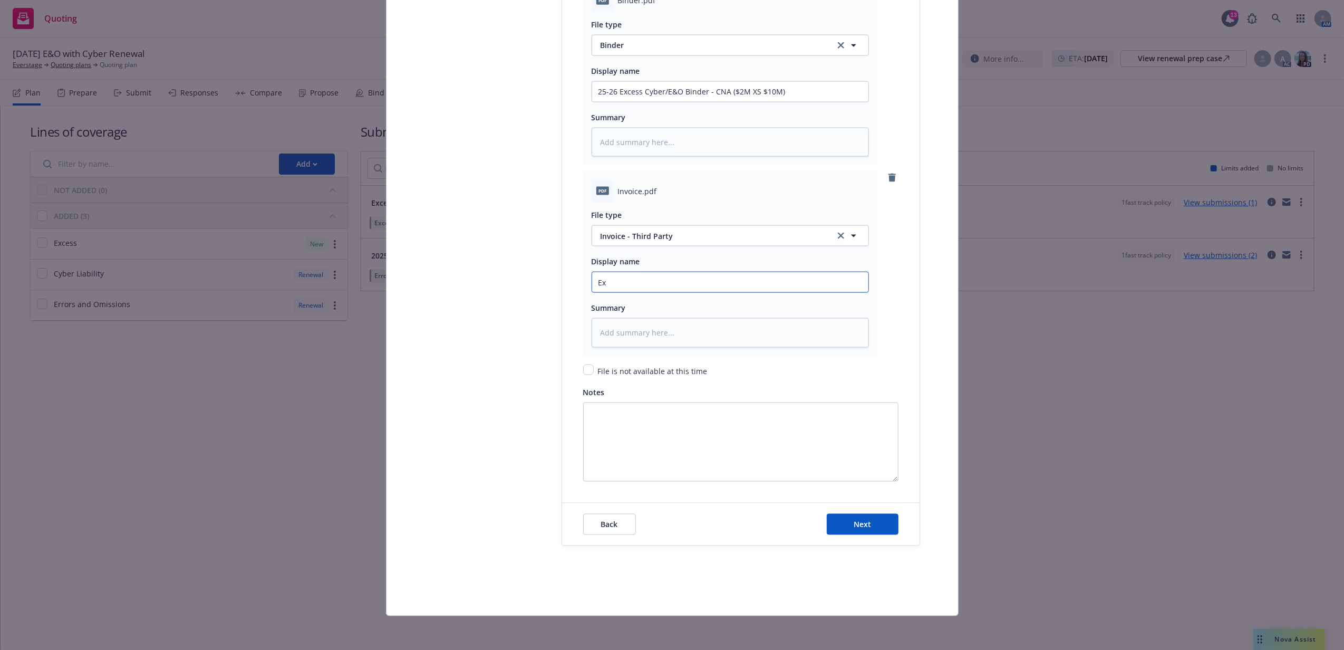
type textarea "x"
type input "Exc"
type textarea "x"
type input "Exce"
type textarea "x"
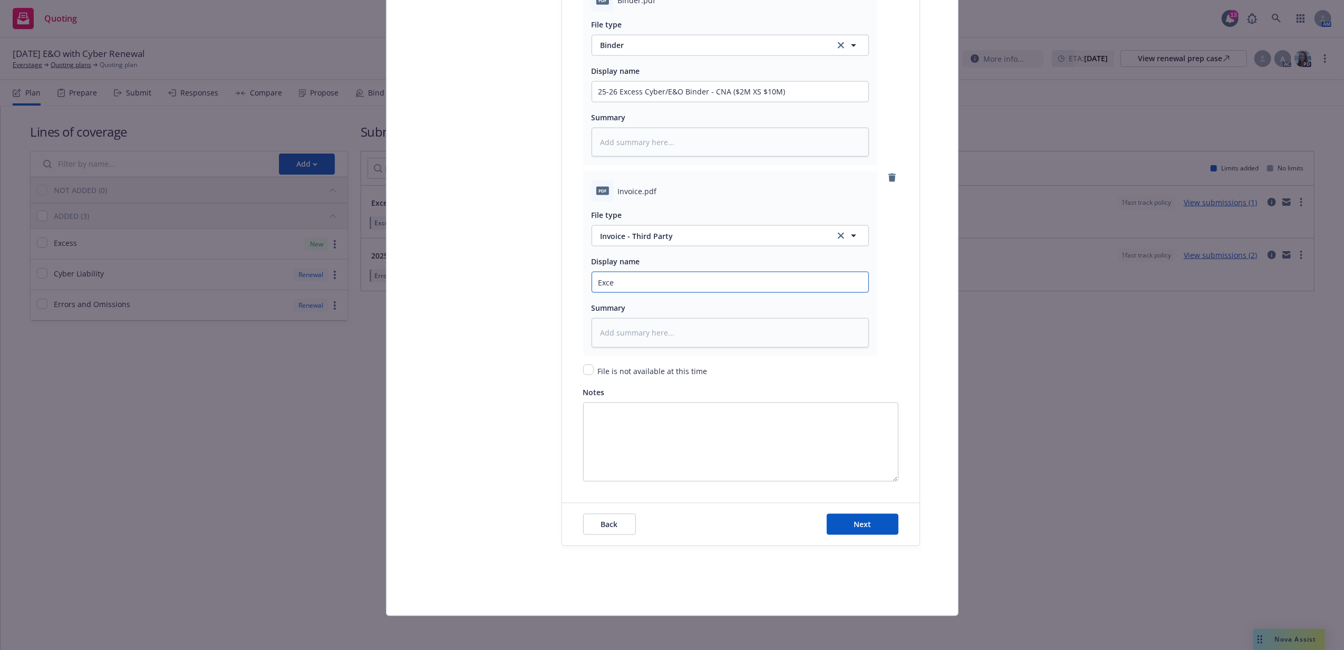
type input "Exces"
type textarea "x"
type input "Excess"
type textarea "x"
type input "Excess Cy"
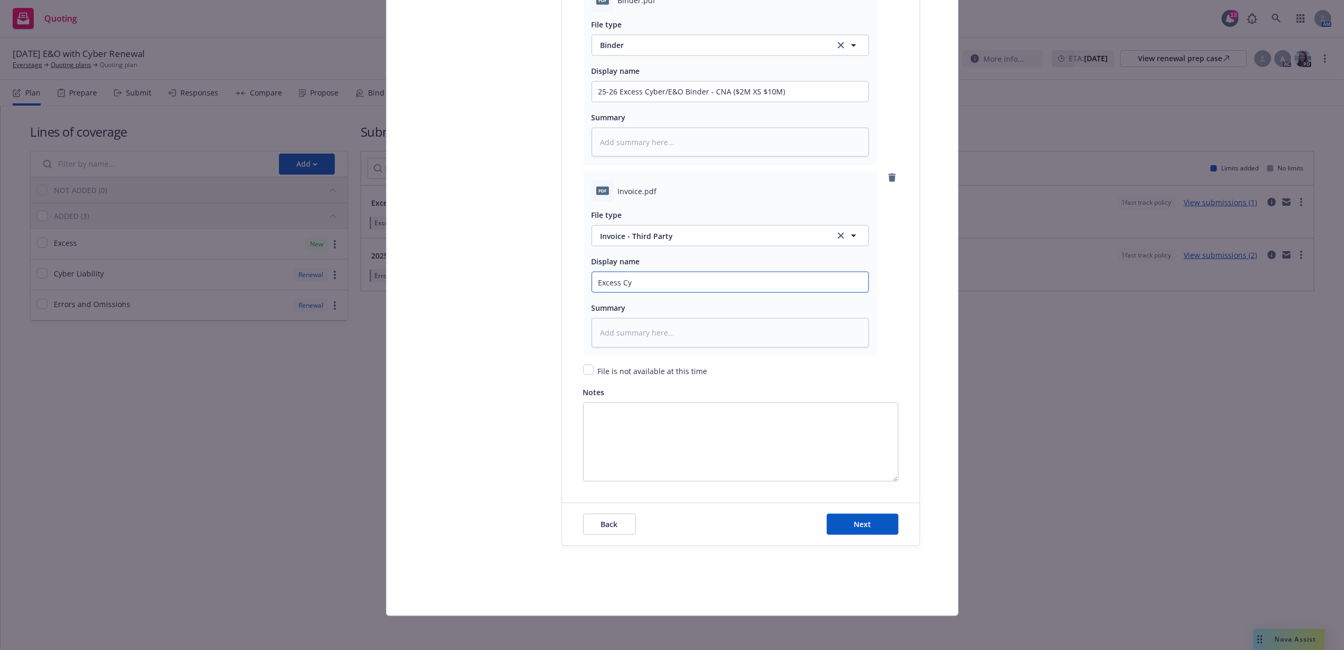
type textarea "x"
type input "Excess Cyb"
type textarea "x"
type input "Excess Cybe"
type textarea "x"
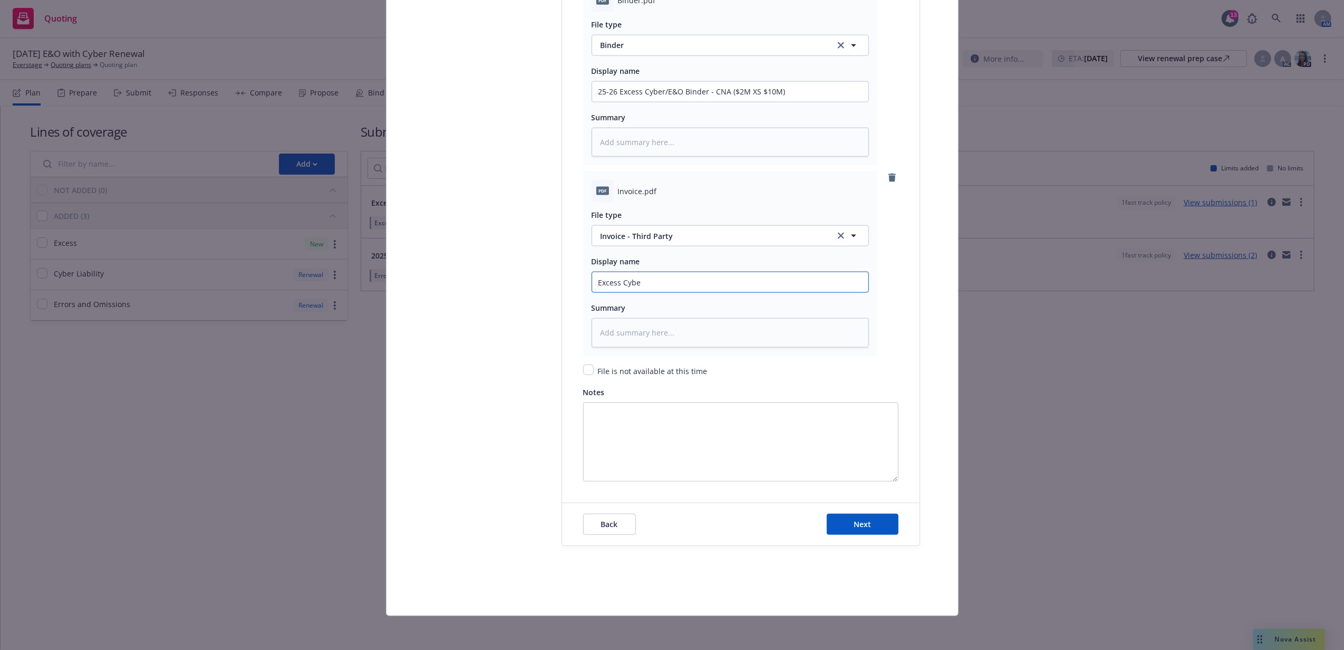
type input "Excess Cyber"
type textarea "x"
type input "Excess Cyber/"
type textarea "x"
type input "Excess Cyber/E"
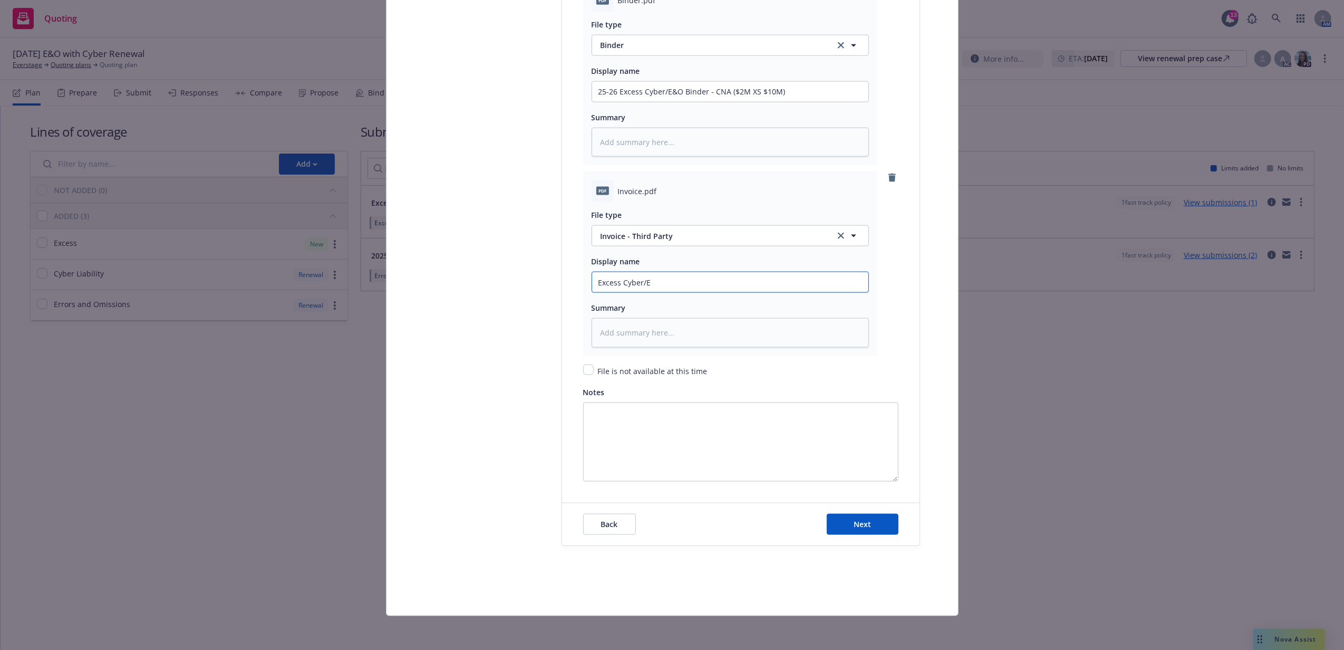
type textarea "x"
type input "Excess Cyber/E&"
type textarea "x"
type input "Excess Cyber/E&O"
type textarea "x"
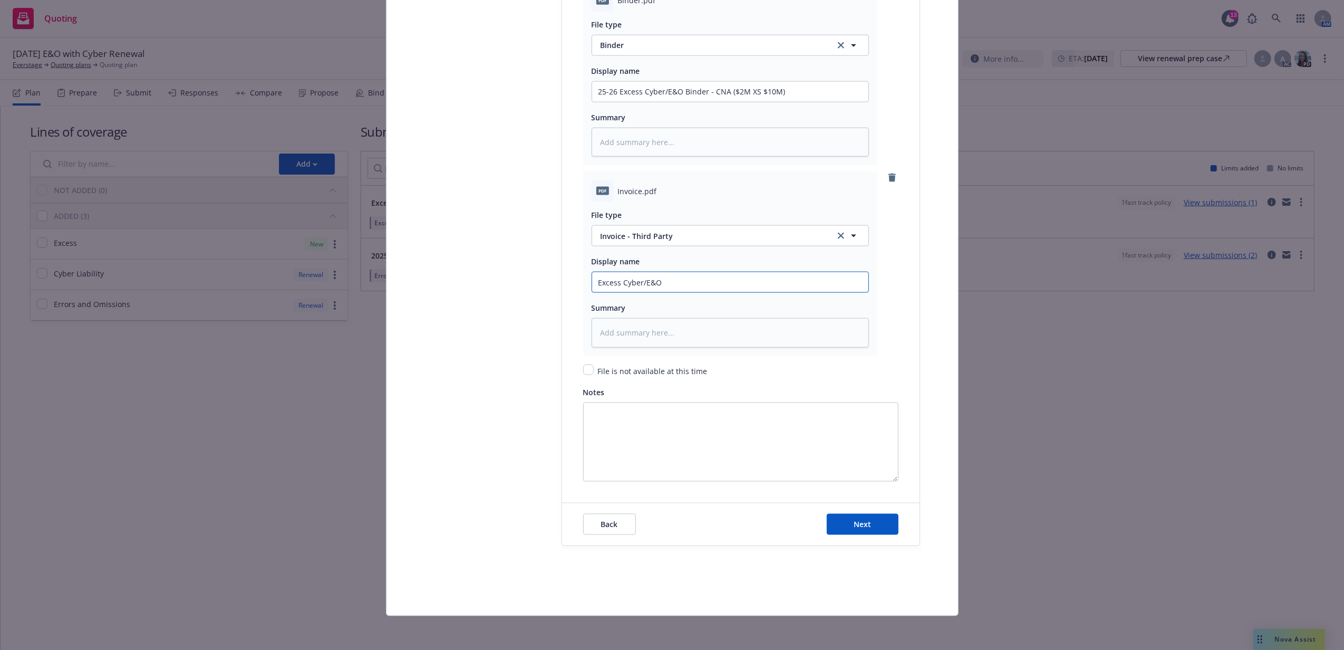
type input "Excess Cyber/E&O"
type textarea "x"
type input "Excess Cyber/E&O R"
type textarea "x"
type input "Excess Cyber/E&O RT"
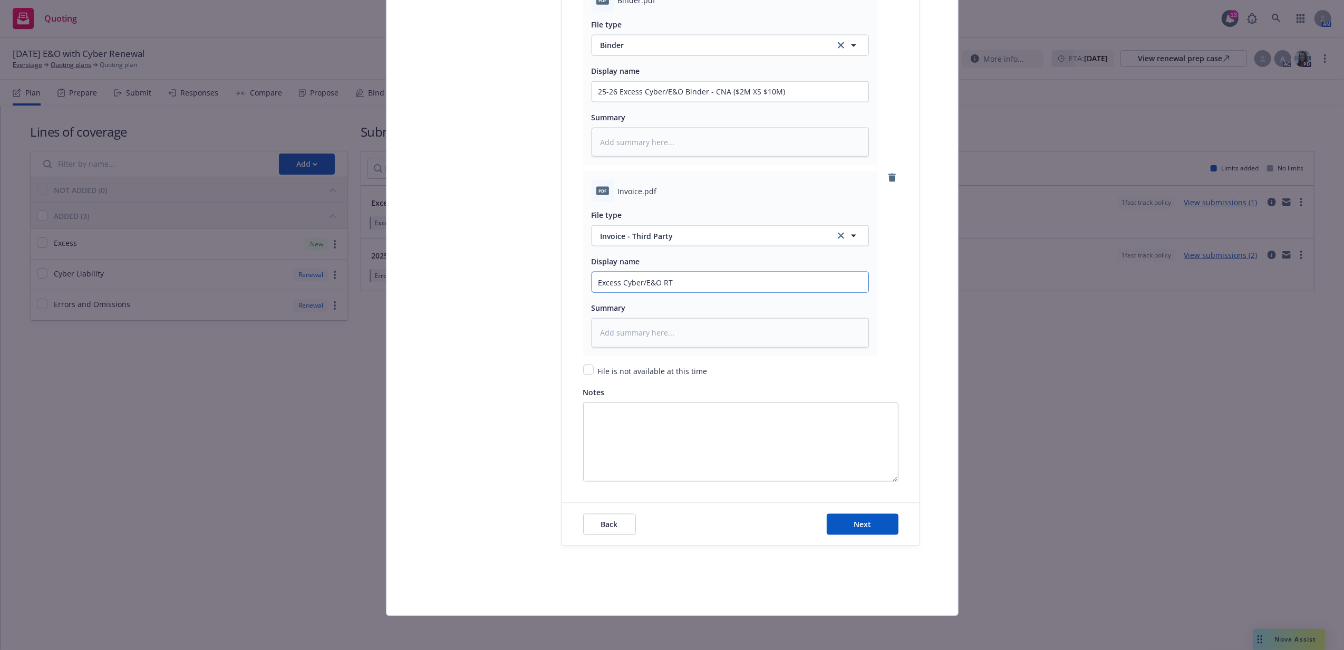
type textarea "x"
type input "Excess Cyber/E&O RT"
type textarea "x"
type input "Excess Cyber/E&O RT I"
type textarea "x"
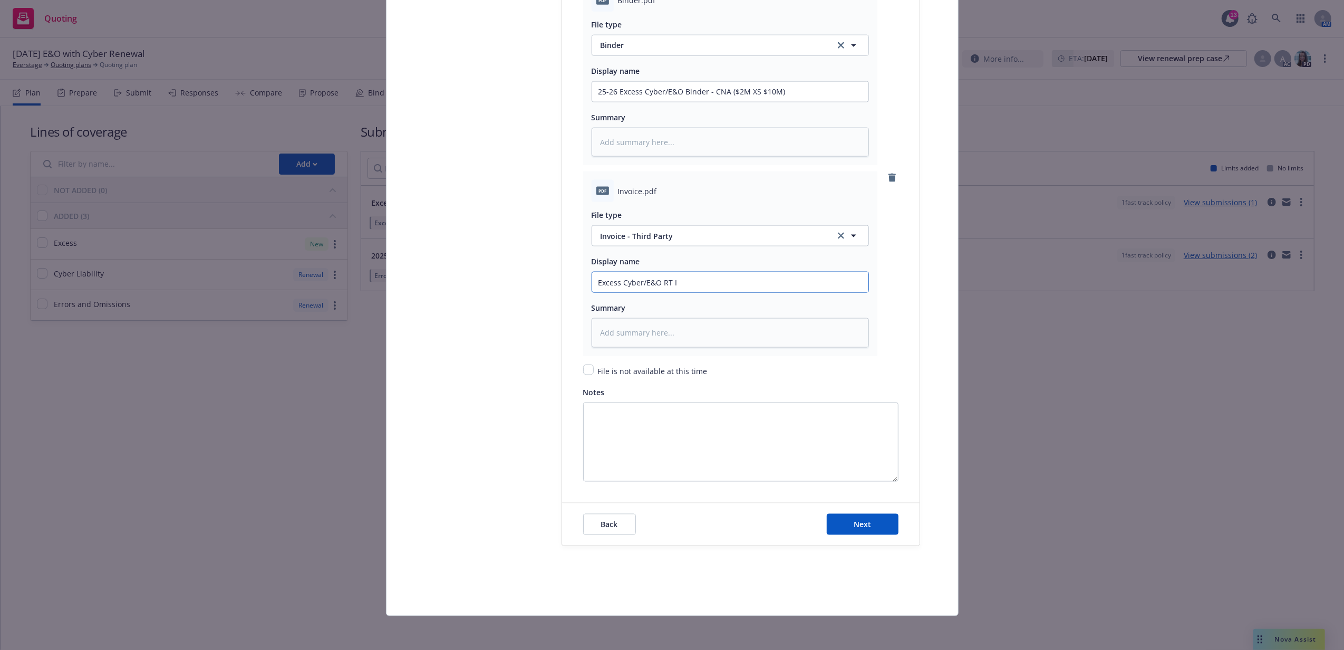
type input "Excess Cyber/E&O RT In"
type textarea "x"
type input "Excess Cyber/E&O RT Invo"
type textarea "x"
type input "Excess Cyber/E&O RT Invoic"
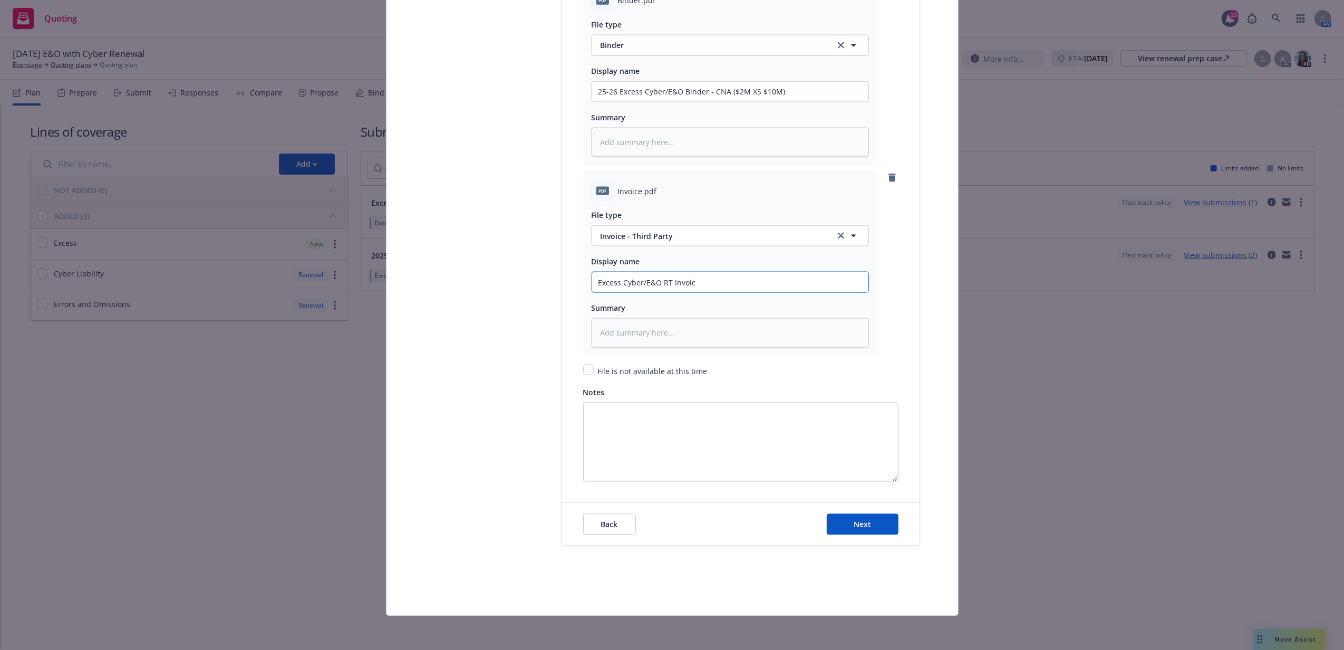
type textarea "x"
type input "Excess Cyber/E&O RT Invoice"
paste input "($2M XS $10M)"
type textarea "x"
type input "Excess Cyber/E&O RT Invoice ($2M XS $10M)"
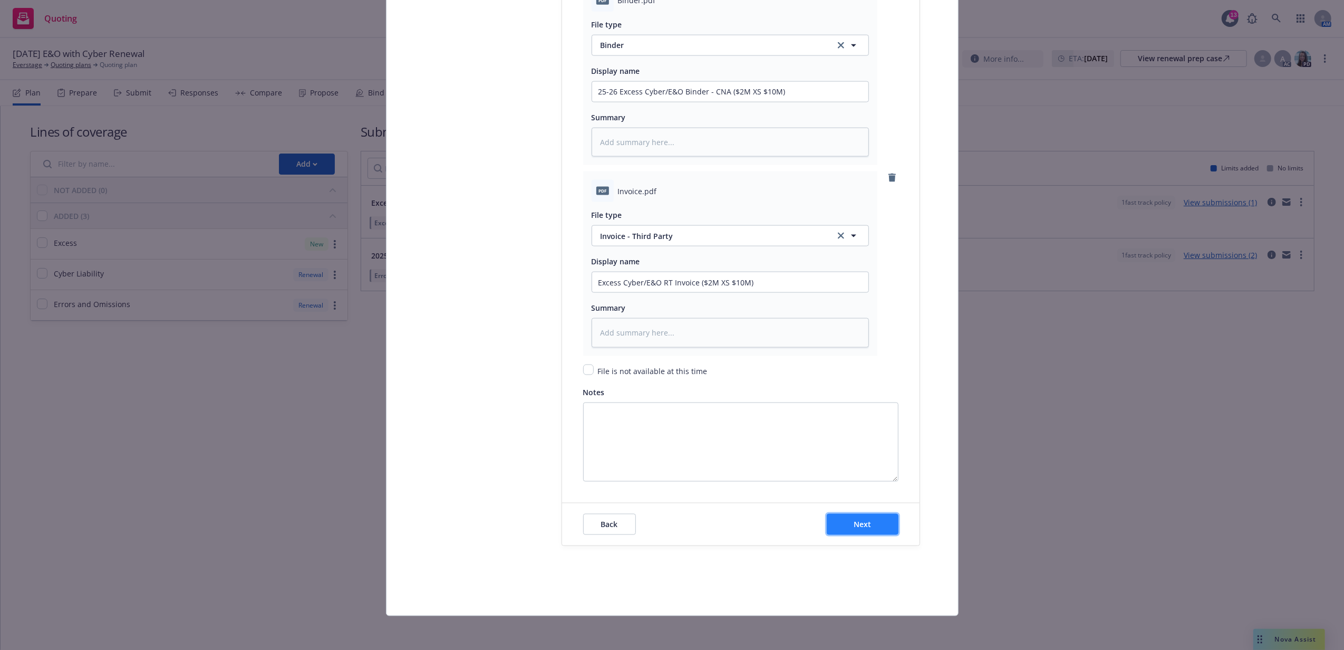
click at [866, 523] on button "Next" at bounding box center [863, 524] width 72 height 21
type textarea "x"
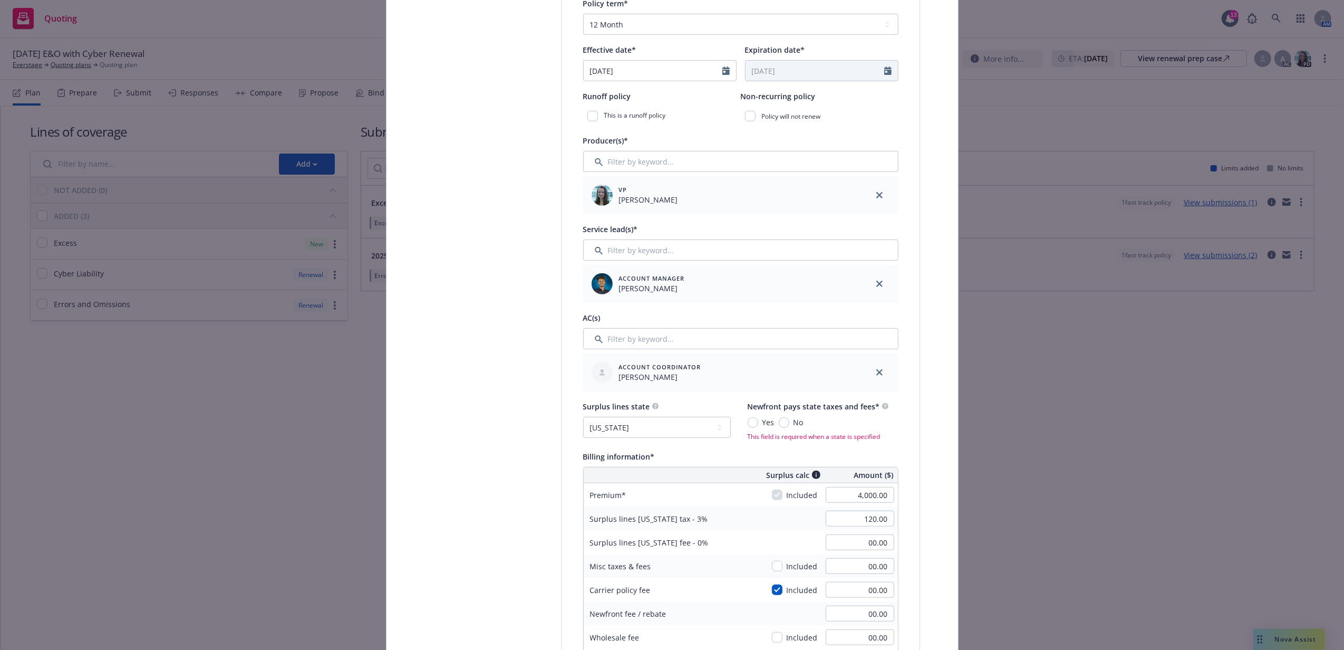
scroll to position [258, 0]
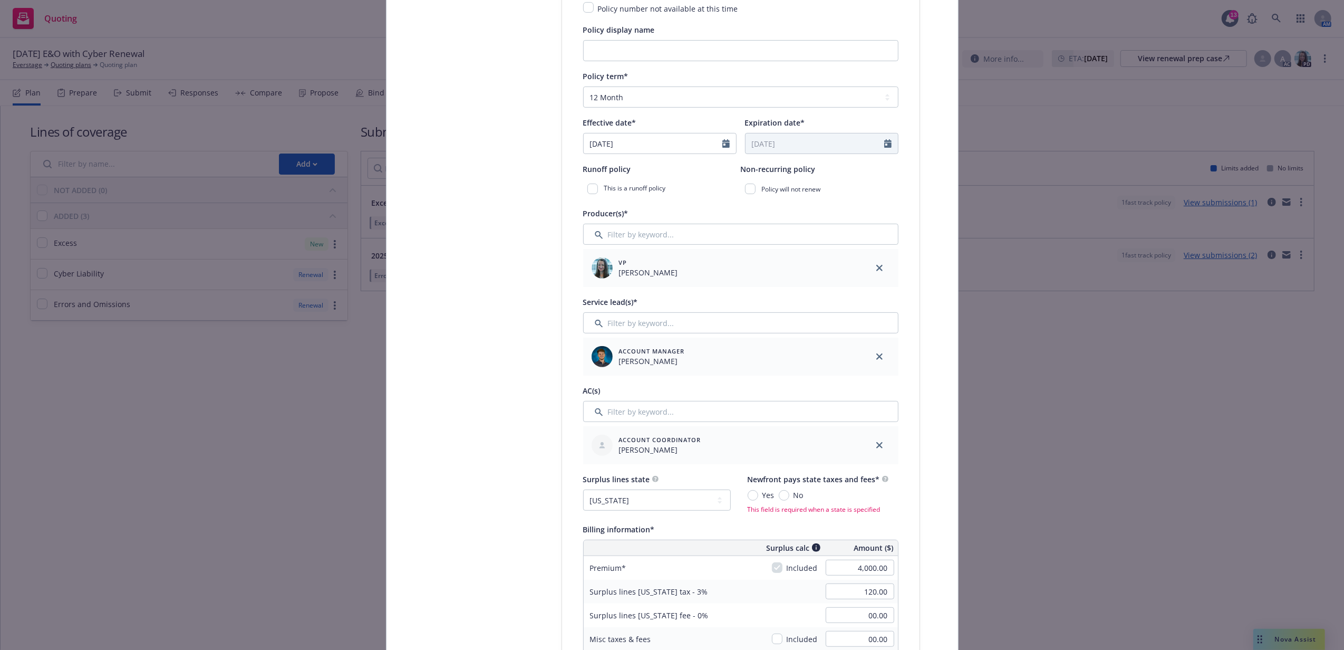
click at [790, 496] on span "No" at bounding box center [797, 494] width 14 height 11
click at [783, 496] on input "No" at bounding box center [784, 495] width 11 height 11
radio input "true"
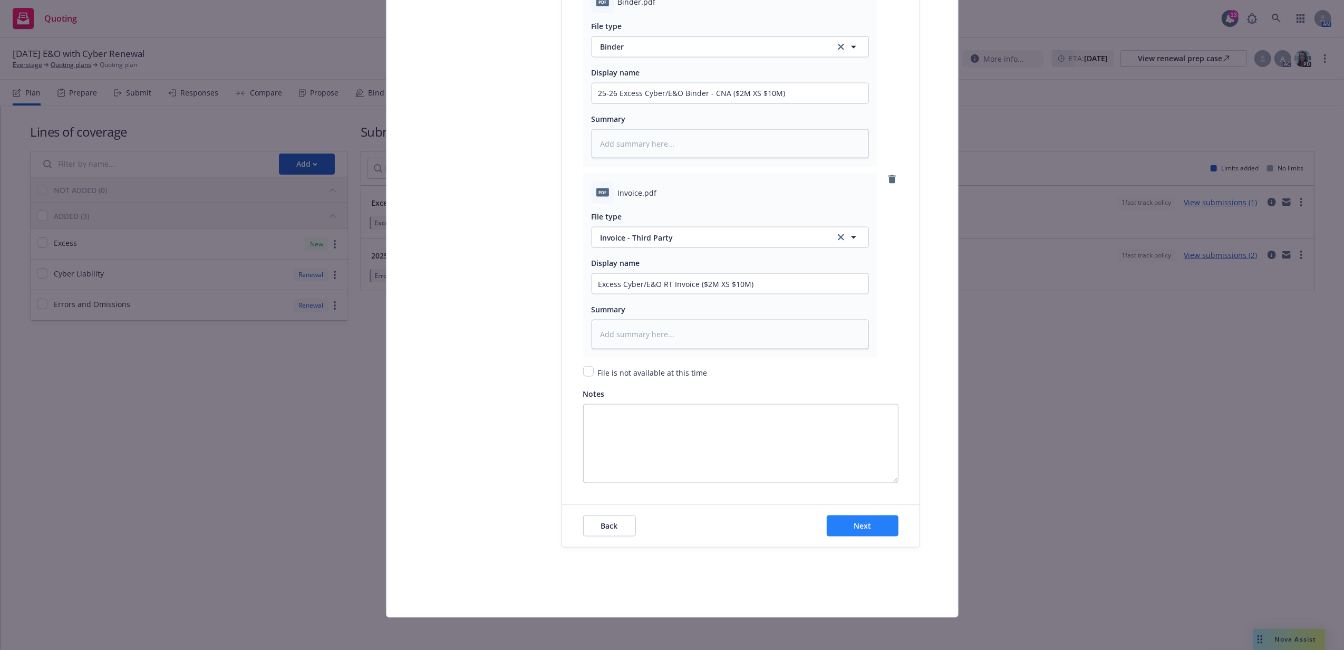
scroll to position [1454, 0]
click at [843, 530] on button "Next" at bounding box center [863, 524] width 72 height 21
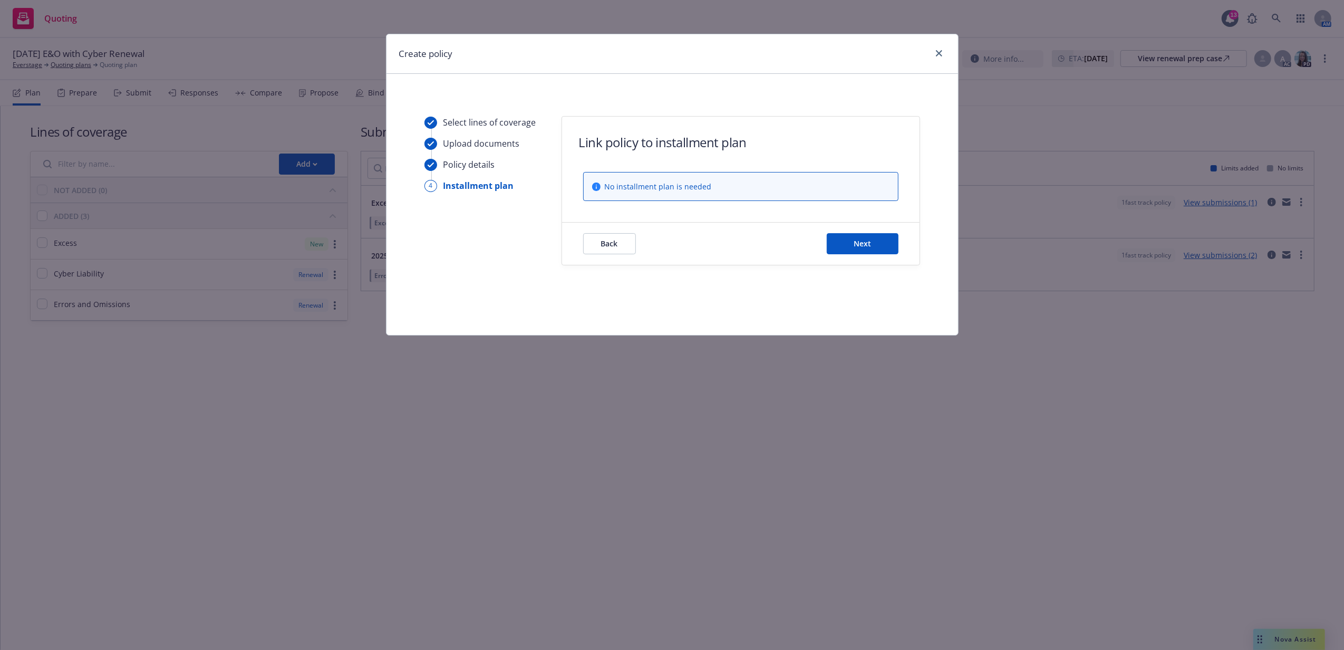
scroll to position [0, 0]
click at [859, 244] on span "Next" at bounding box center [862, 243] width 17 height 10
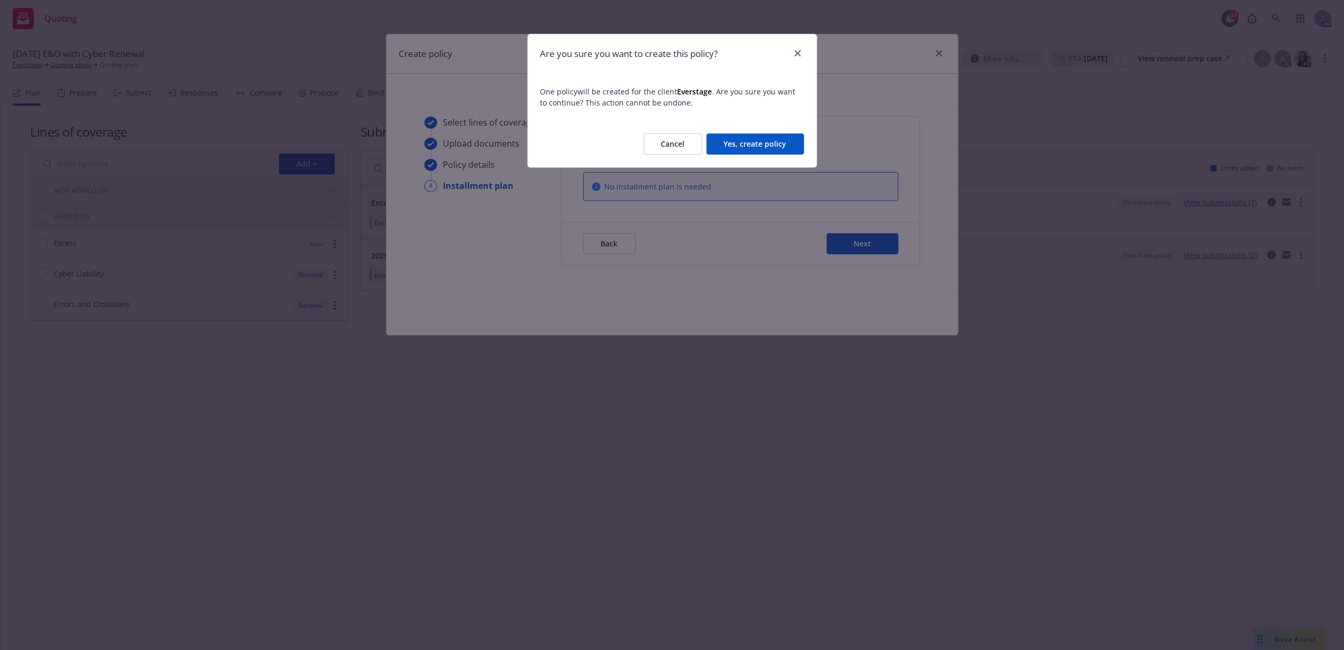
click at [755, 145] on button "Yes, create policy" at bounding box center [756, 143] width 98 height 21
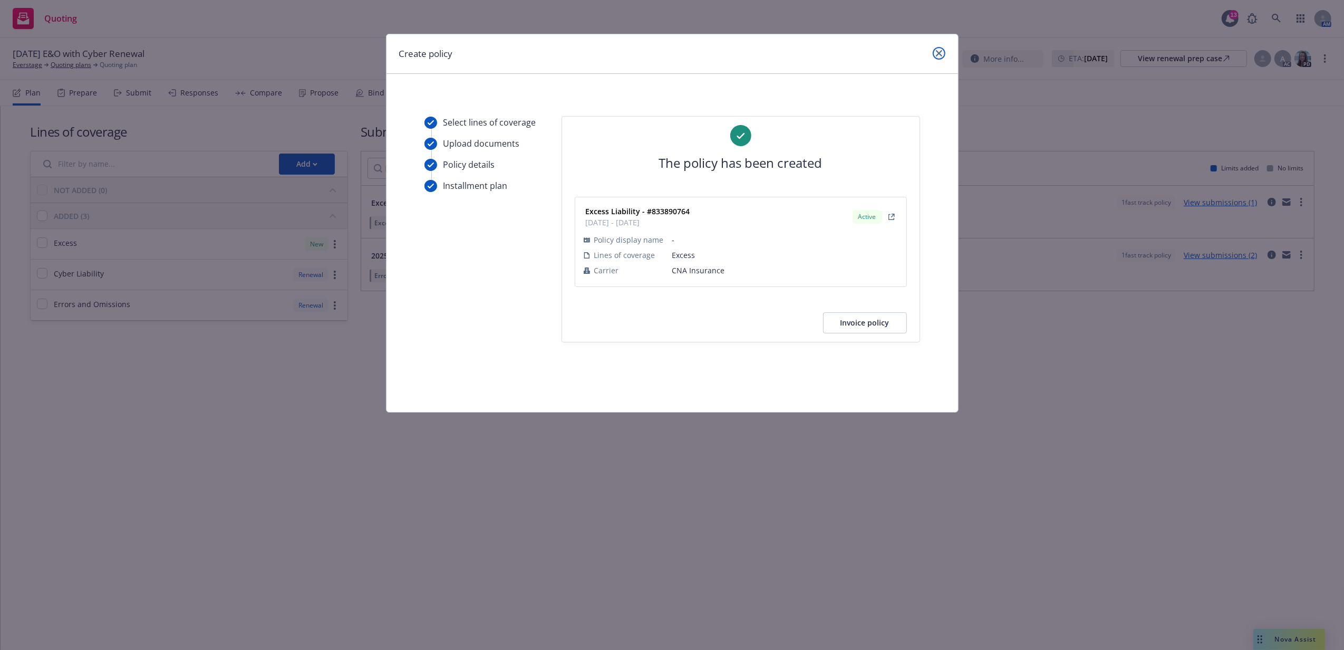
click at [940, 53] on icon "close" at bounding box center [939, 53] width 6 height 6
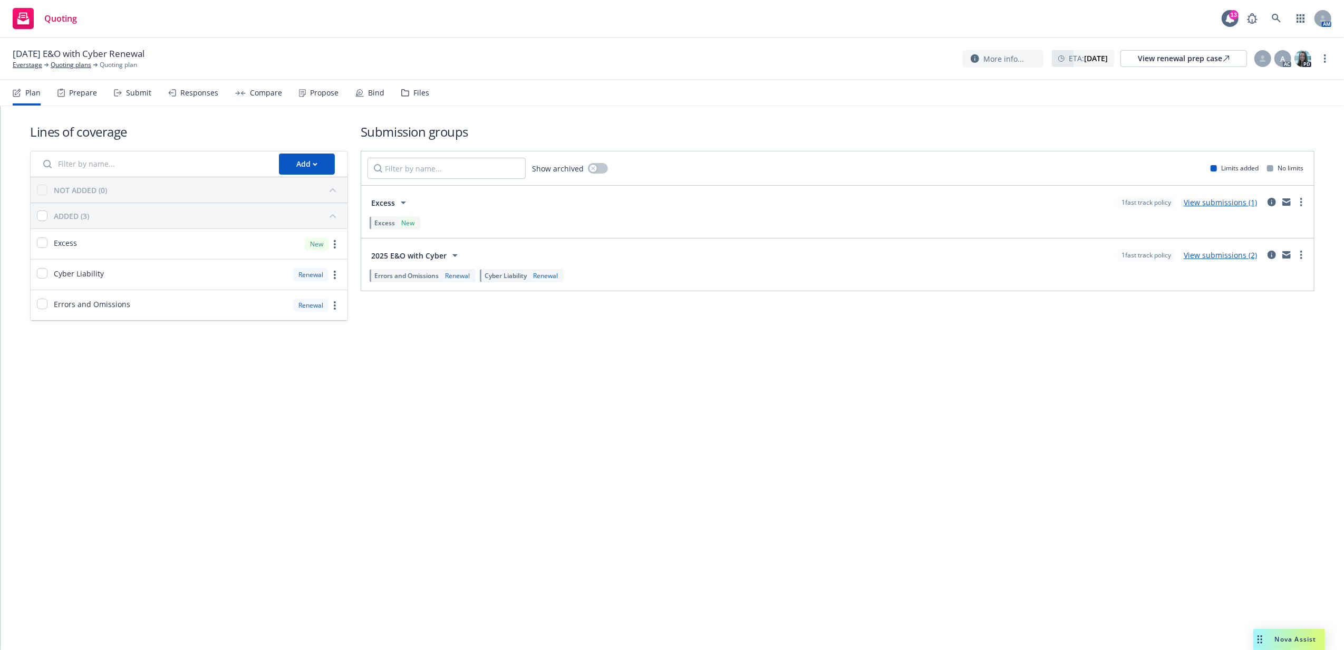
click at [409, 98] on div "Files" at bounding box center [415, 92] width 28 height 25
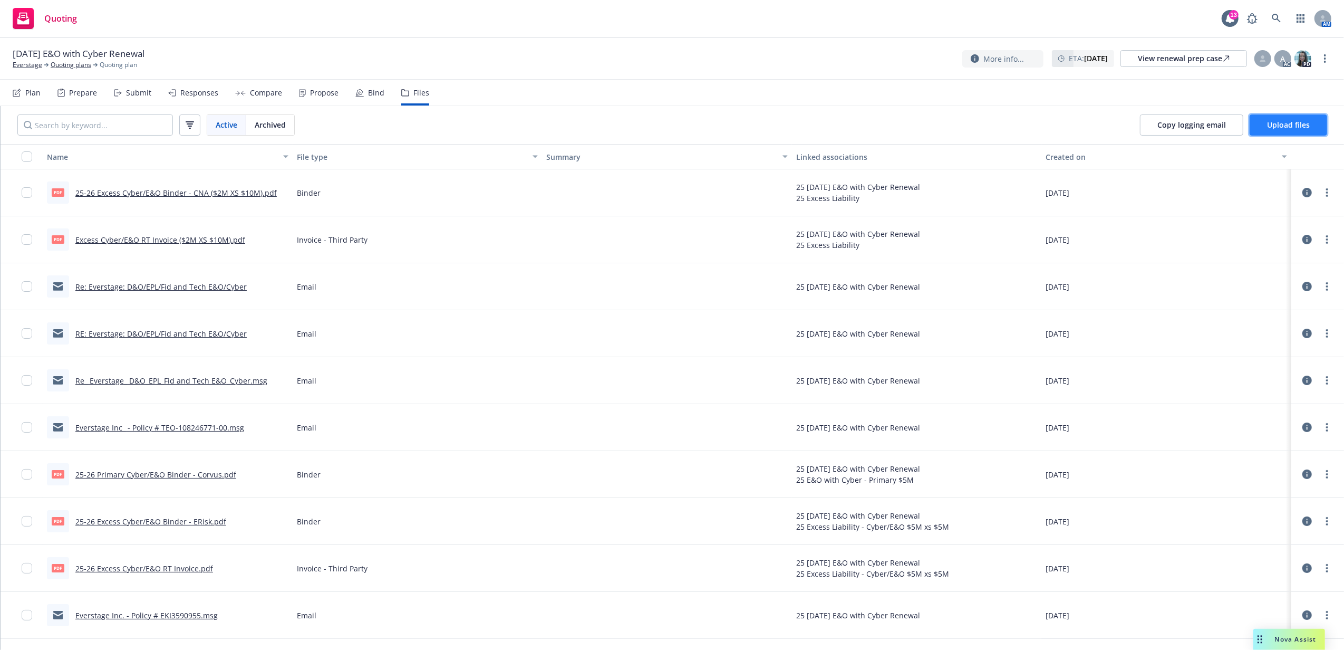
click at [1301, 128] on span "Upload files" at bounding box center [1288, 125] width 43 height 10
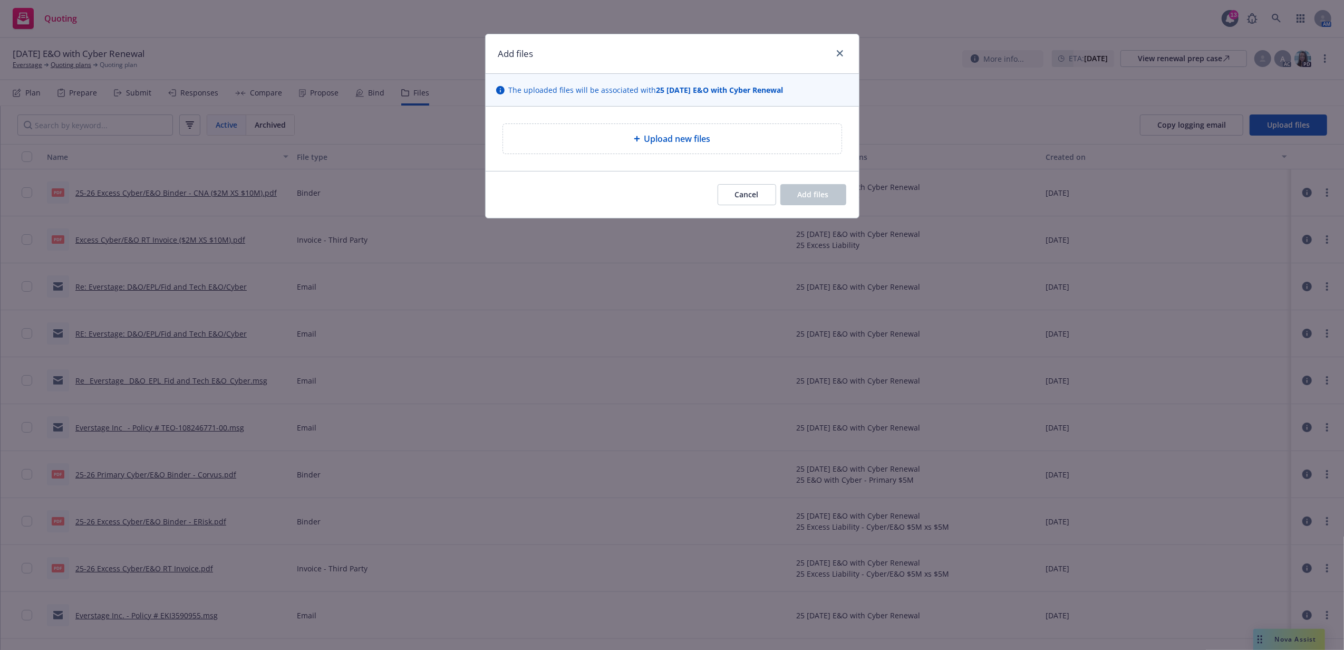
type textarea "x"
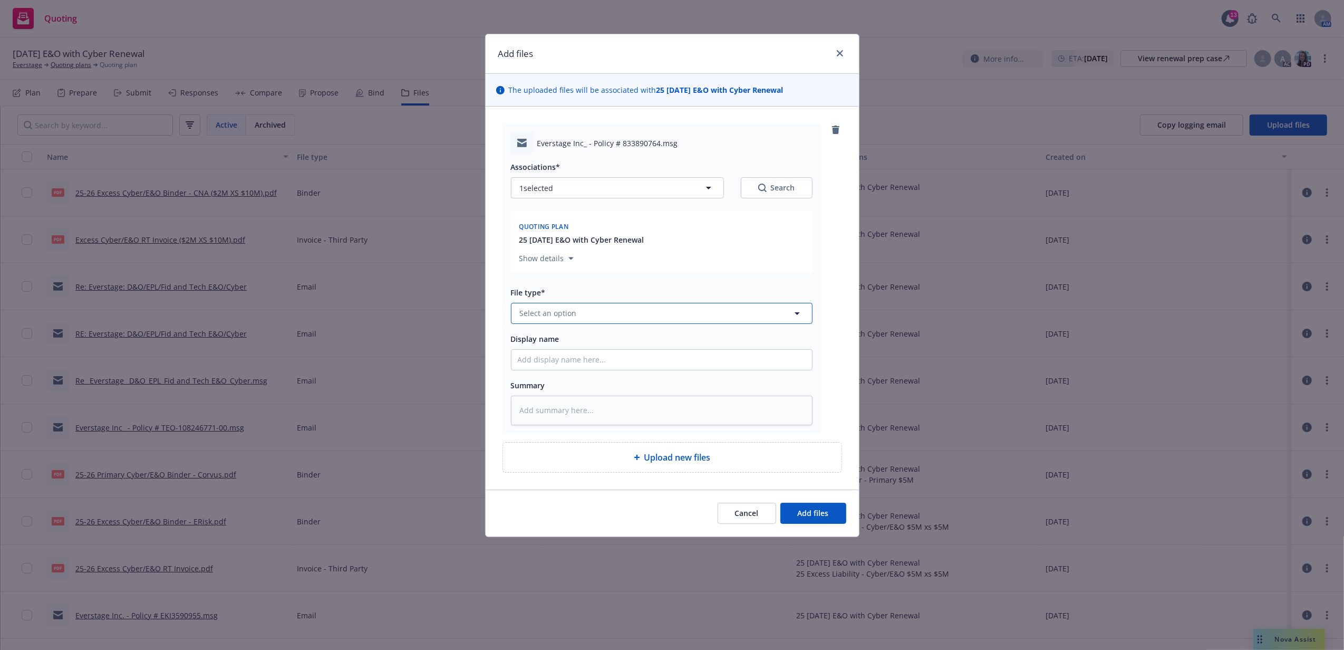
click at [595, 323] on button "Select an option" at bounding box center [662, 313] width 302 height 21
type input "email"
click at [601, 338] on div "Email" at bounding box center [662, 342] width 288 height 15
click at [598, 365] on input "Display name" at bounding box center [662, 360] width 301 height 20
drag, startPoint x: 537, startPoint y: 145, endPoint x: 659, endPoint y: 146, distance: 122.4
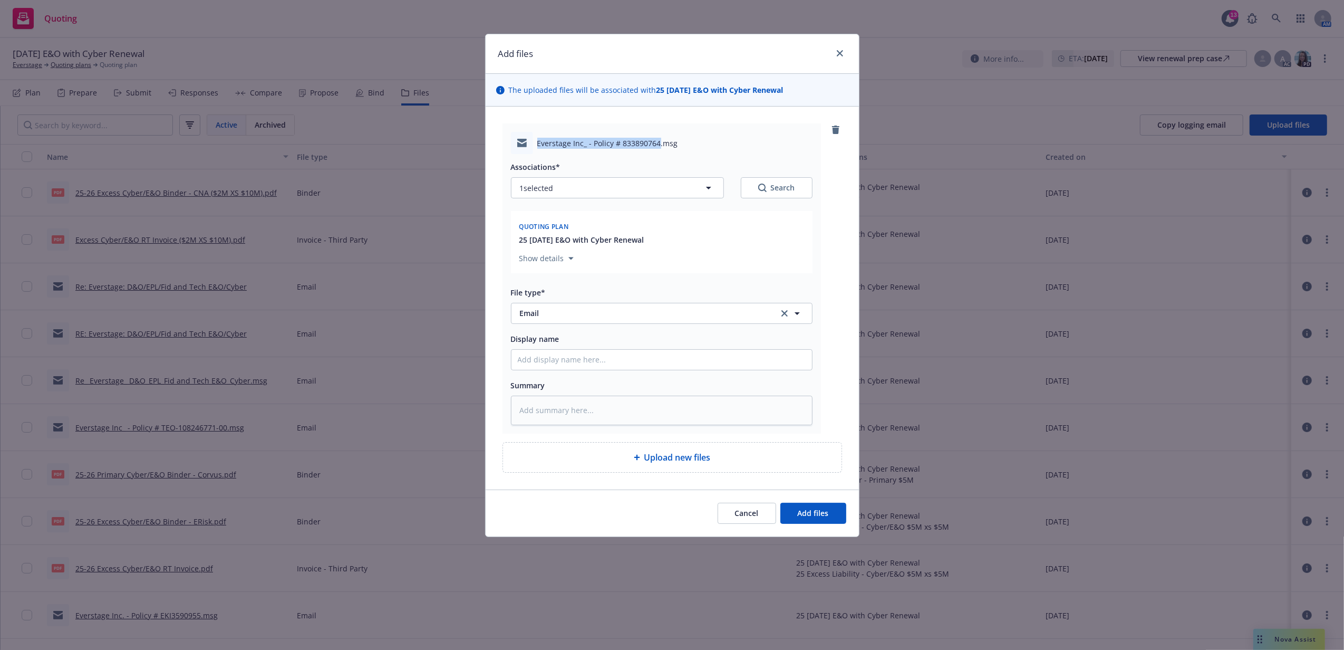
click at [659, 146] on span "Everstage Inc_ - Policy # 833890764.msg" at bounding box center [607, 143] width 141 height 11
copy span "Everstage Inc_ - Policy # 833890764"
click at [612, 359] on input "Display name" at bounding box center [662, 360] width 301 height 20
paste input "Everstage Inc_ - Policy # 833890764"
type textarea "x"
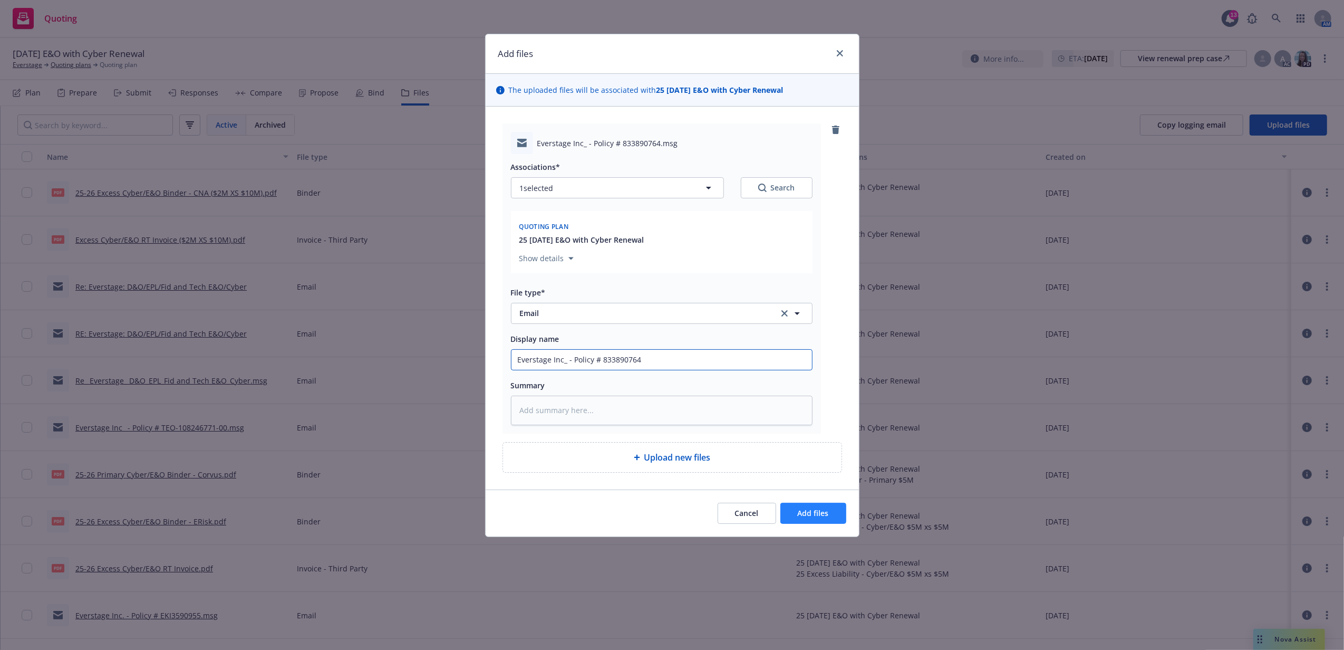
type input "Everstage Inc_ - Policy # 833890764"
click at [825, 507] on button "Add files" at bounding box center [814, 513] width 66 height 21
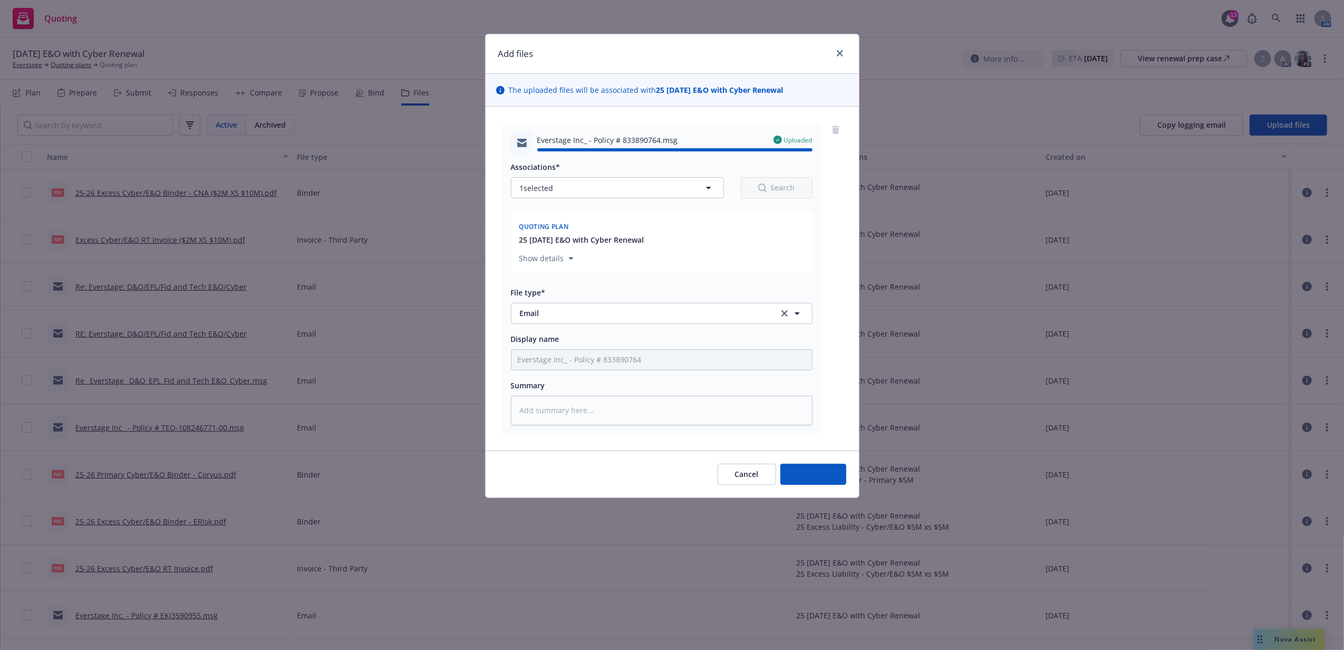
type textarea "x"
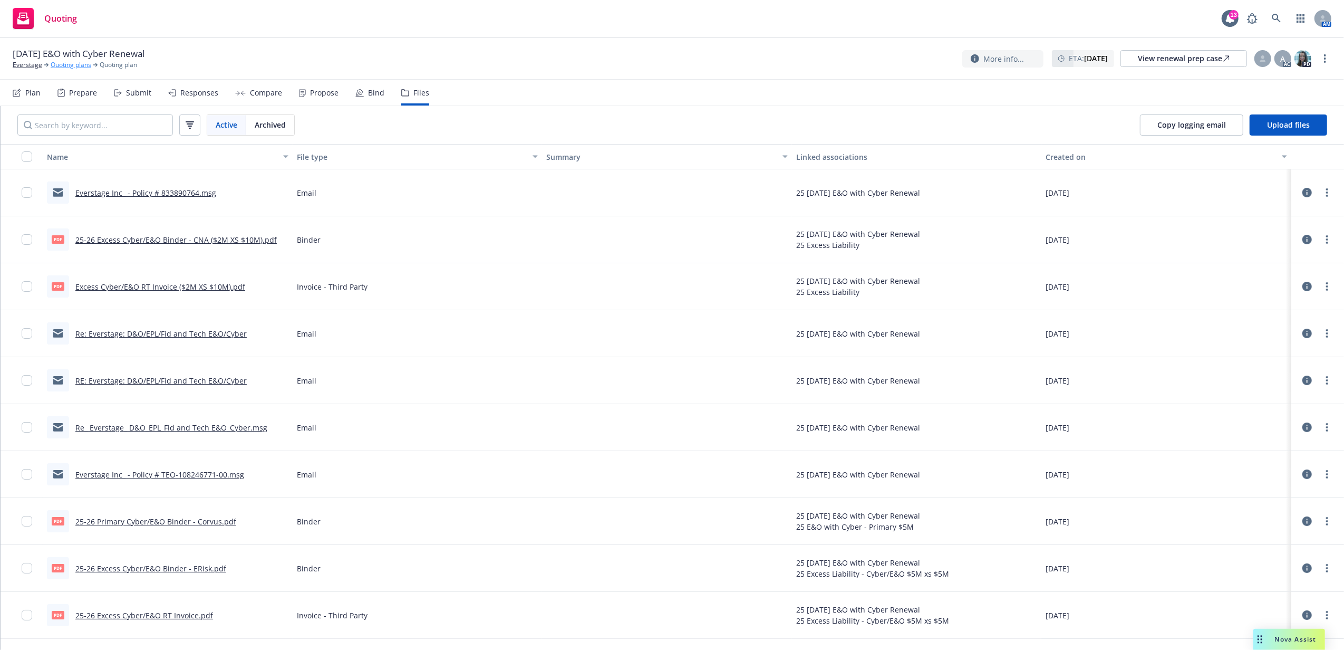
click at [74, 61] on link "Quoting plans" at bounding box center [71, 64] width 41 height 9
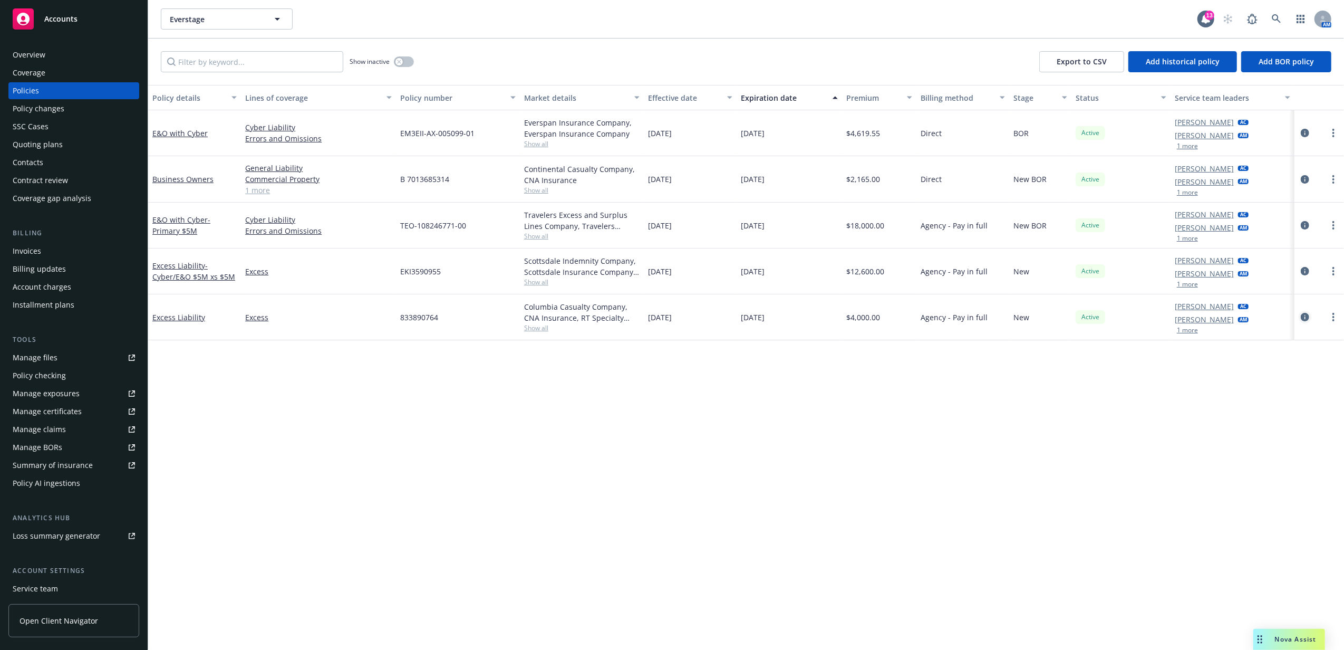
click at [1302, 317] on icon "circleInformation" at bounding box center [1305, 317] width 8 height 8
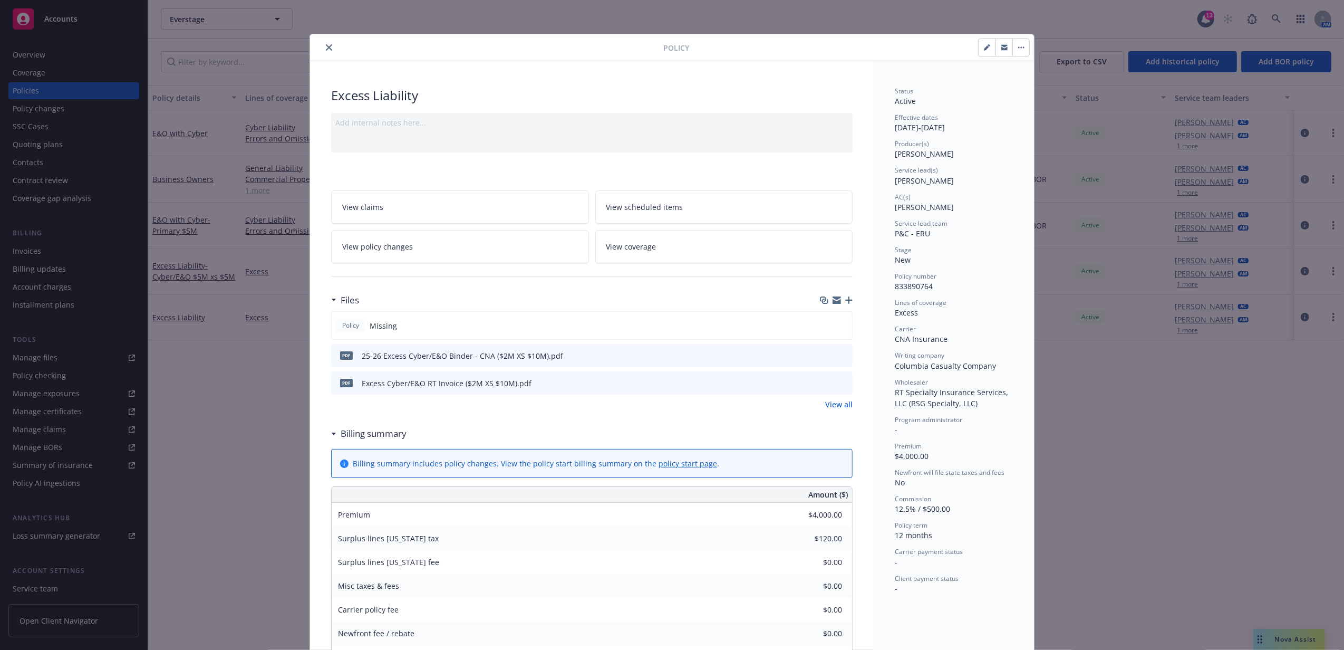
click at [979, 51] on button "button" at bounding box center [987, 47] width 17 height 17
select select "NEW"
select select "12"
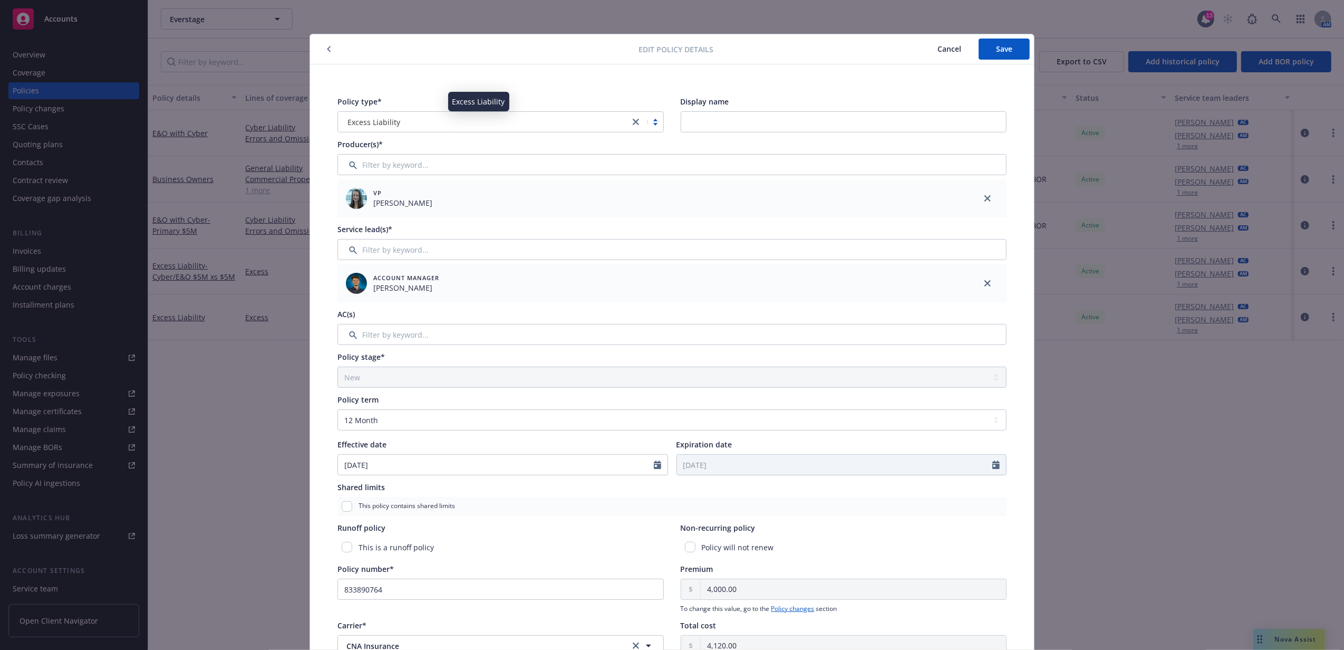
click at [550, 118] on div "Excess Liability" at bounding box center [483, 122] width 281 height 11
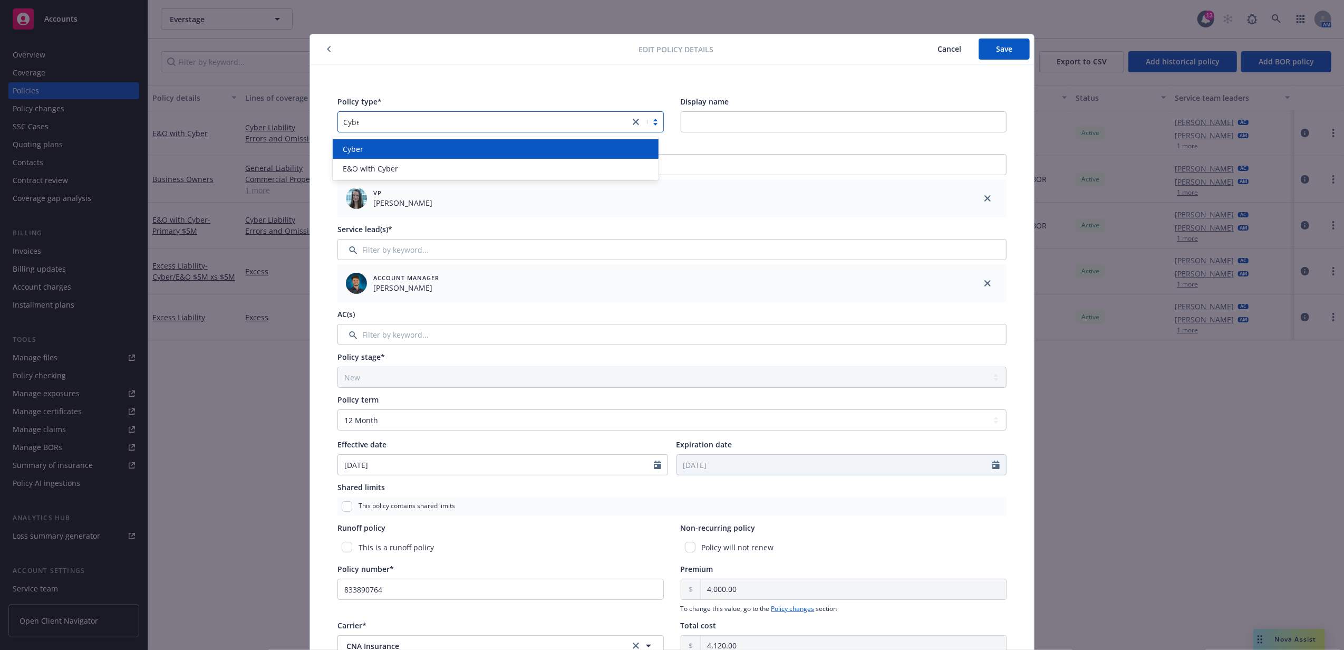
type input "Cyber"
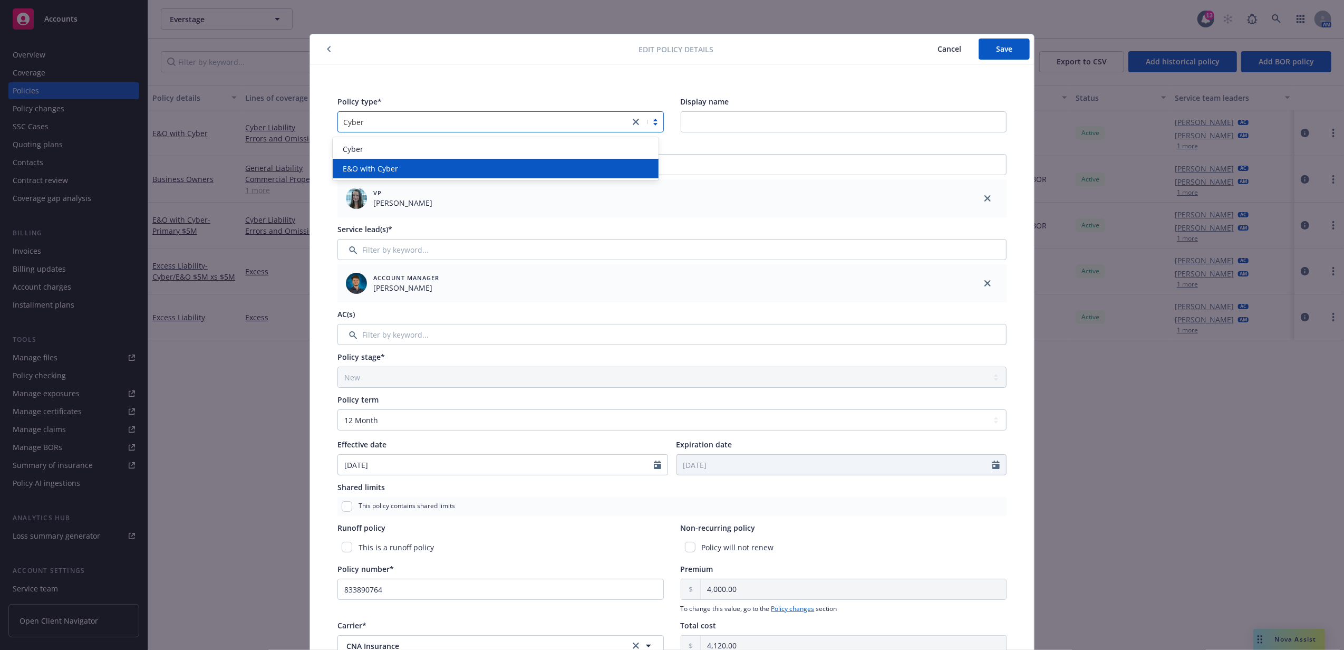
drag, startPoint x: 539, startPoint y: 163, endPoint x: 532, endPoint y: 154, distance: 11.6
click at [538, 161] on div "E&O with Cyber" at bounding box center [496, 169] width 326 height 20
click at [992, 41] on button "Save" at bounding box center [1004, 49] width 51 height 21
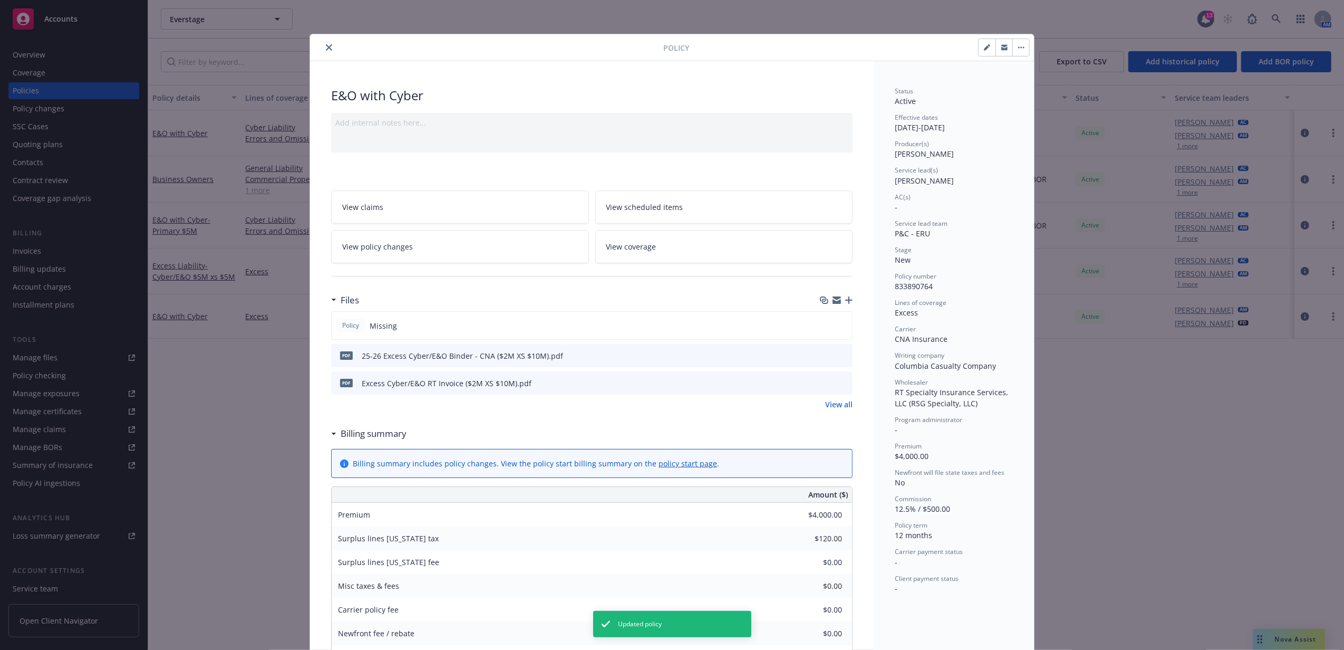
click at [1018, 43] on button "button" at bounding box center [1021, 47] width 17 height 17
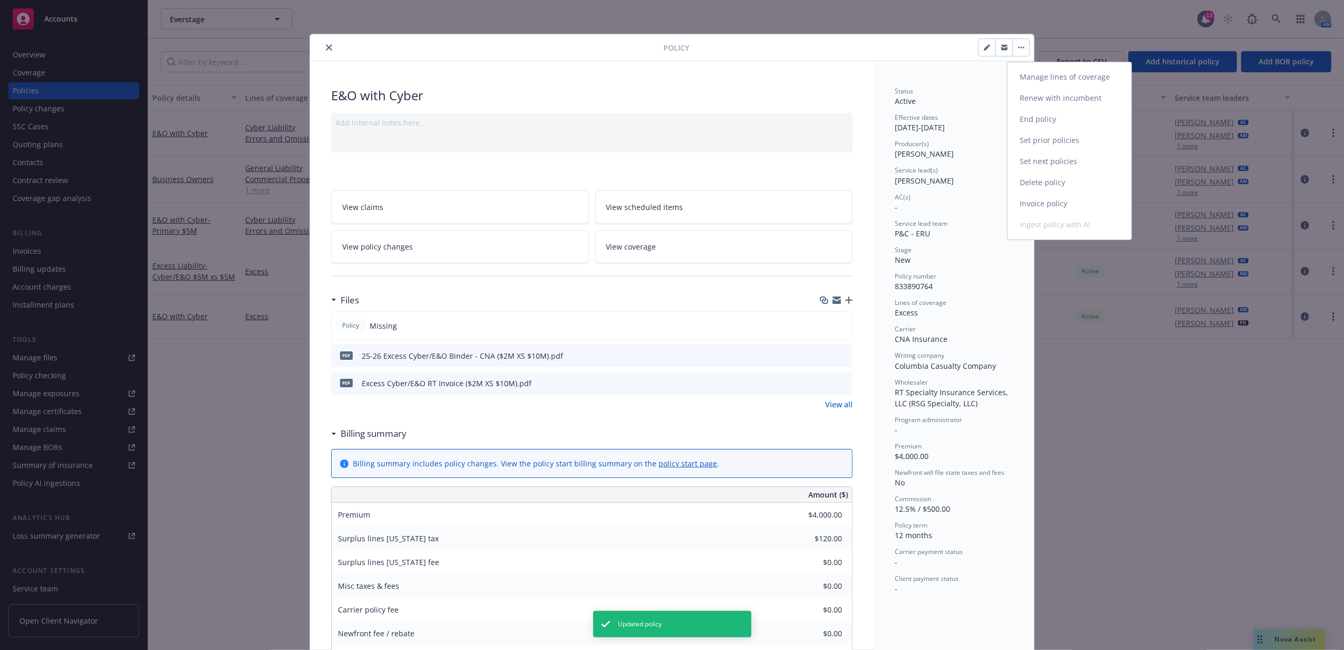
click at [1030, 72] on link "Manage lines of coverage" at bounding box center [1070, 76] width 124 height 21
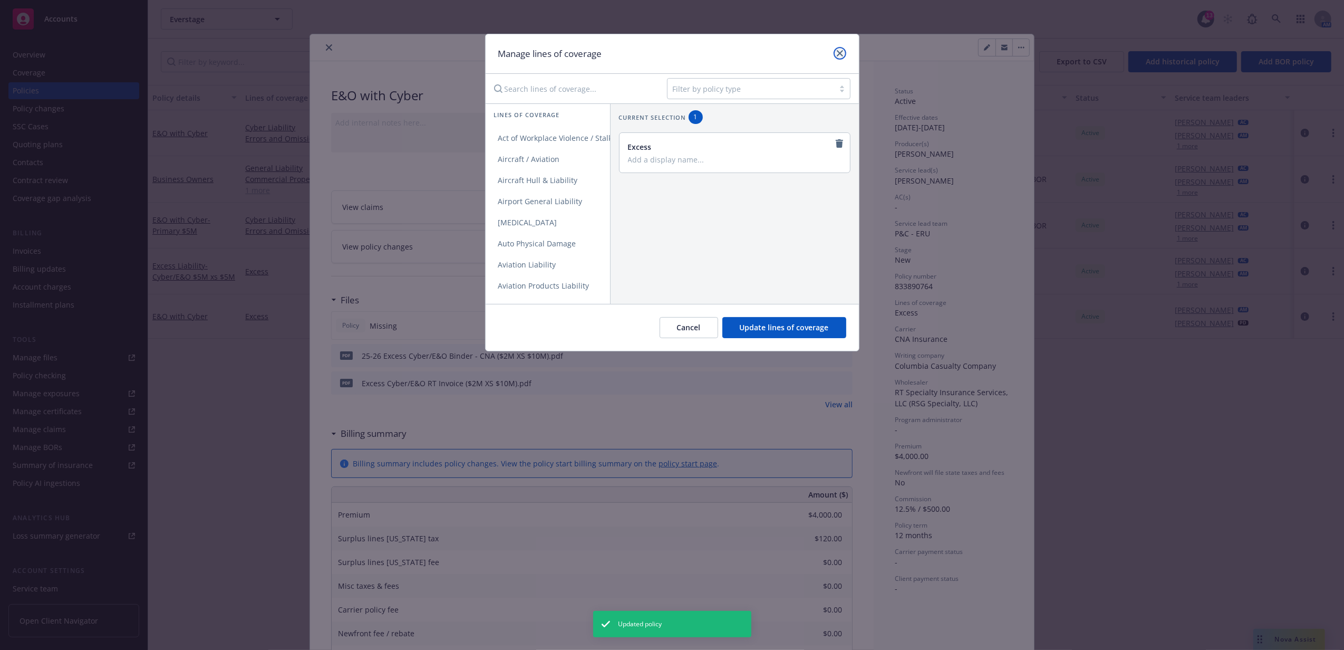
click at [843, 54] on link "close" at bounding box center [840, 53] width 13 height 13
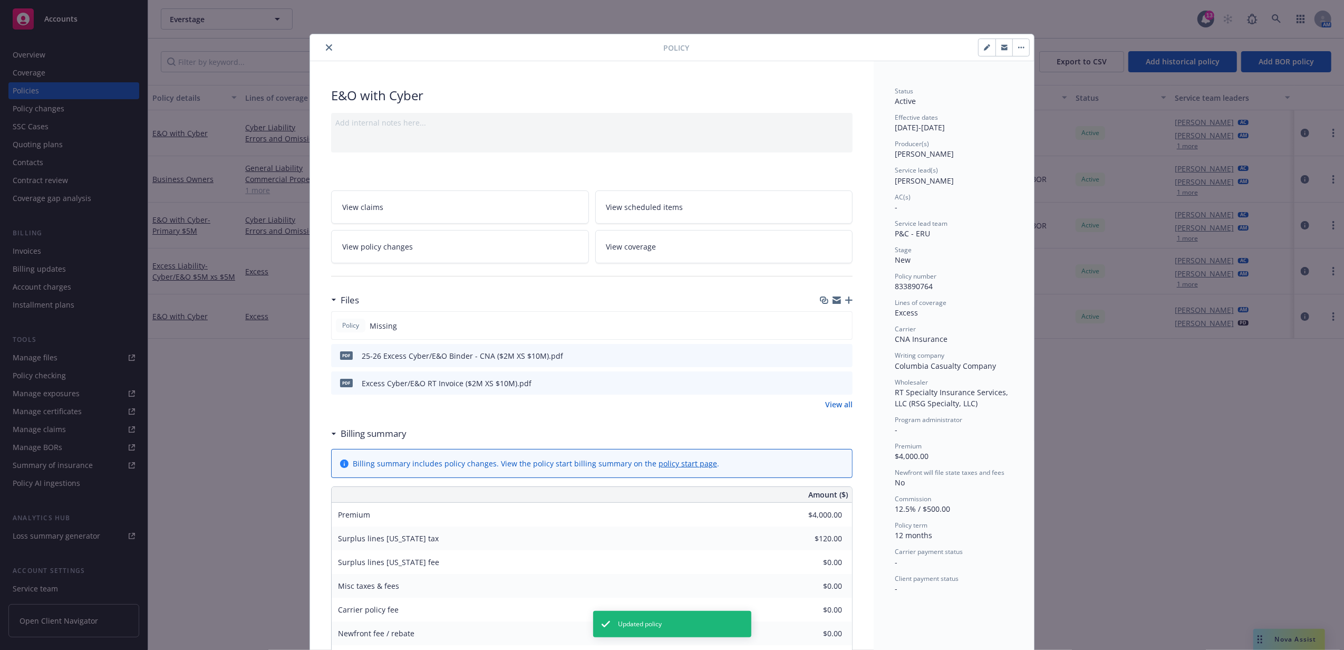
click at [984, 47] on icon "button" at bounding box center [986, 47] width 5 height 5
select select "NEW"
select select "12"
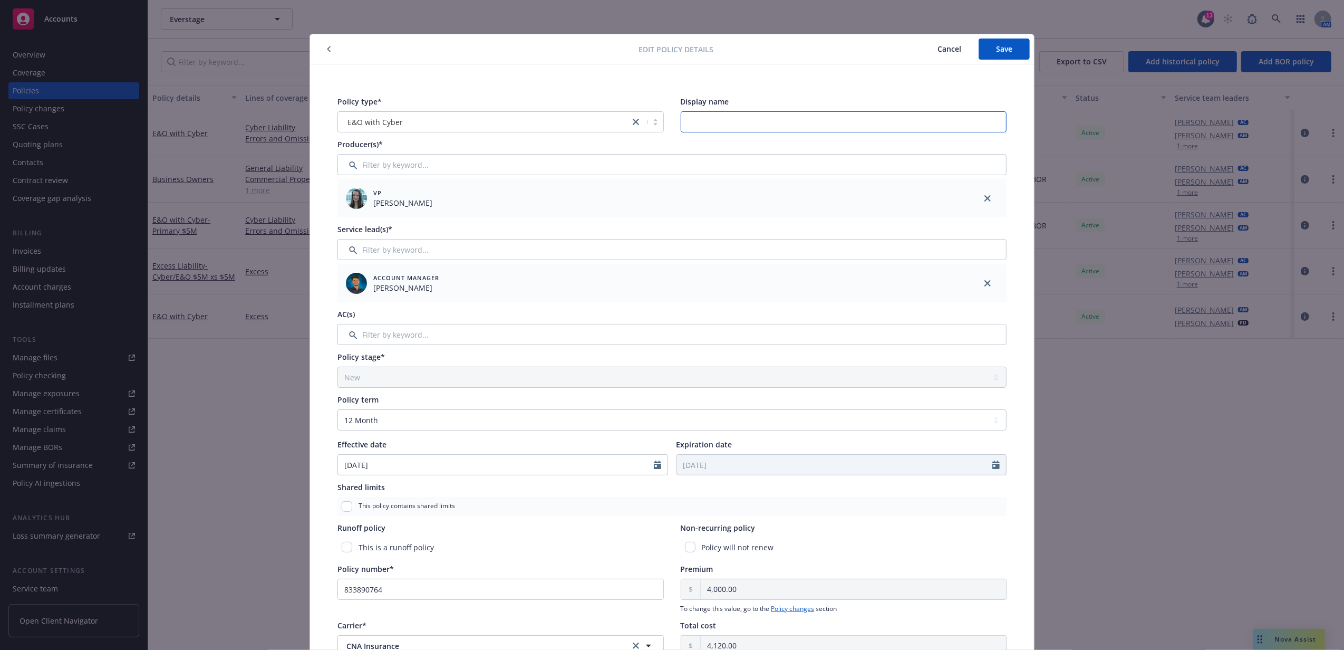
click at [712, 119] on input "Display name" at bounding box center [844, 121] width 326 height 21
type input "$2M XS $10M"
click at [986, 46] on button "Save" at bounding box center [1004, 49] width 51 height 21
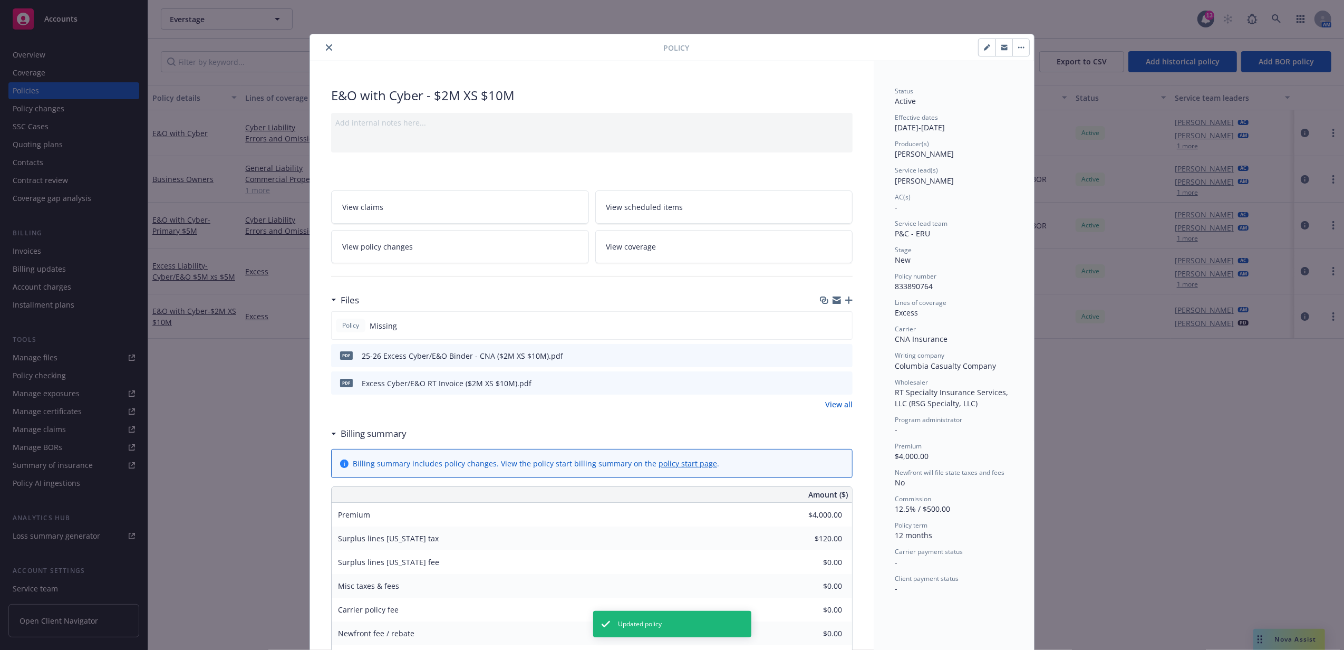
click at [985, 47] on button "button" at bounding box center [987, 47] width 17 height 17
select select "NEW"
select select "12"
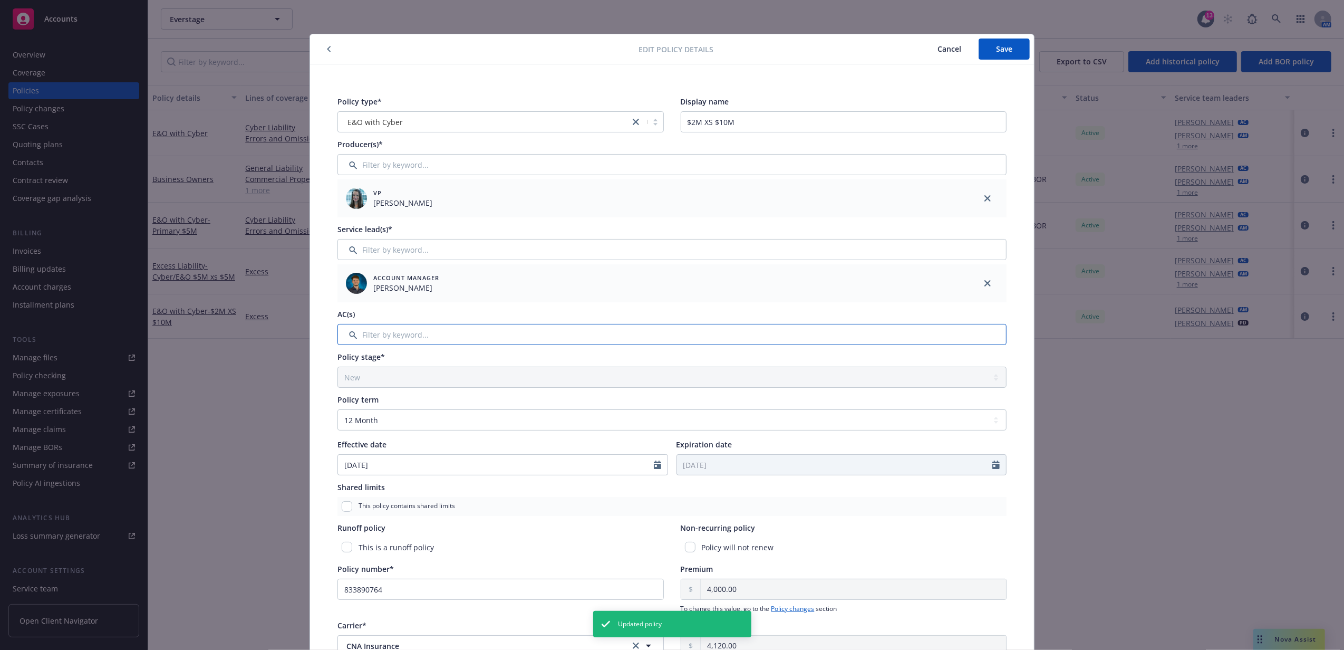
click at [457, 336] on input "Filter by keyword..." at bounding box center [672, 334] width 669 height 21
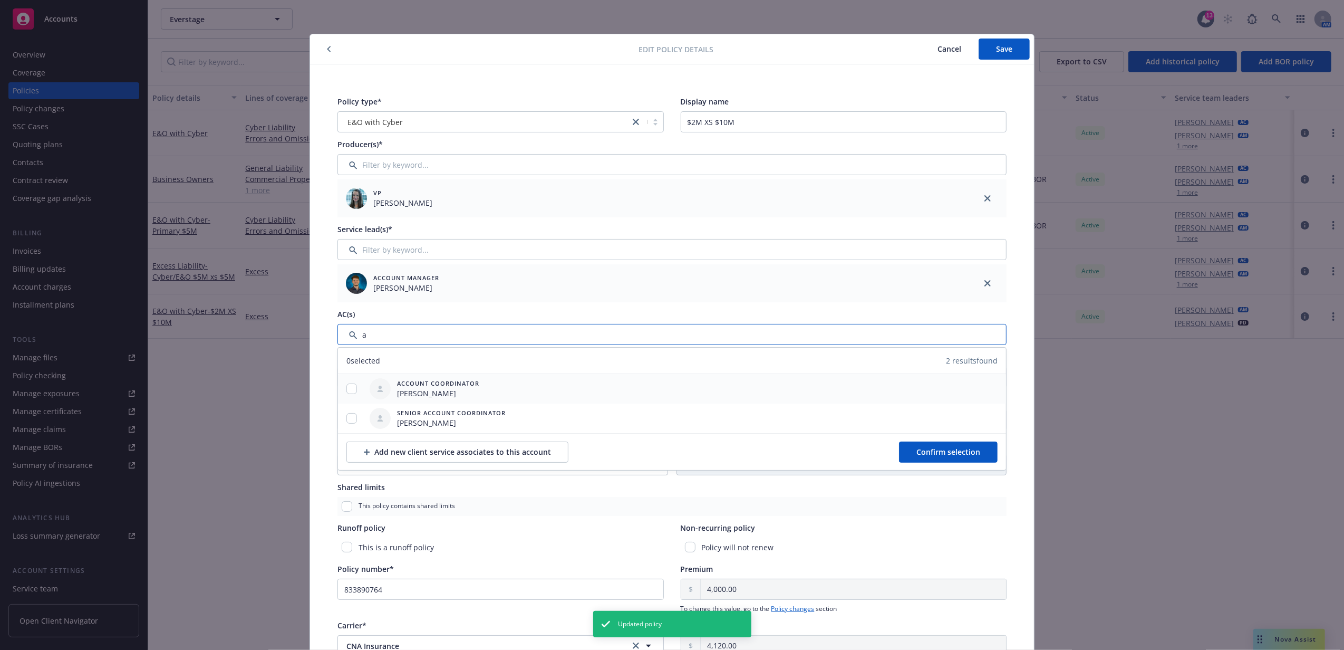
type input "a"
click at [347, 384] on input "checkbox" at bounding box center [352, 388] width 11 height 11
checkbox input "true"
click at [966, 446] on button "Confirm selection" at bounding box center [948, 451] width 99 height 21
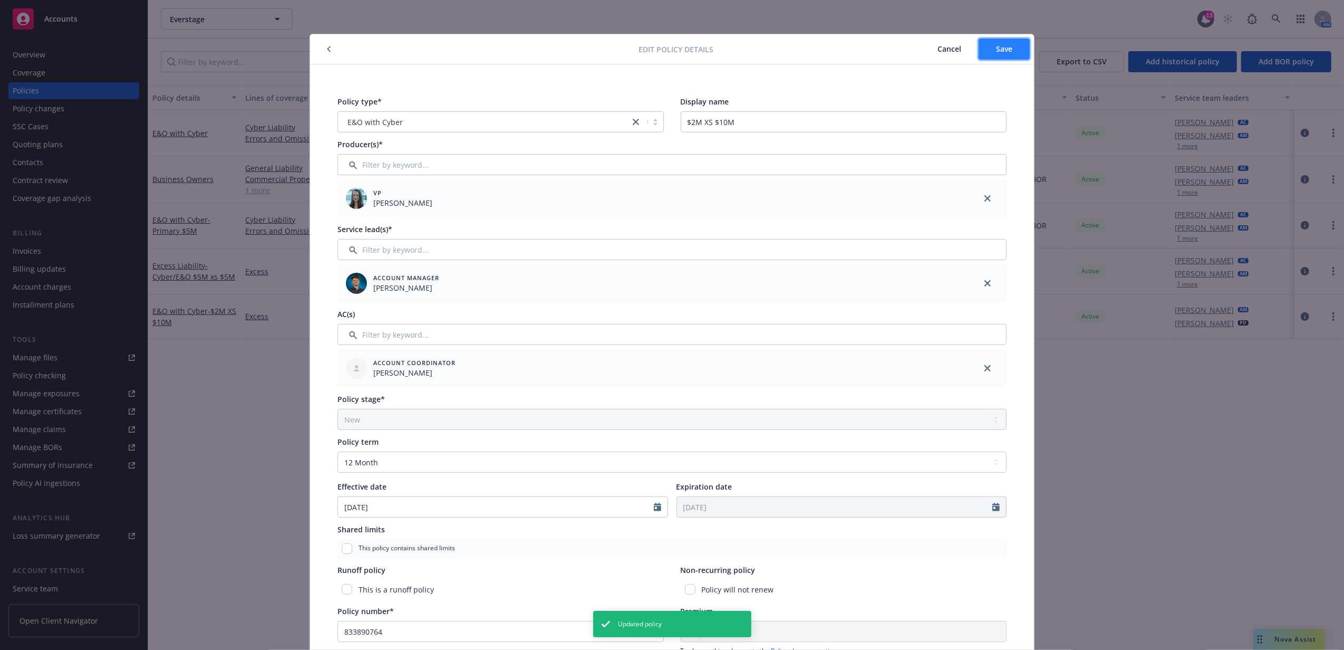
click at [1001, 47] on span "Save" at bounding box center [1004, 49] width 16 height 10
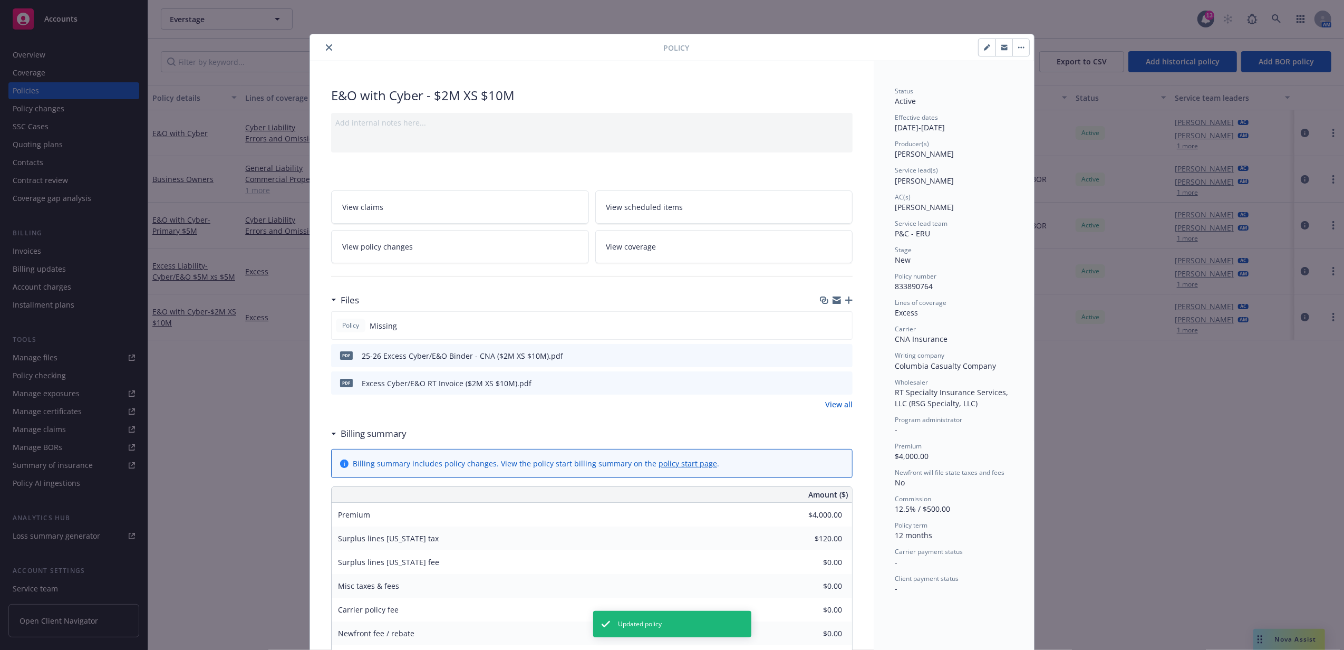
click at [326, 47] on icon "close" at bounding box center [329, 47] width 6 height 6
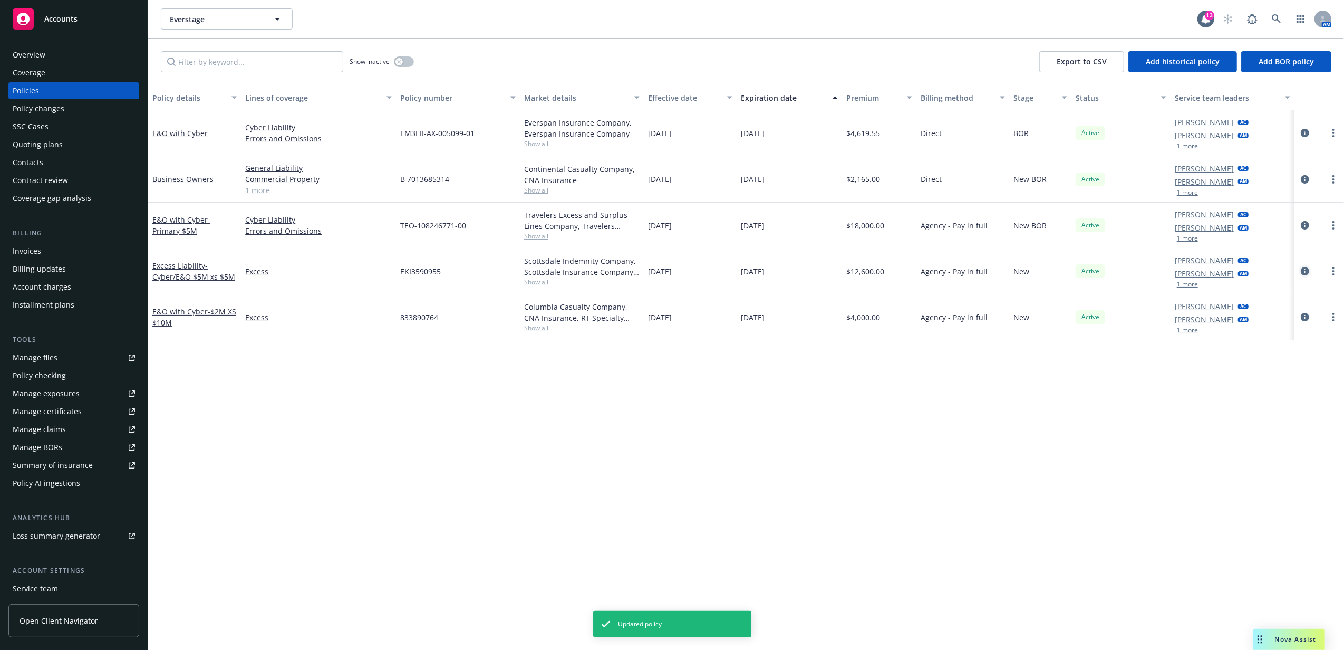
click at [1309, 267] on icon "circleInformation" at bounding box center [1305, 271] width 8 height 8
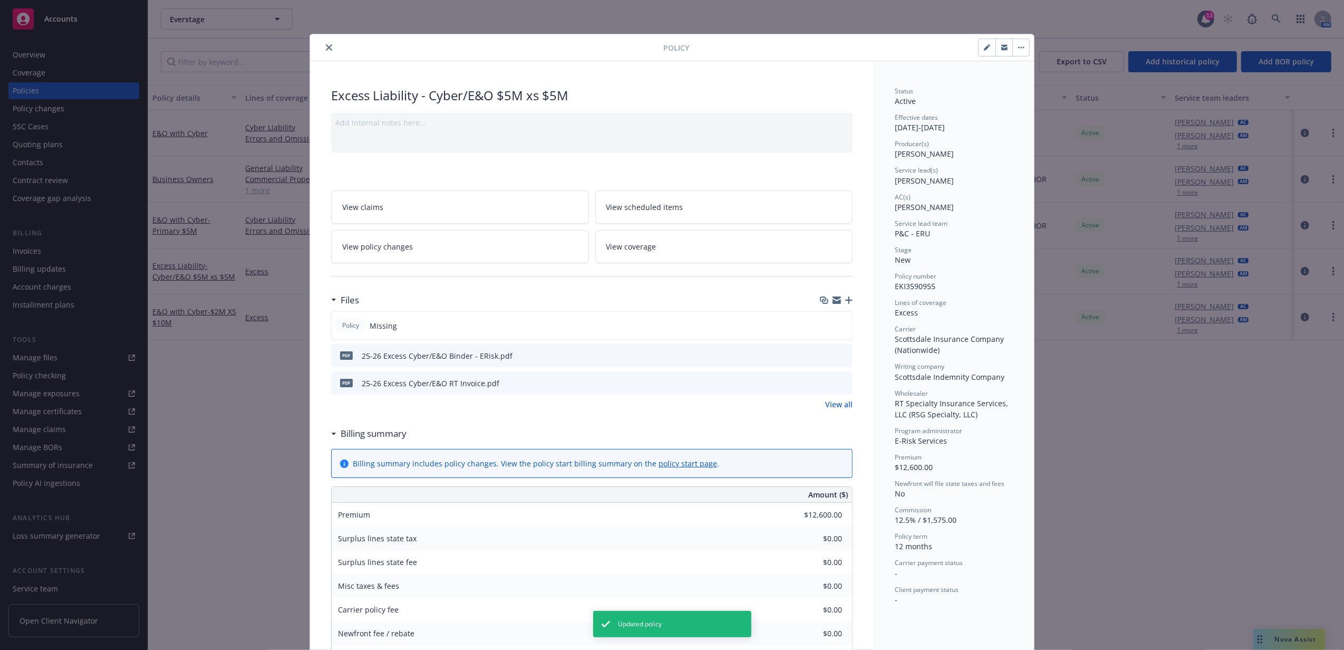
click at [985, 49] on button "button" at bounding box center [987, 47] width 17 height 17
select select "NEW"
select select "12"
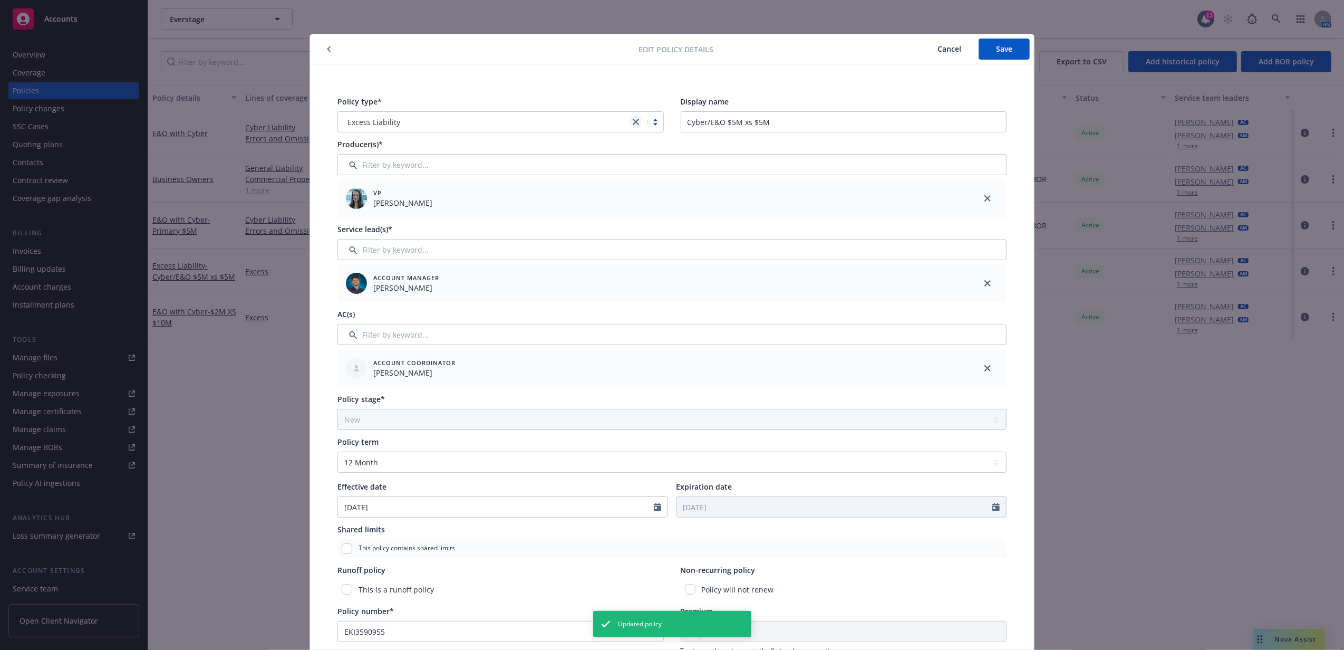
drag, startPoint x: 630, startPoint y: 118, endPoint x: 593, endPoint y: 119, distance: 36.4
click at [630, 119] on link "close" at bounding box center [636, 122] width 13 height 13
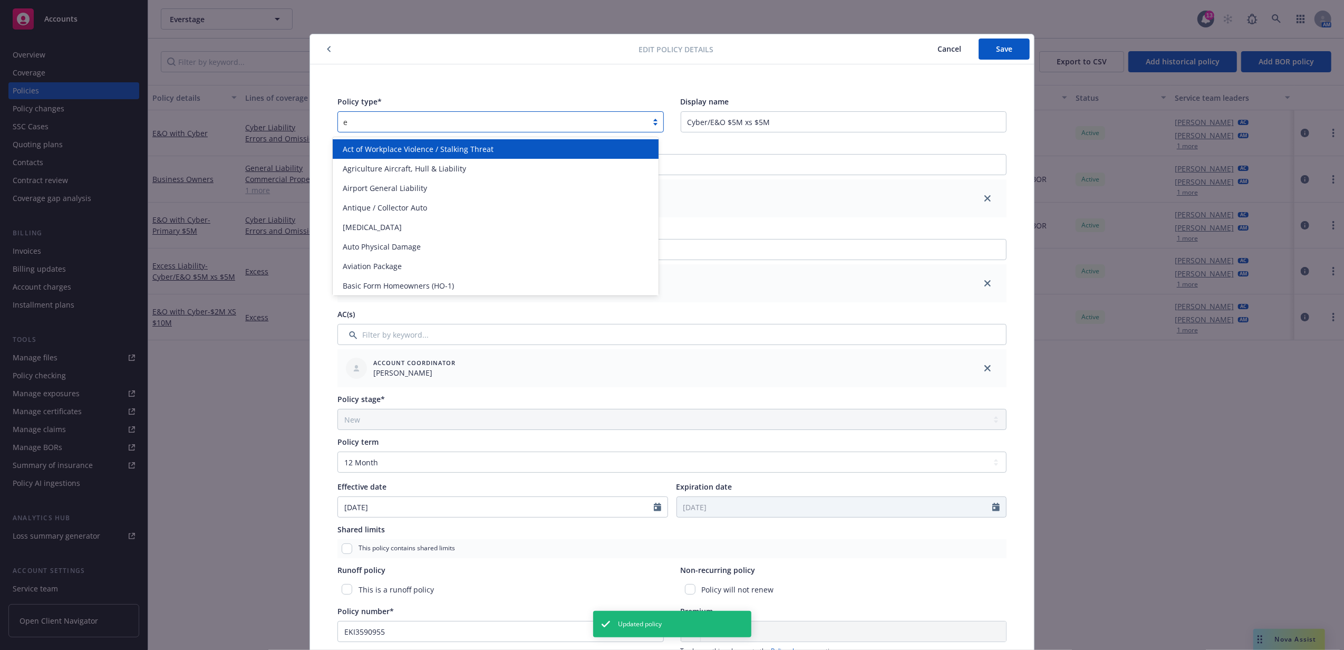
type input "e&"
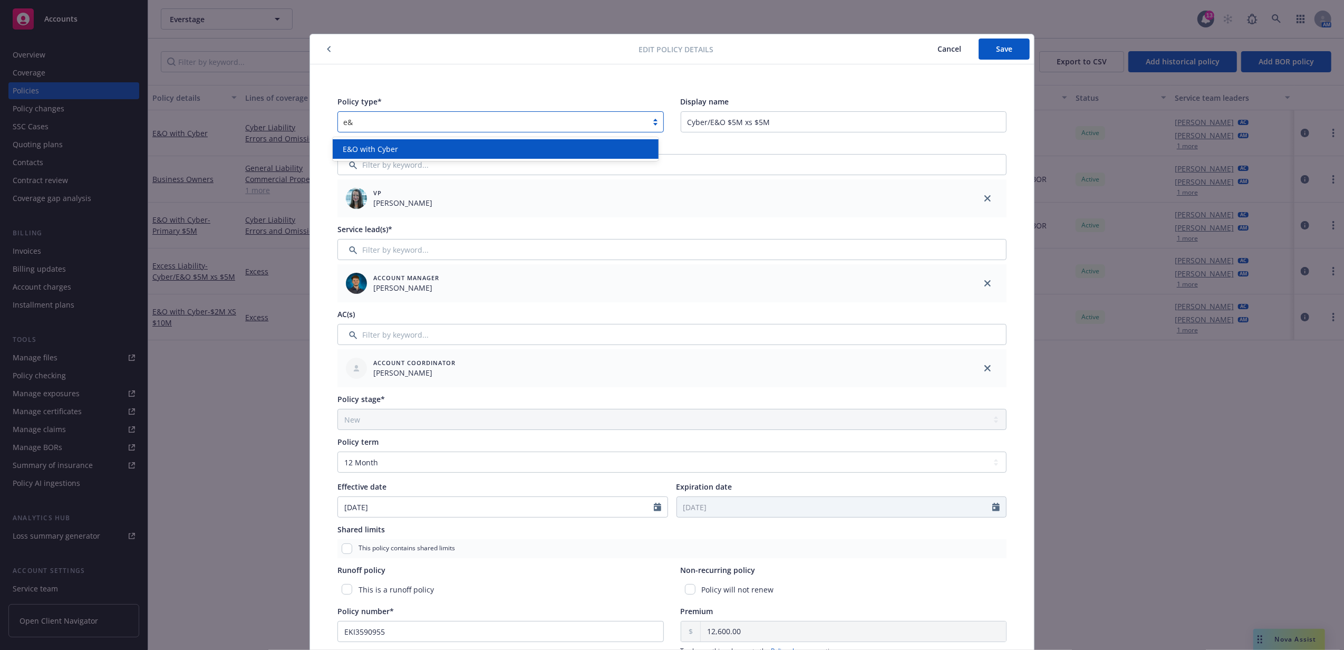
click at [544, 150] on div "E&O with Cyber" at bounding box center [495, 148] width 313 height 11
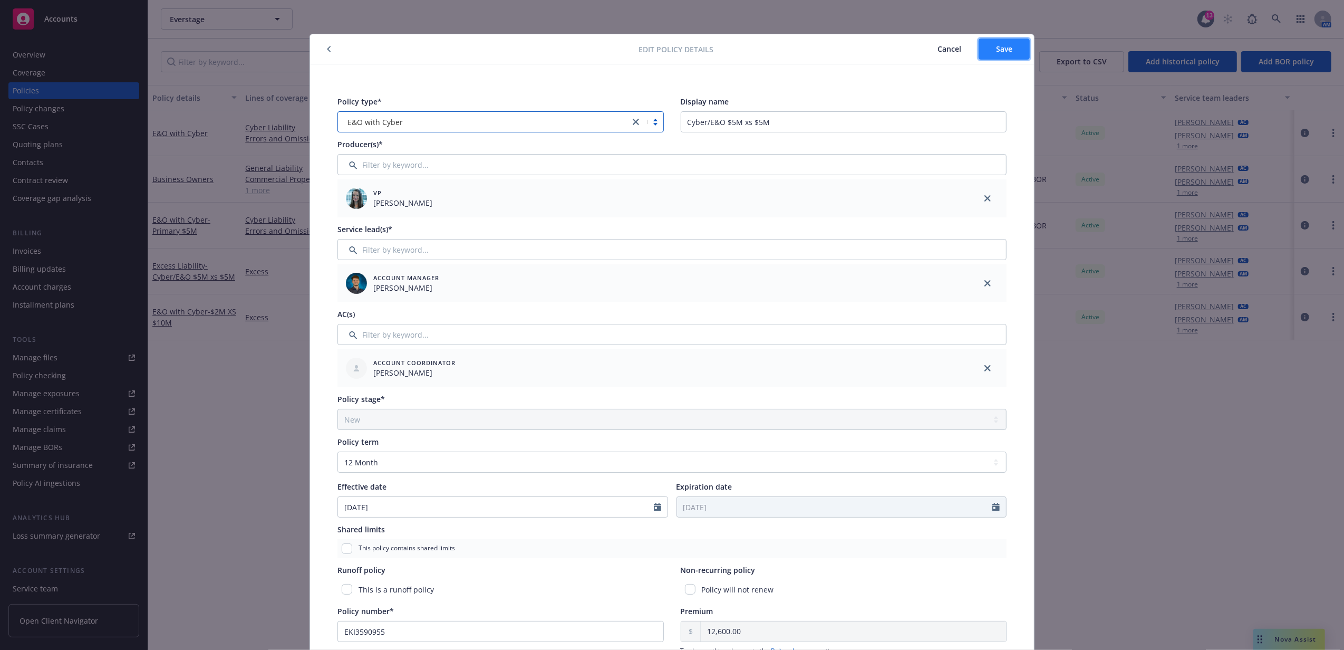
click at [1007, 49] on button "Save" at bounding box center [1004, 49] width 51 height 21
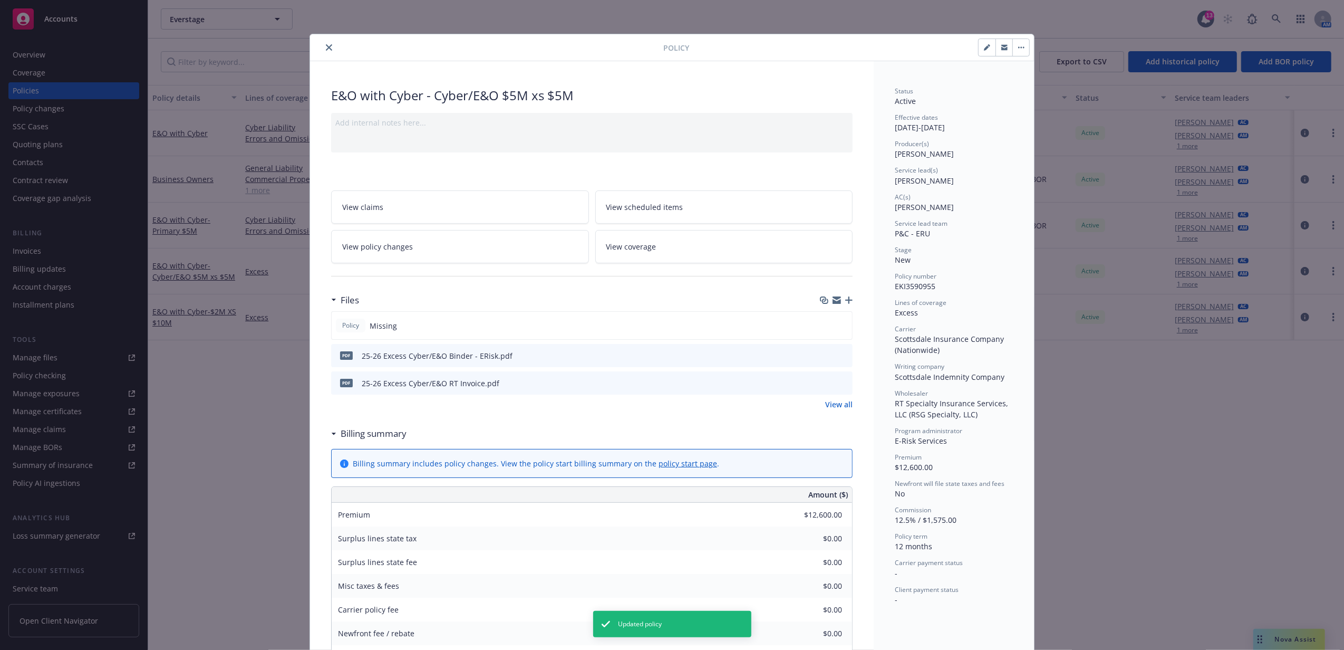
click at [329, 49] on button "close" at bounding box center [329, 47] width 13 height 13
